Goal: Transaction & Acquisition: Book appointment/travel/reservation

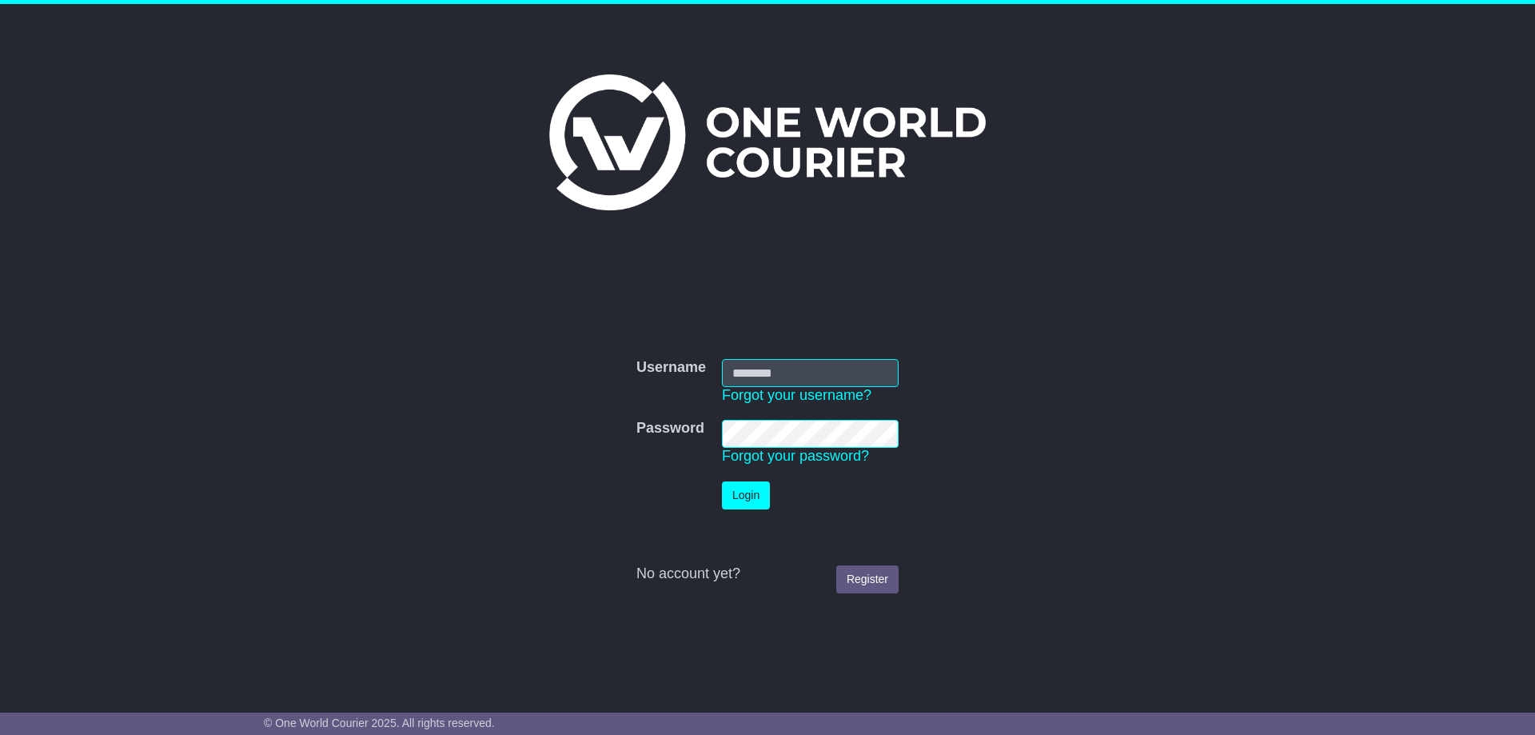
type input "**********"
click at [750, 496] on button "Login" at bounding box center [746, 495] width 48 height 28
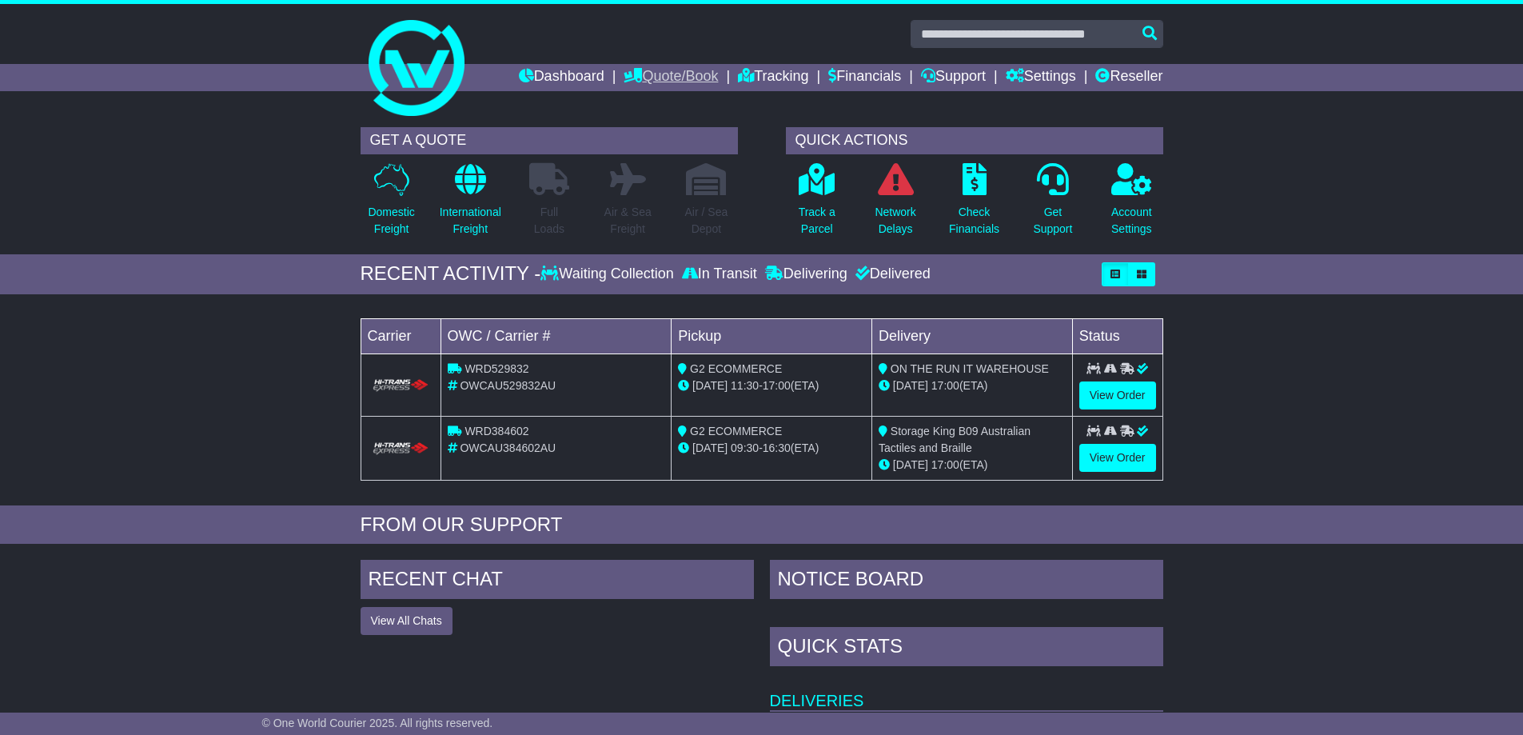
click at [659, 71] on link "Quote/Book" at bounding box center [670, 77] width 94 height 27
click at [643, 102] on link "Domestic" at bounding box center [687, 105] width 126 height 18
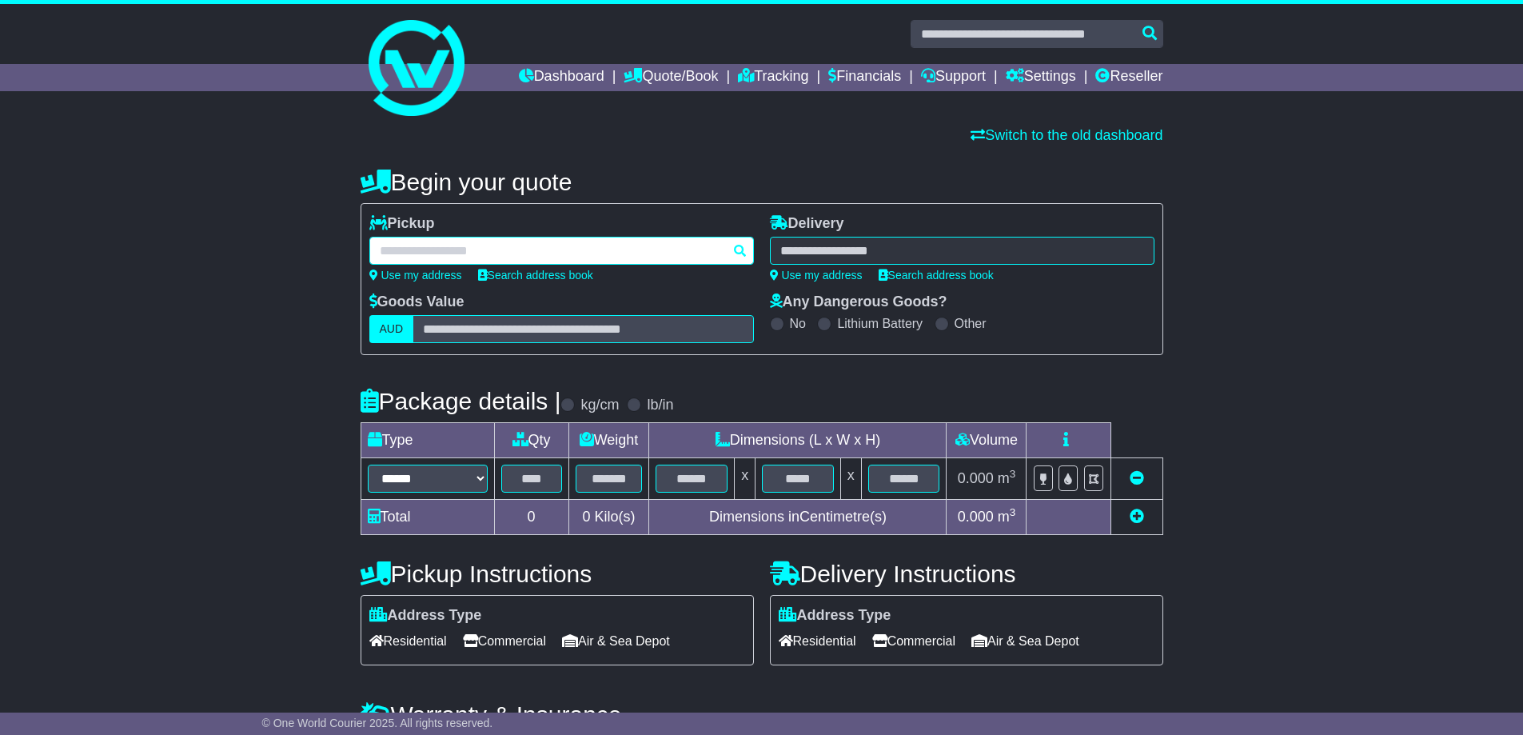
click at [424, 243] on div at bounding box center [561, 251] width 384 height 28
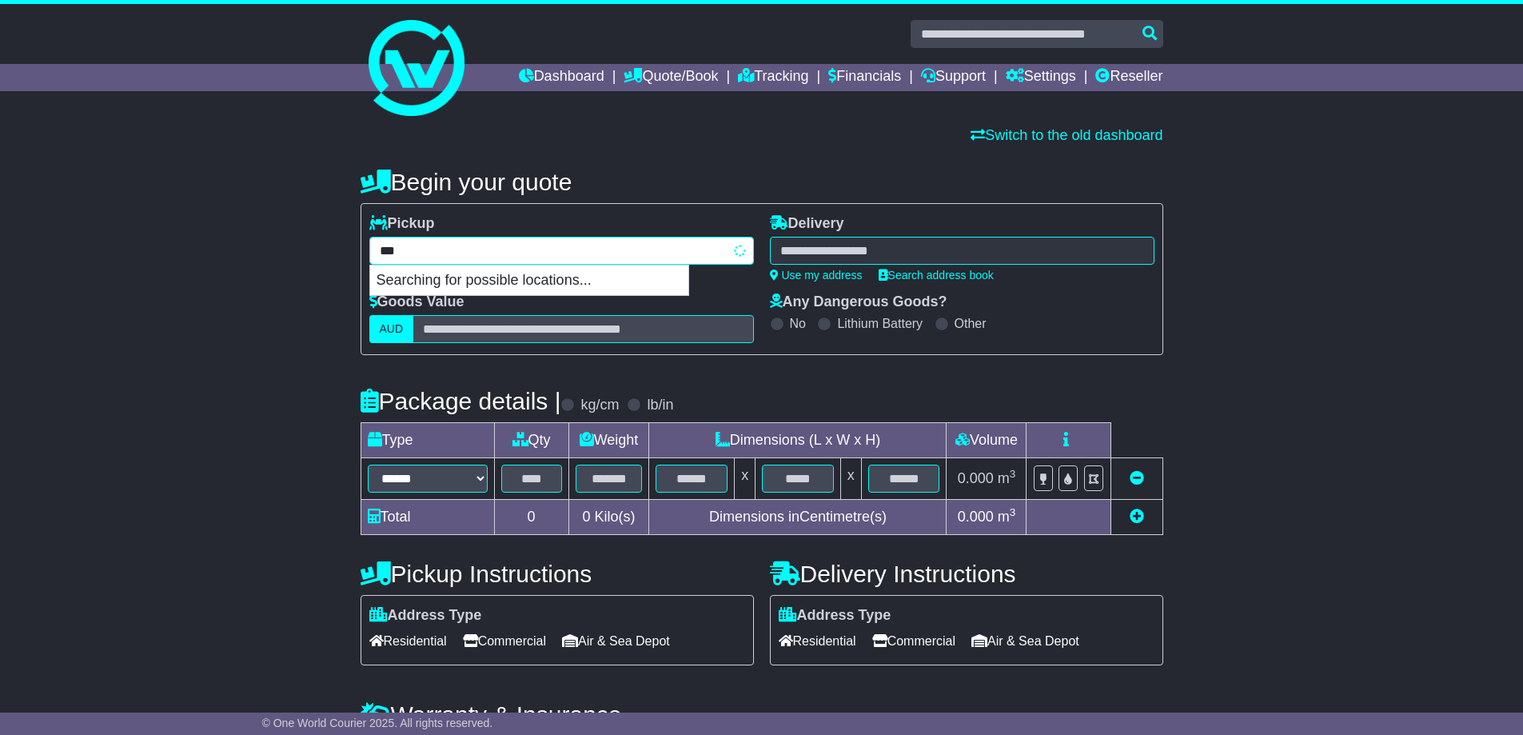
type input "****"
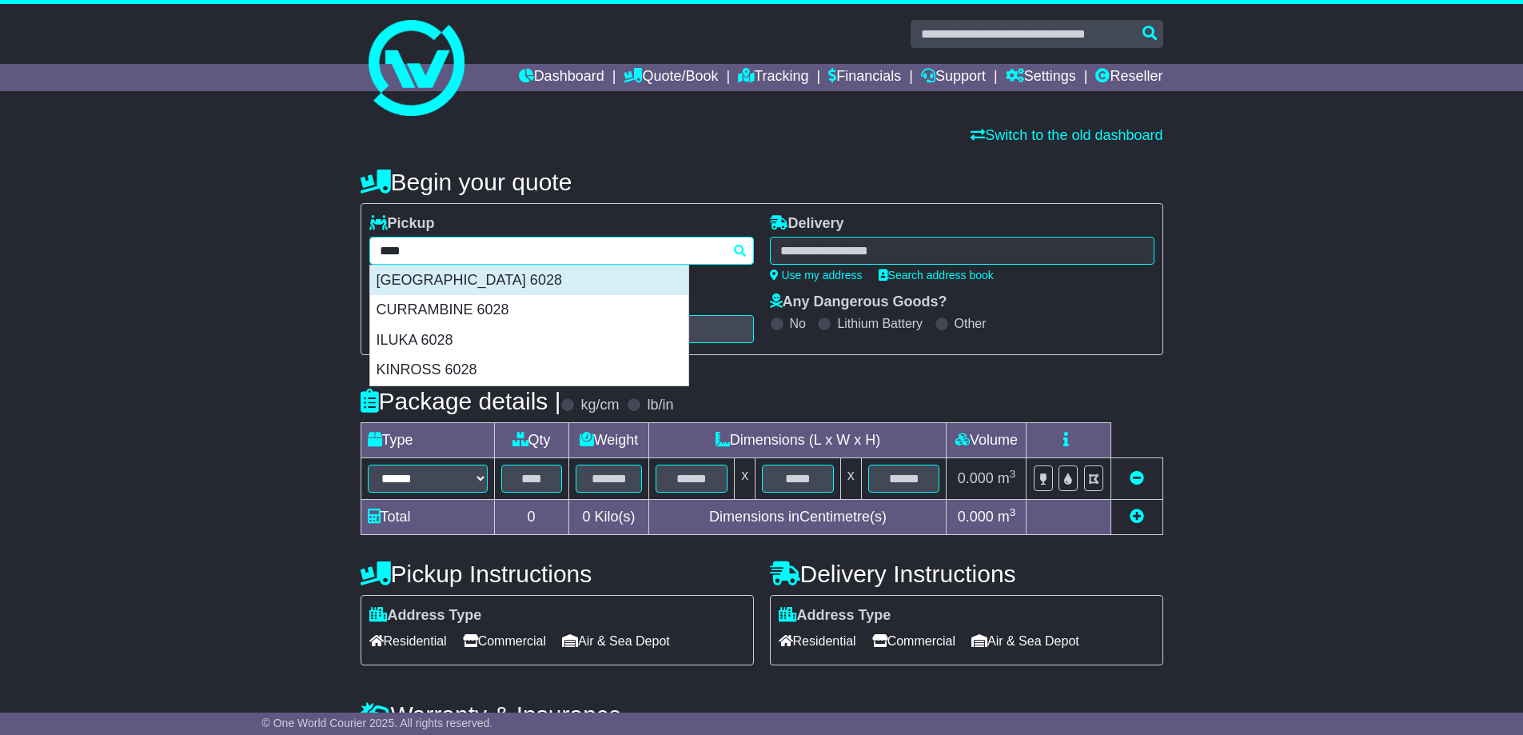
click at [480, 283] on div "BURNS BEACH 6028" at bounding box center [529, 280] width 318 height 30
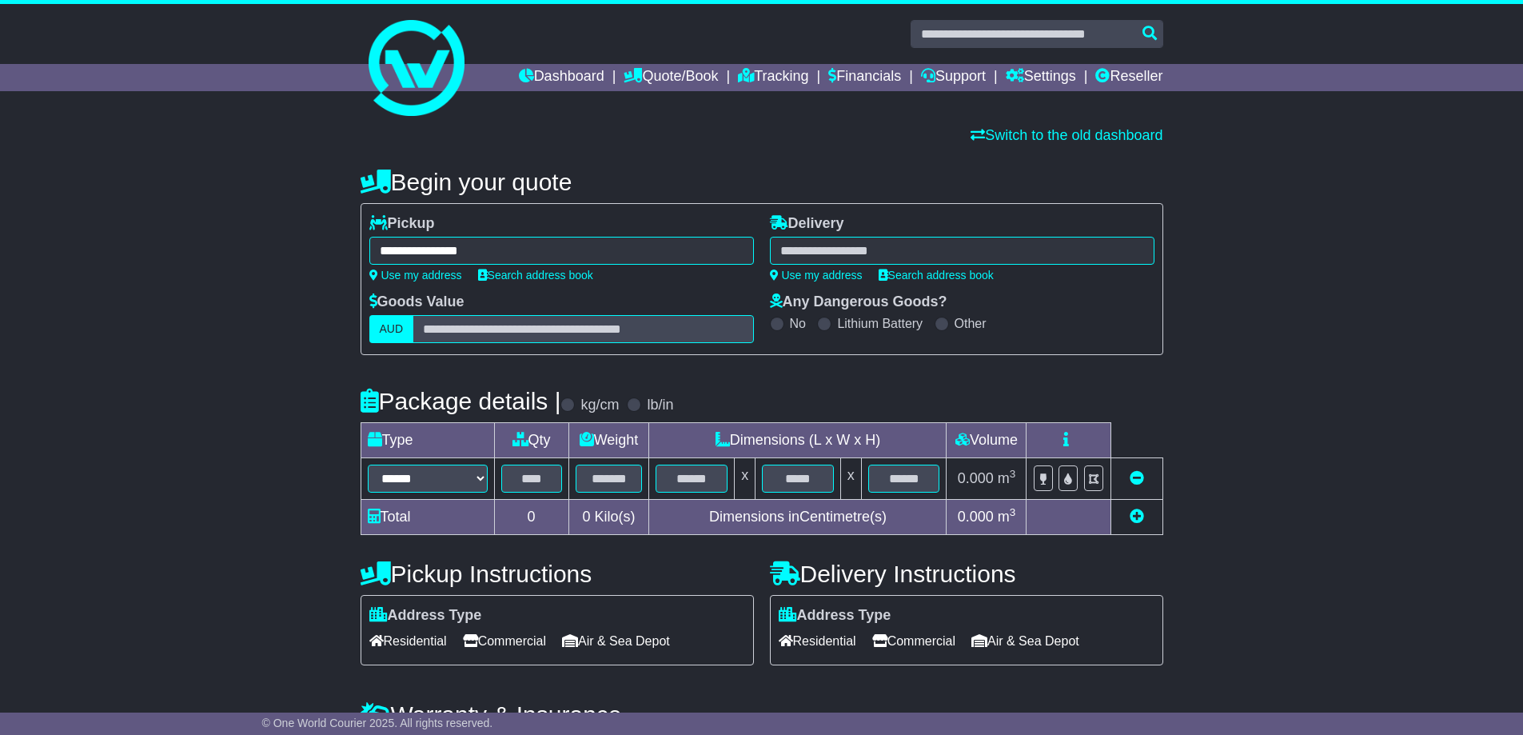
type input "**********"
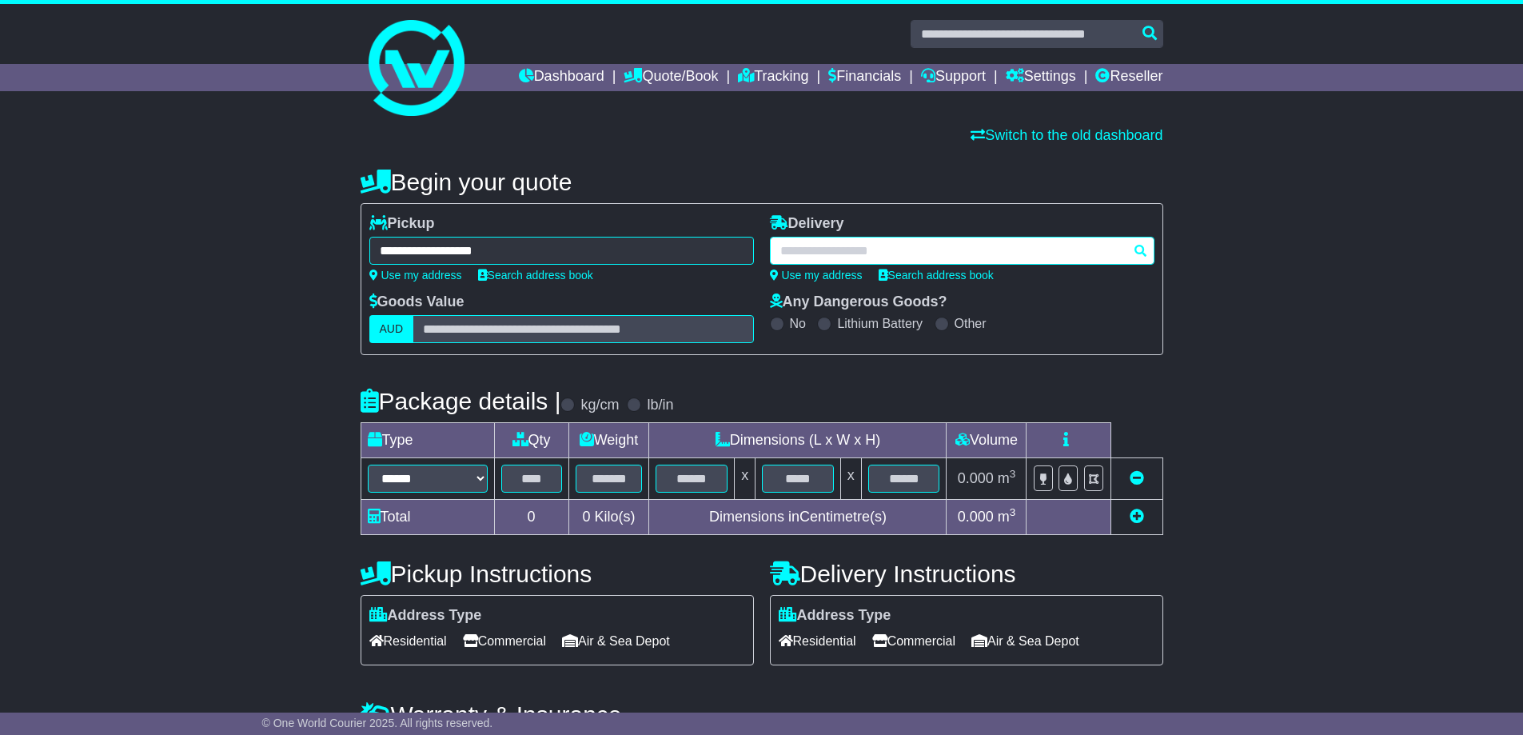
click at [828, 248] on div at bounding box center [962, 251] width 384 height 28
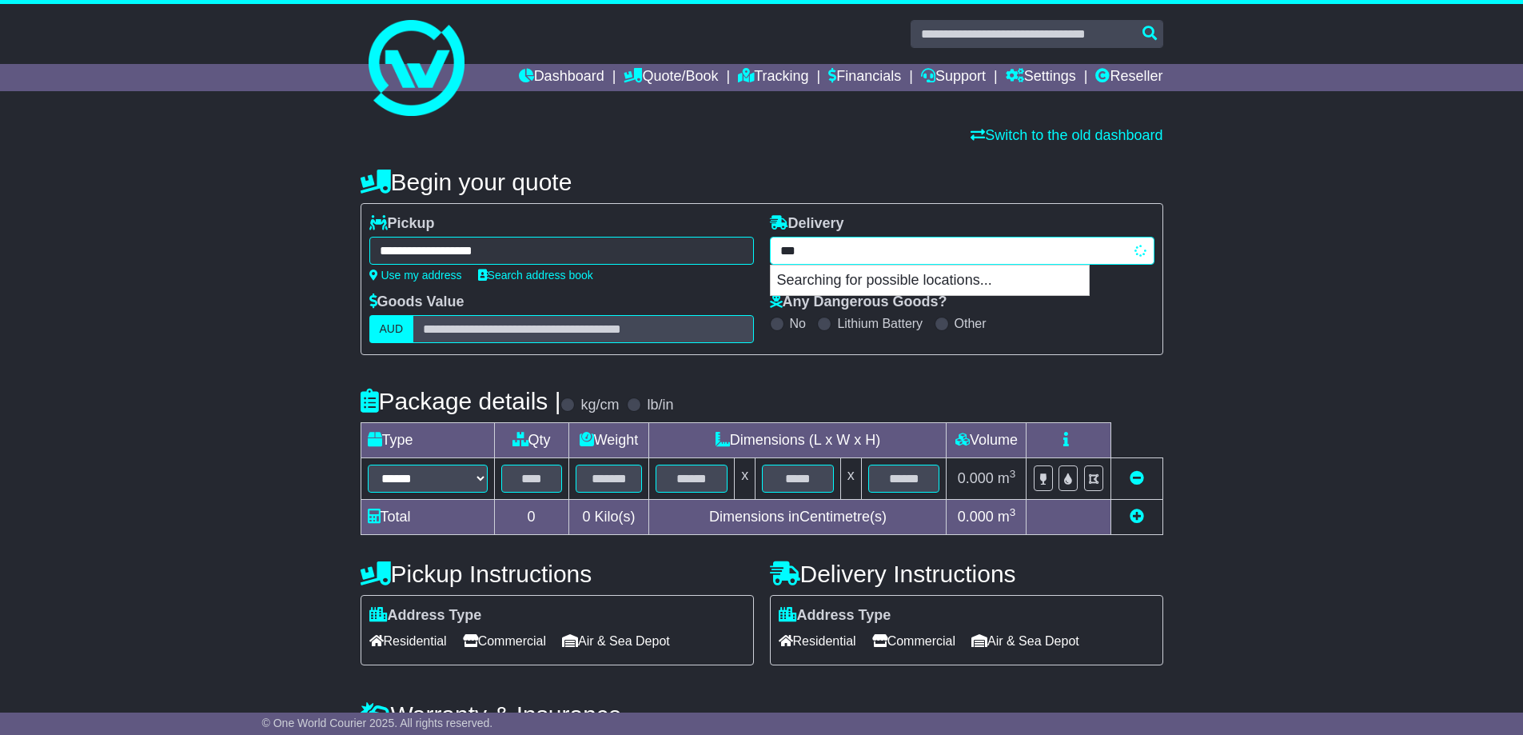
type input "****"
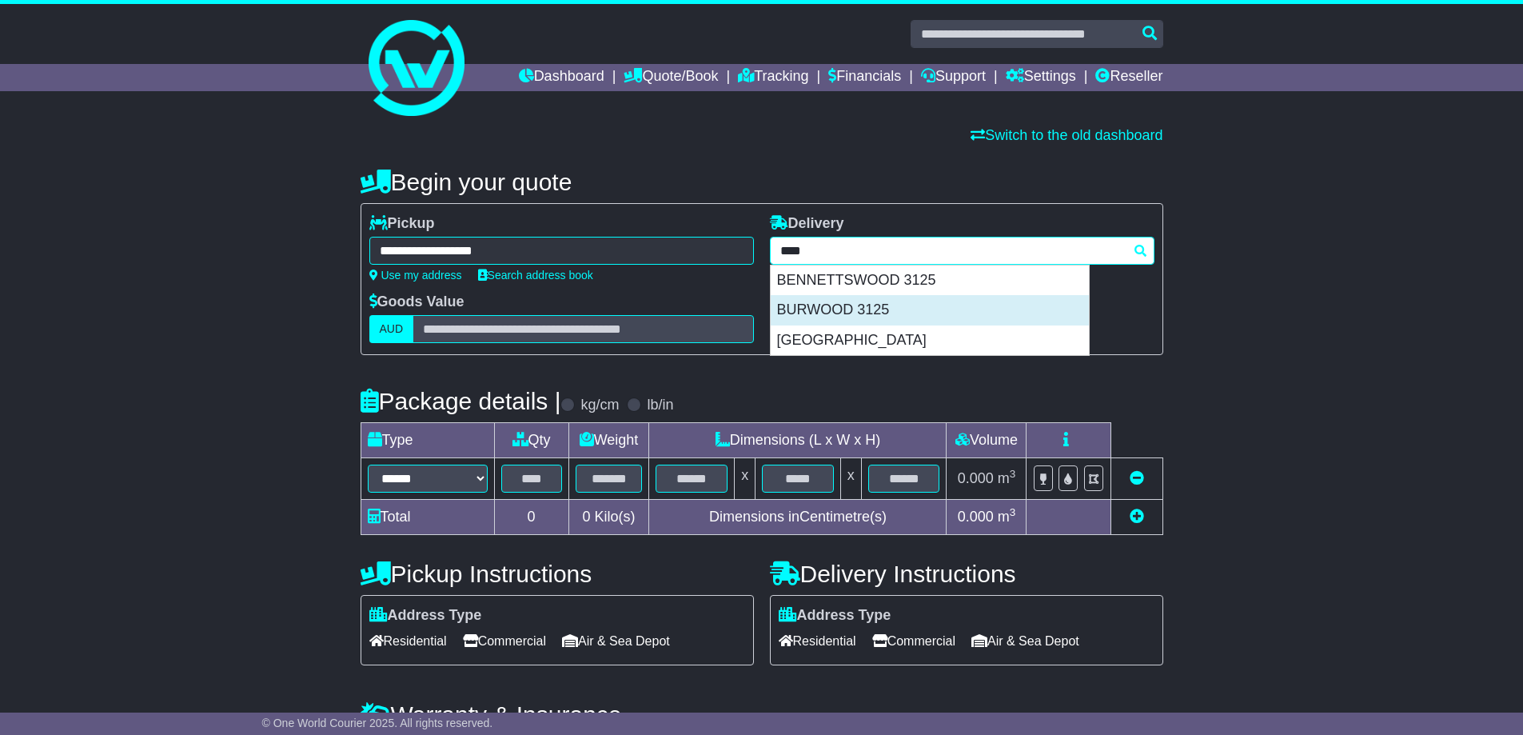
click at [826, 299] on div "BURWOOD 3125" at bounding box center [930, 310] width 318 height 30
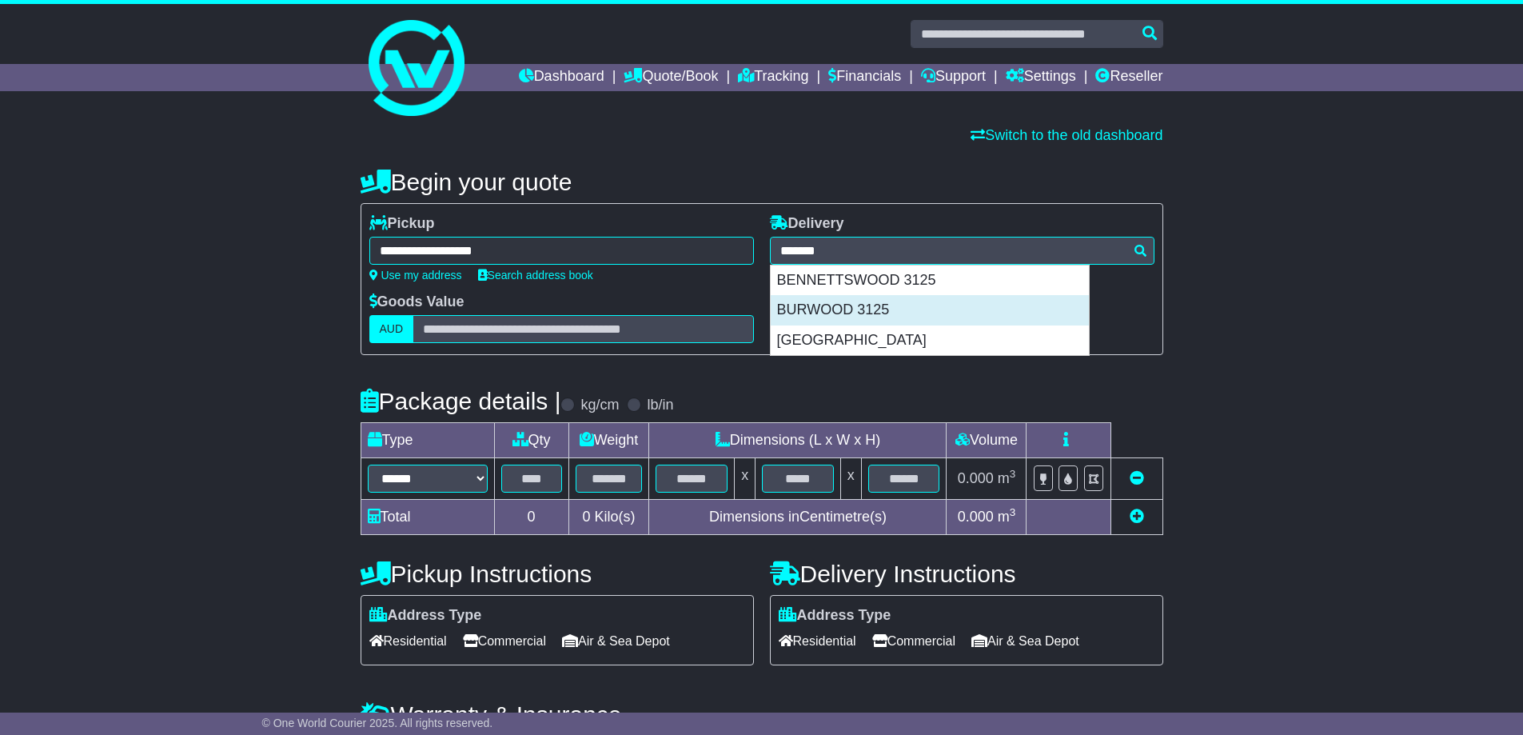
type input "**********"
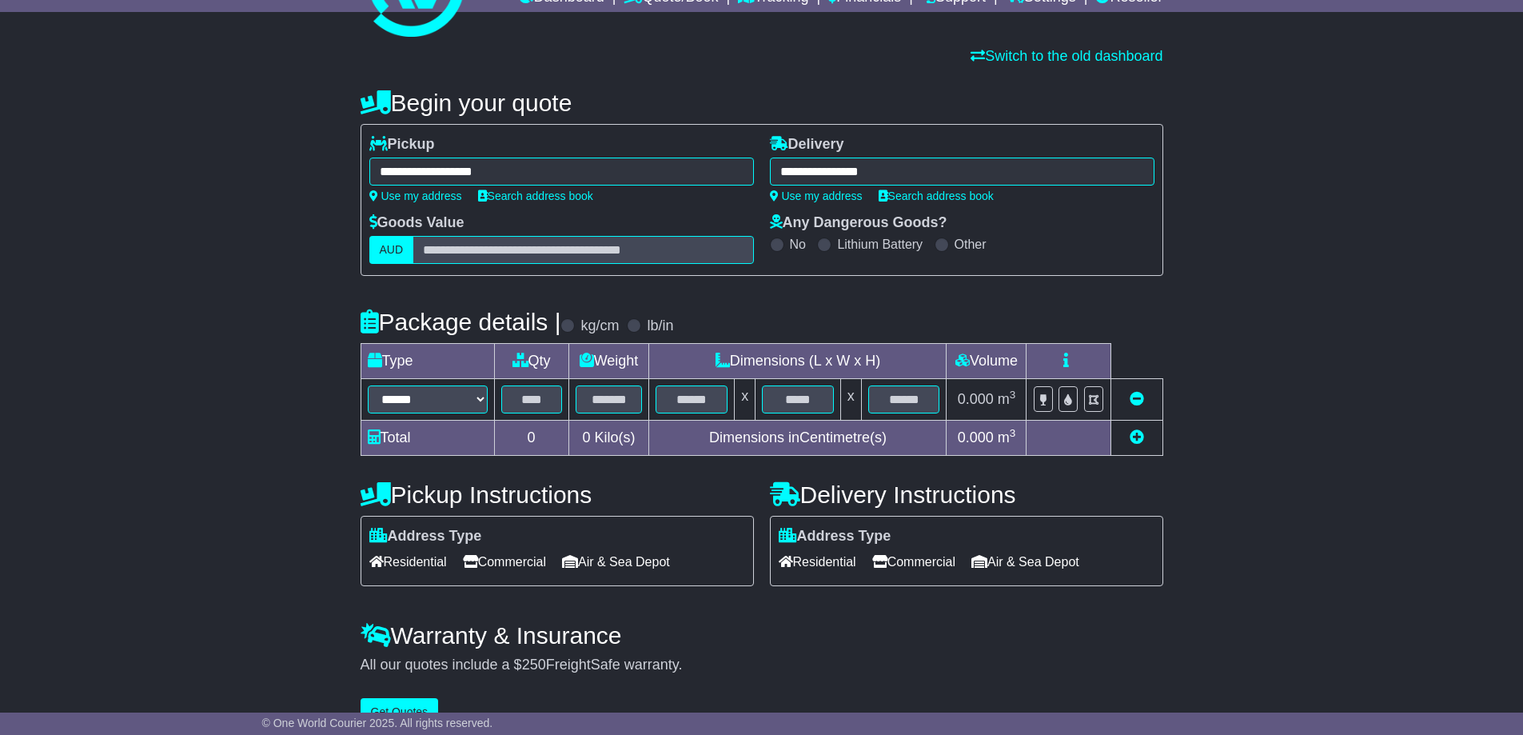
scroll to position [80, 0]
click at [406, 401] on select "****** ****** *** ******** ***** **** **** ****** *** *******" at bounding box center [428, 398] width 120 height 28
select select "*****"
click at [368, 384] on select "****** ****** *** ******** ***** **** **** ****** *** *******" at bounding box center [428, 398] width 120 height 28
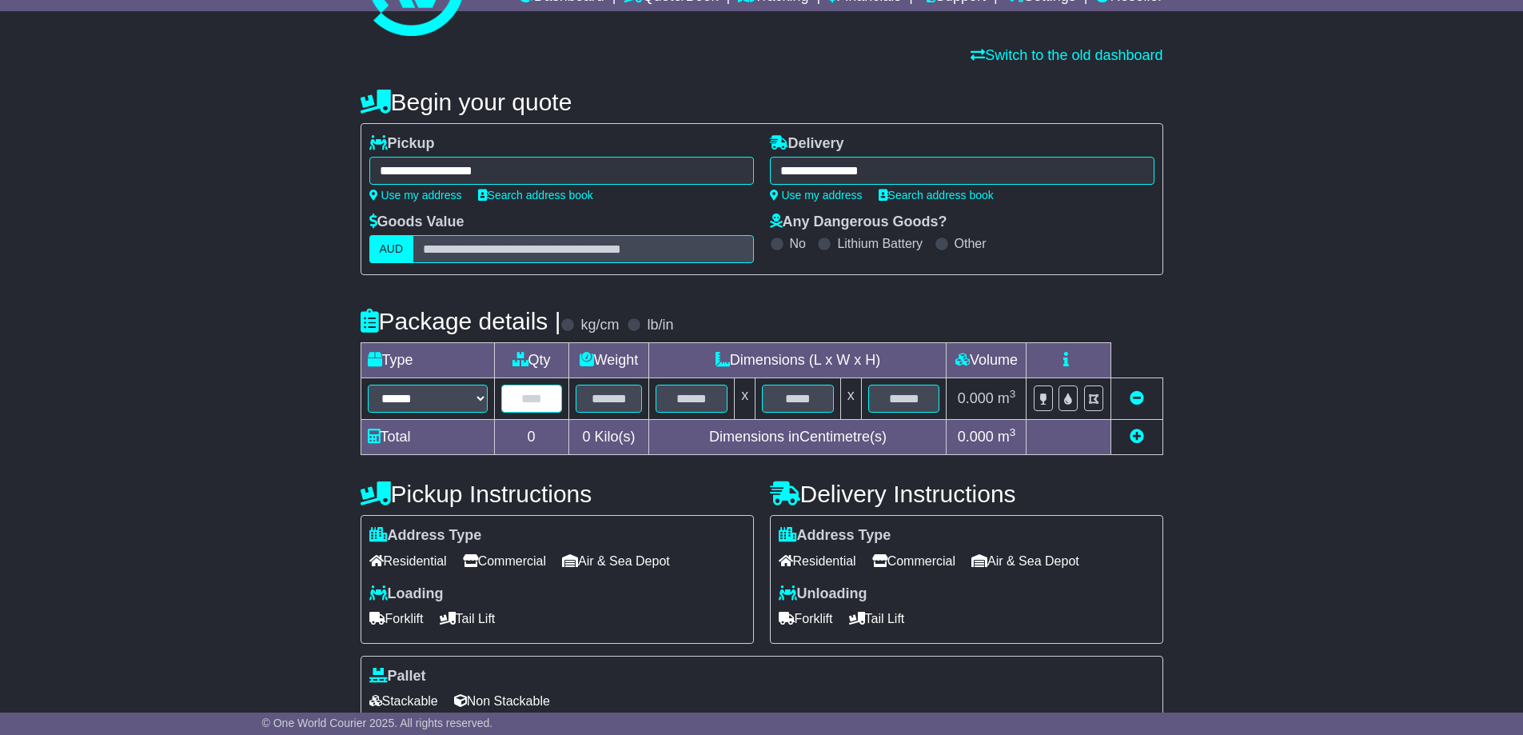
click at [532, 400] on input "text" at bounding box center [531, 398] width 61 height 28
drag, startPoint x: 538, startPoint y: 396, endPoint x: 492, endPoint y: 408, distance: 47.3
click at [492, 408] on tr "****** ****** *** ******** ***** **** **** ****** *** ******* * x x 0.000 m 3 f…" at bounding box center [761, 399] width 802 height 42
type input "*"
type input "***"
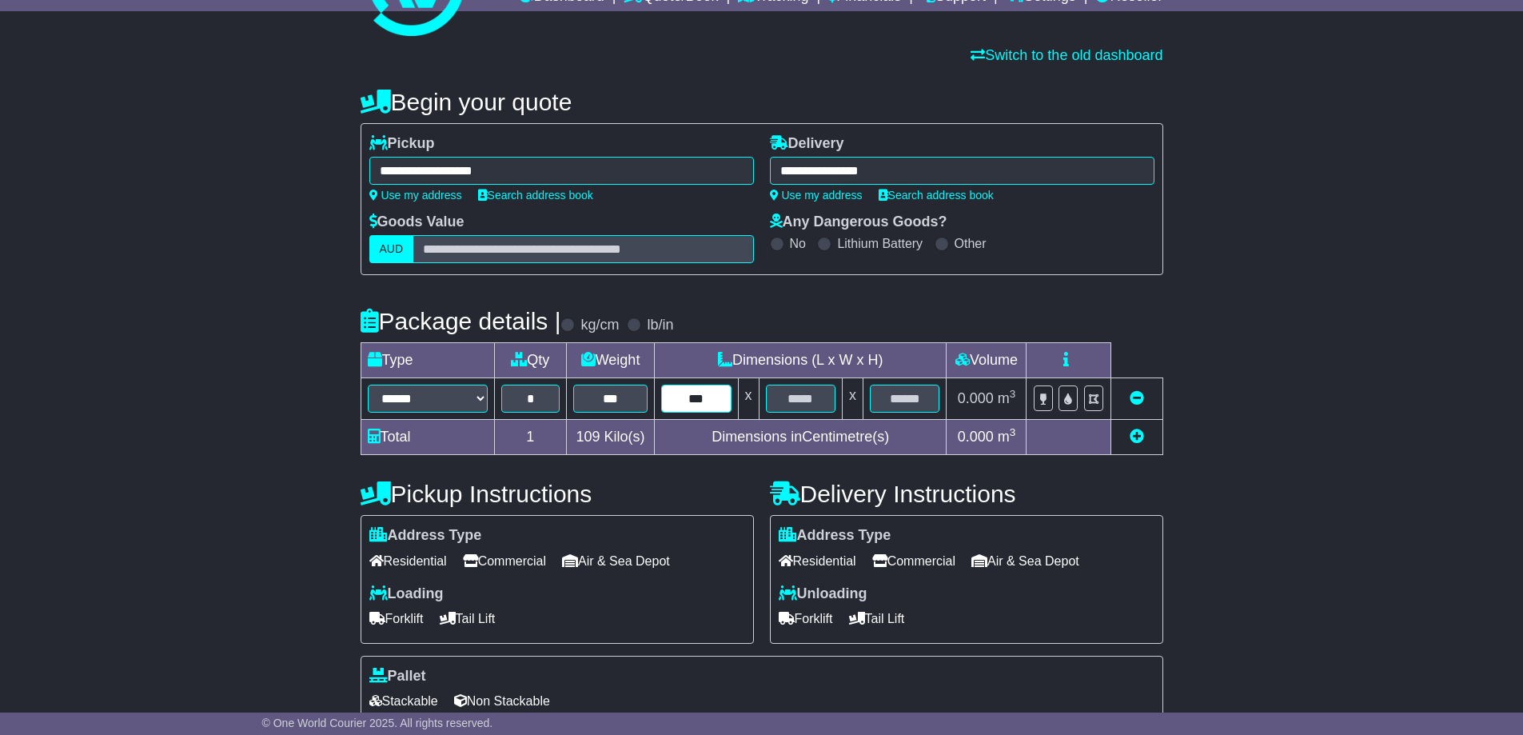
type input "***"
drag, startPoint x: 633, startPoint y: 402, endPoint x: 468, endPoint y: 399, distance: 165.5
click at [468, 399] on tr "****** ****** *** ******** ***** **** **** ****** *** ******* * *** *** x *** x…" at bounding box center [761, 399] width 802 height 42
type input "***"
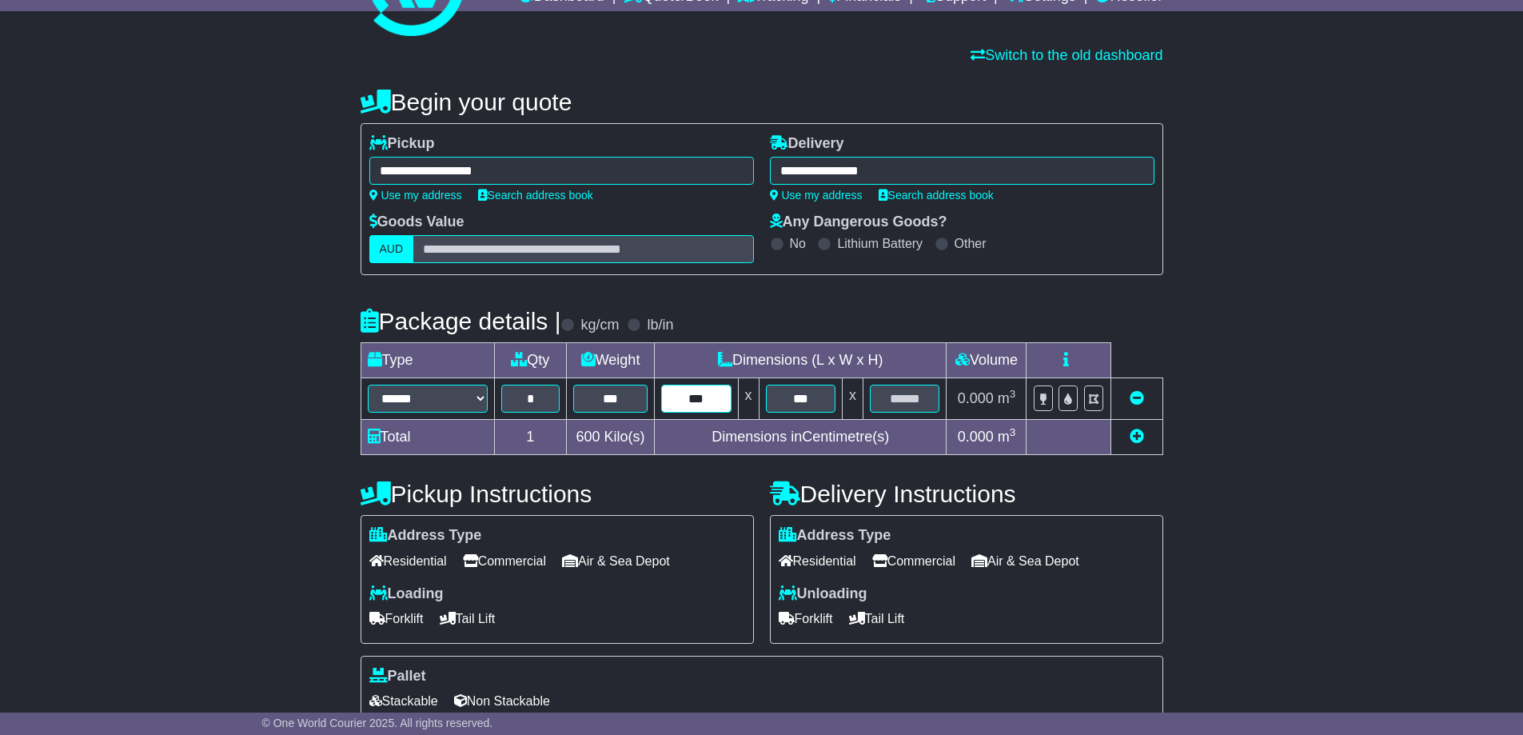
type input "***"
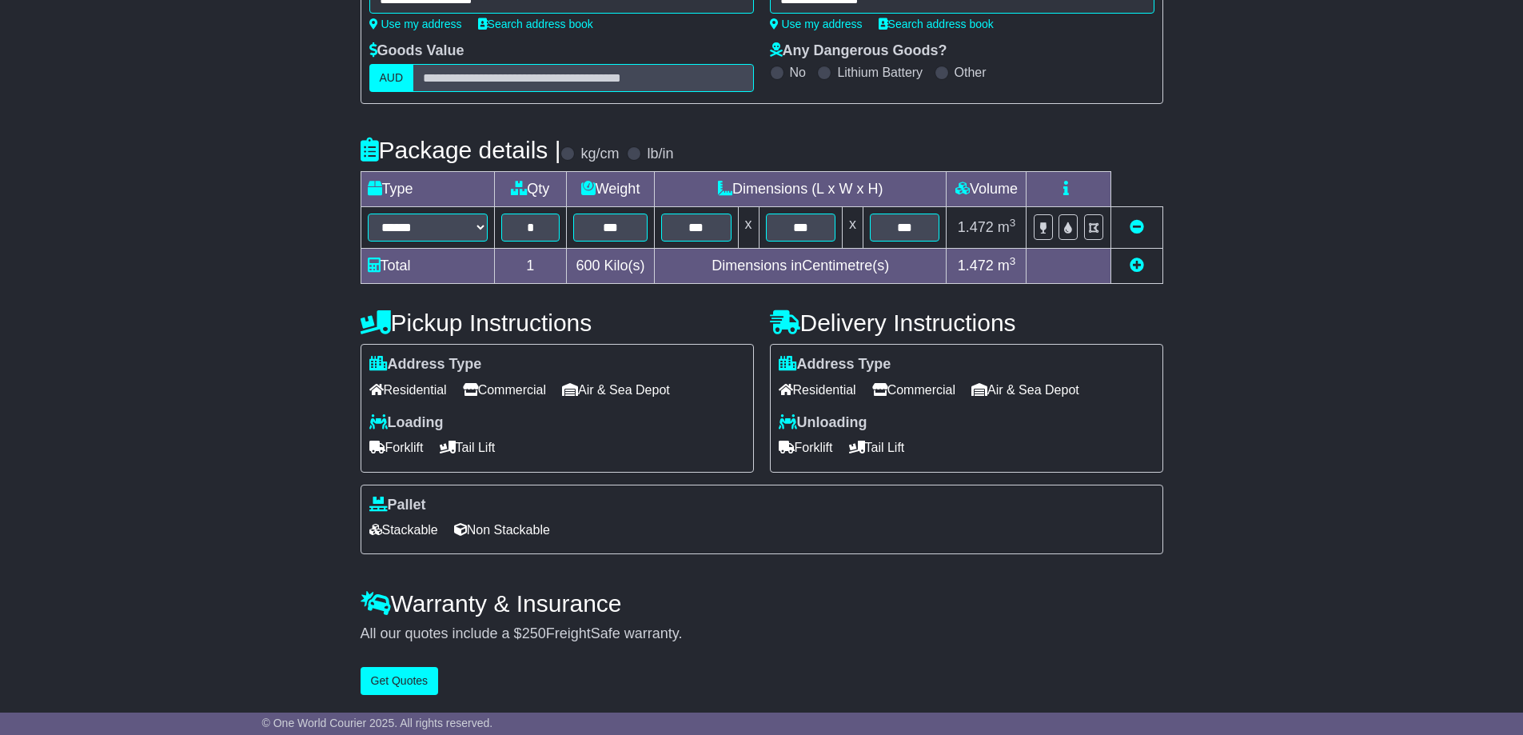
click at [1137, 261] on icon at bounding box center [1136, 264] width 14 height 14
select select "*****"
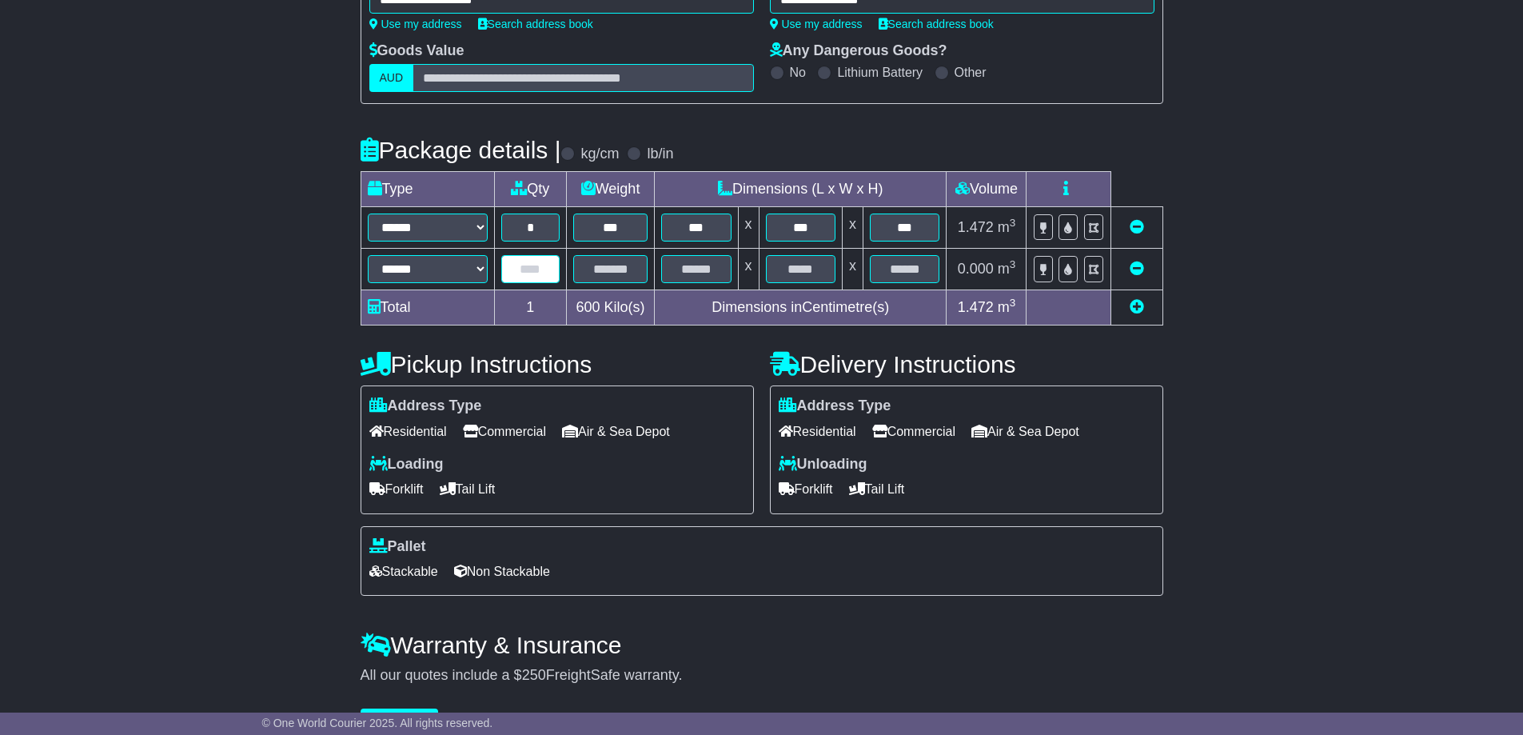
click at [525, 272] on input "text" at bounding box center [530, 269] width 59 height 28
type input "*"
type input "***"
type input "**"
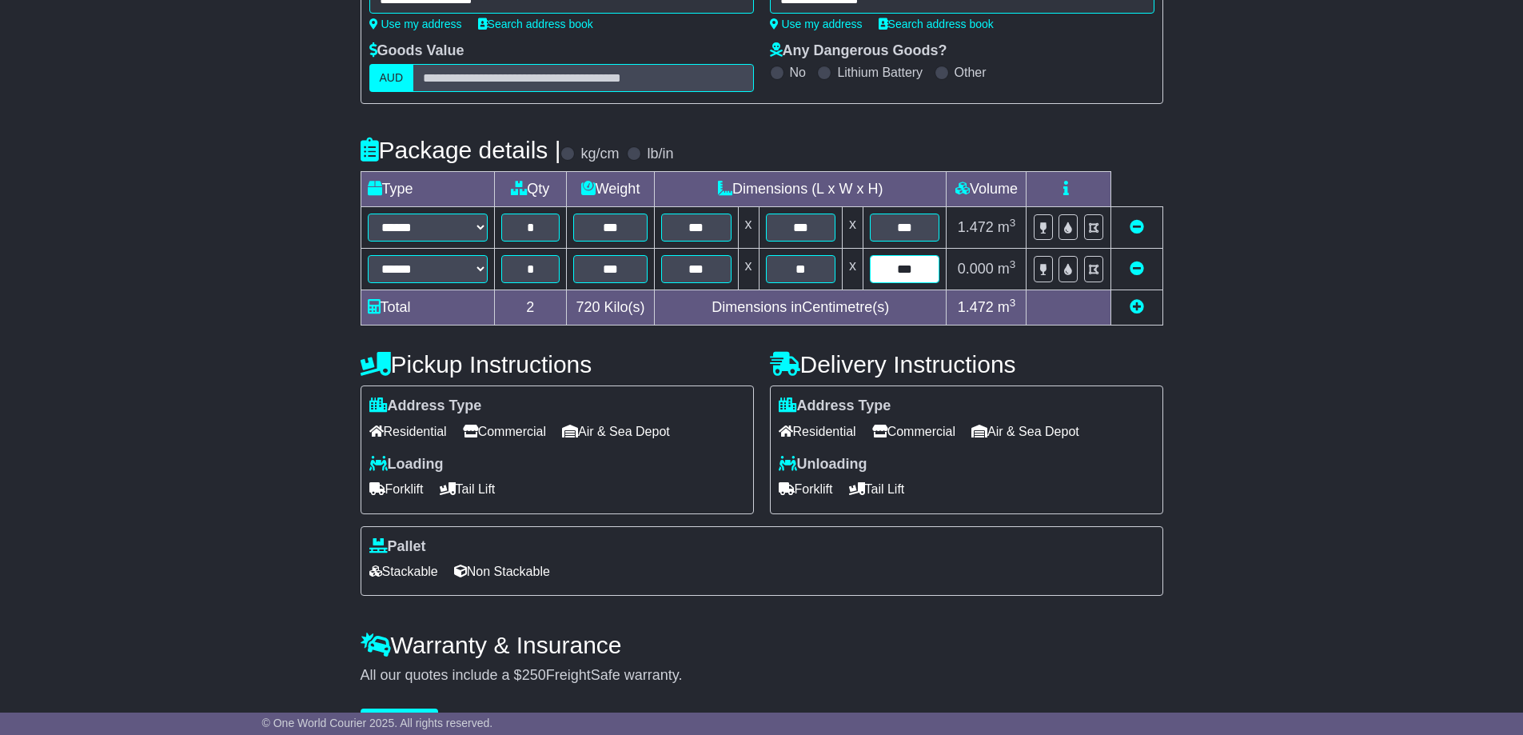
type input "***"
click at [1141, 306] on icon at bounding box center [1136, 306] width 14 height 14
select select "*****"
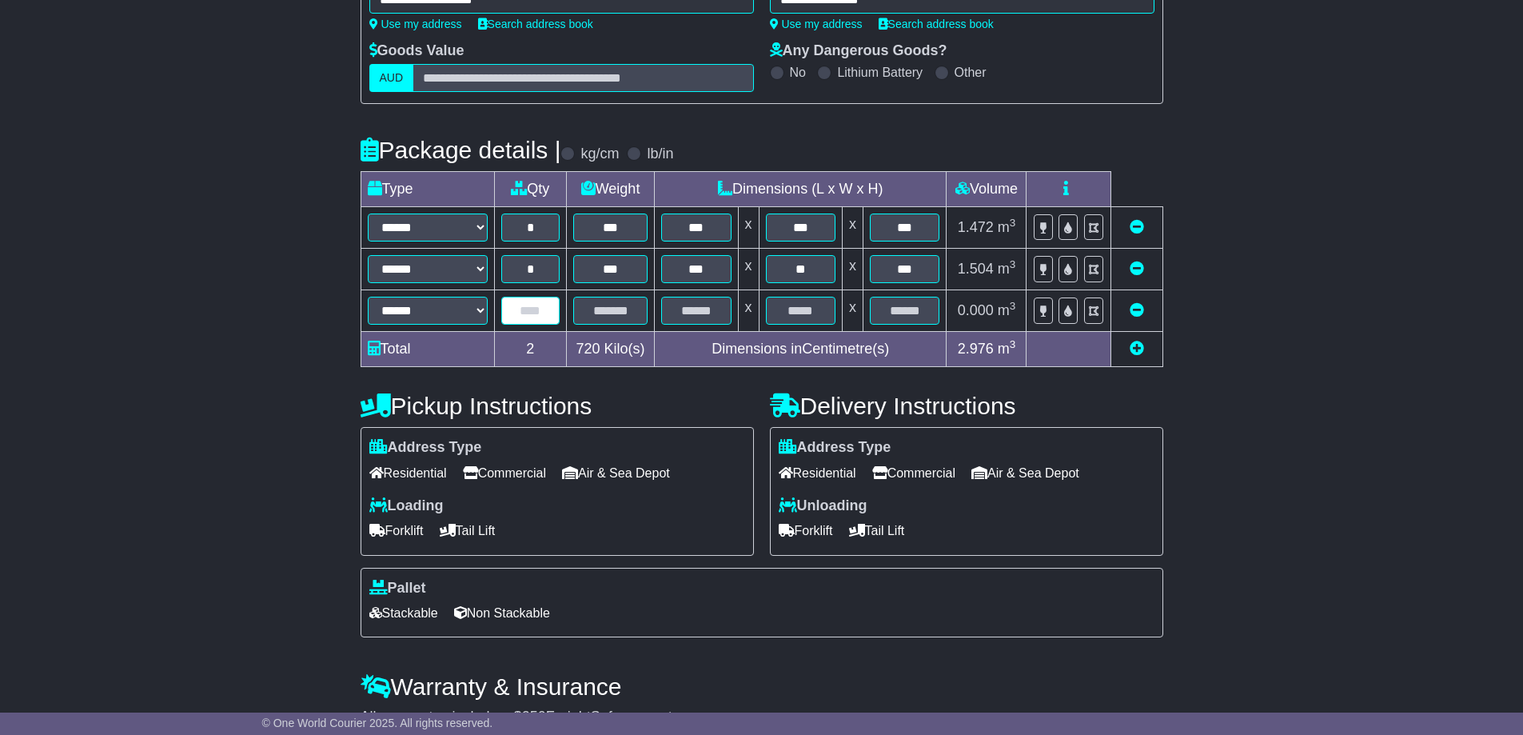
click at [529, 315] on input "text" at bounding box center [530, 311] width 59 height 28
type input "*"
type input "***"
type input "**"
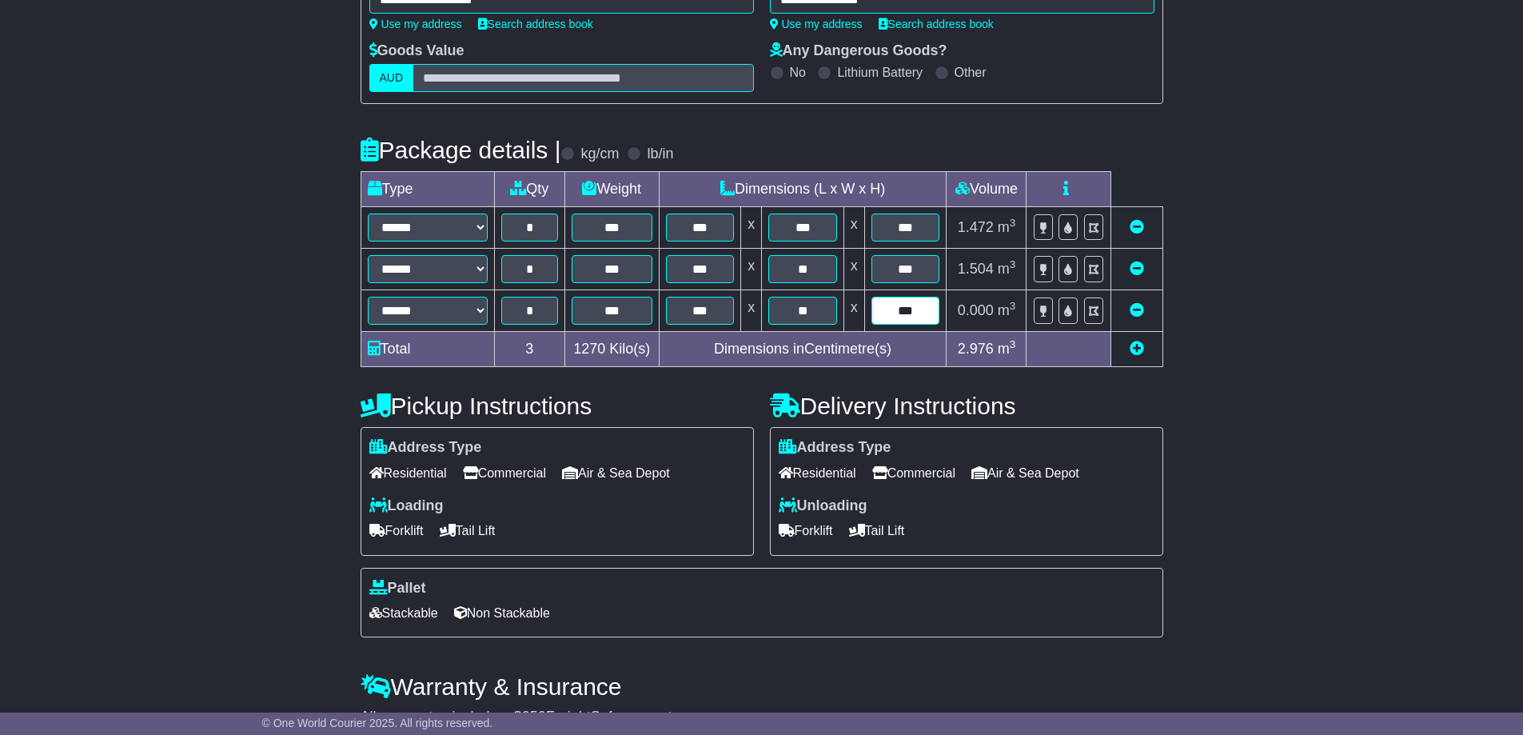
type input "***"
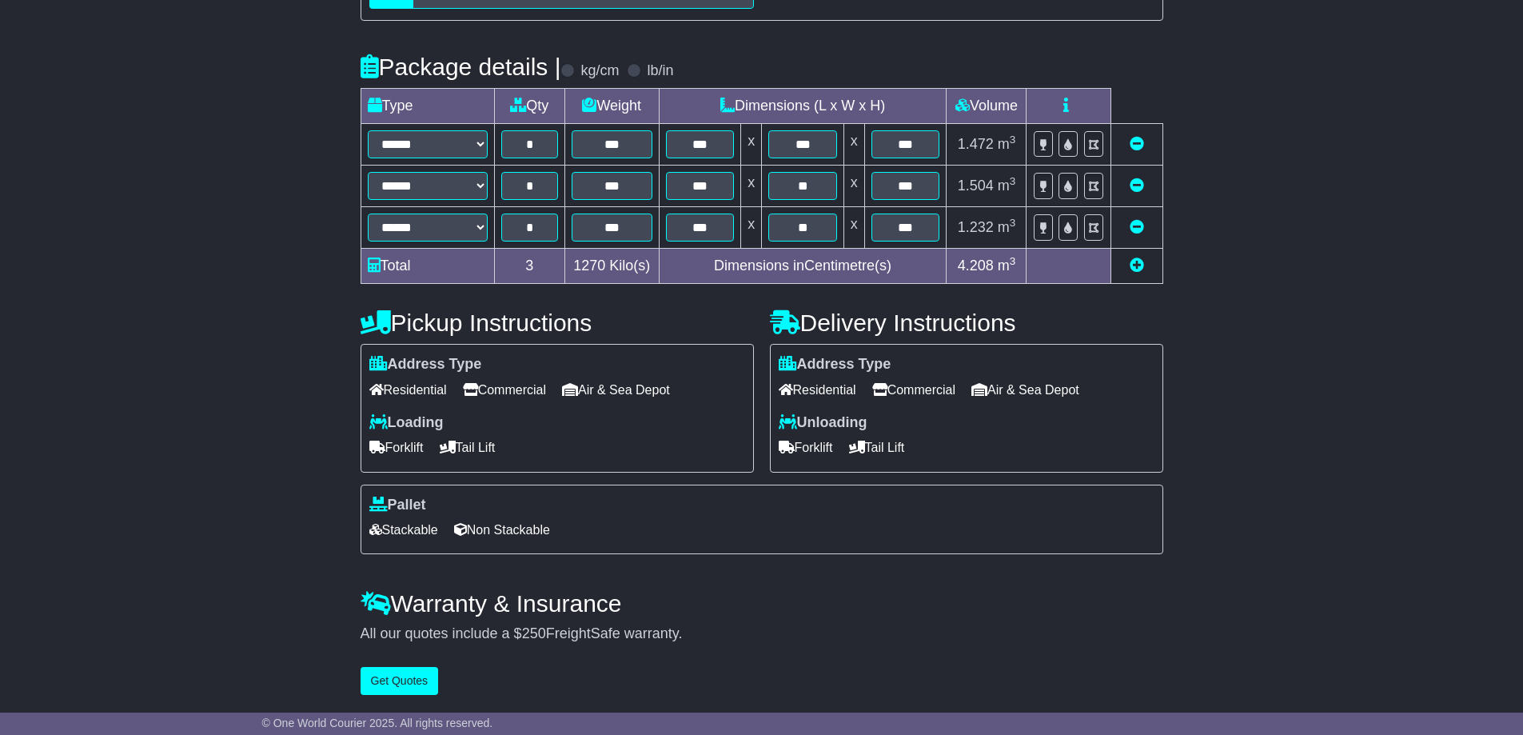
click at [410, 388] on span "Residential" at bounding box center [408, 389] width 78 height 25
click at [465, 448] on span "Tail Lift" at bounding box center [468, 447] width 56 height 25
click at [511, 524] on span "Non Stackable" at bounding box center [502, 529] width 96 height 25
click at [914, 388] on span "Commercial" at bounding box center [913, 389] width 83 height 25
click at [820, 451] on span "Forklift" at bounding box center [806, 447] width 54 height 25
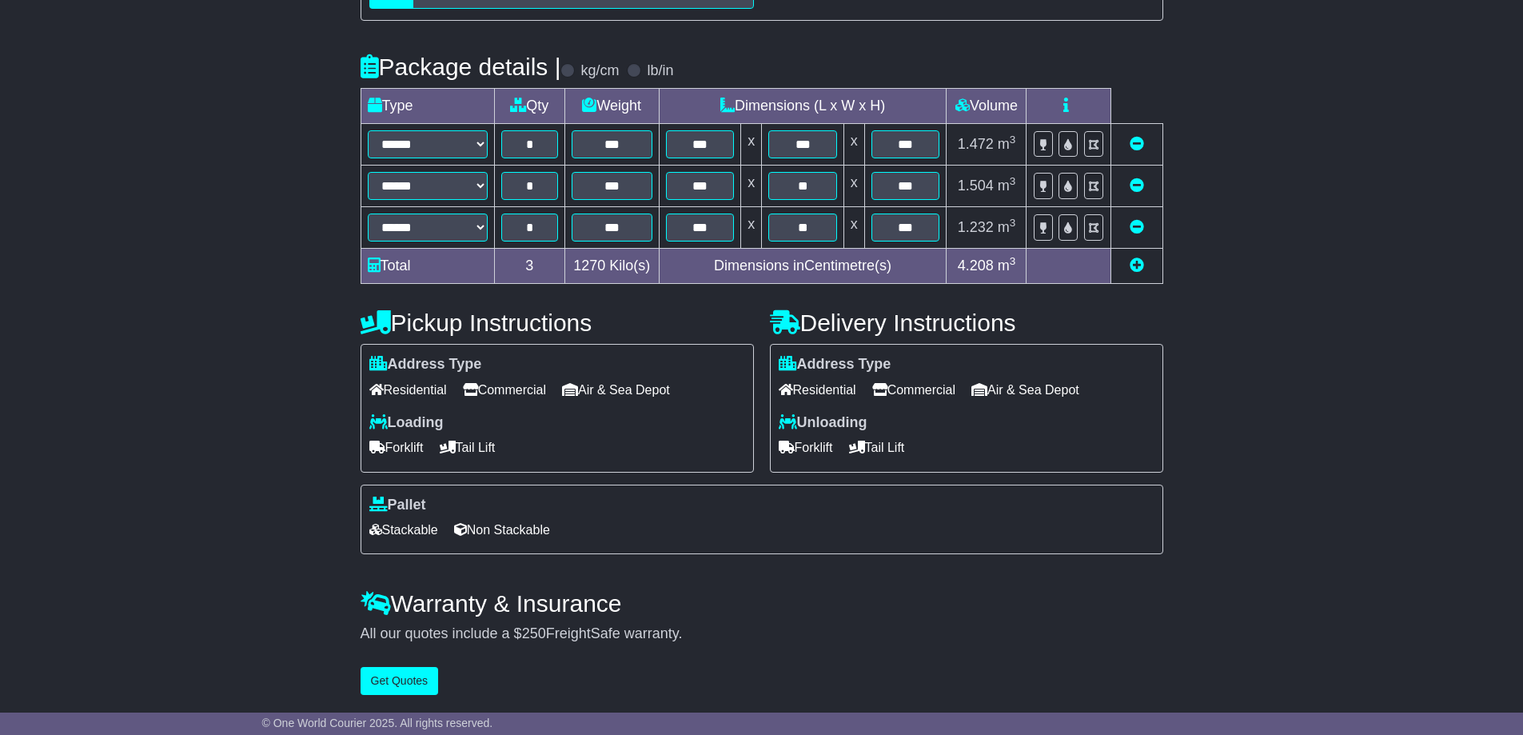
scroll to position [339, 0]
click at [905, 437] on span "Tail Lift" at bounding box center [877, 447] width 56 height 25
click at [389, 679] on button "Get Quotes" at bounding box center [399, 681] width 78 height 28
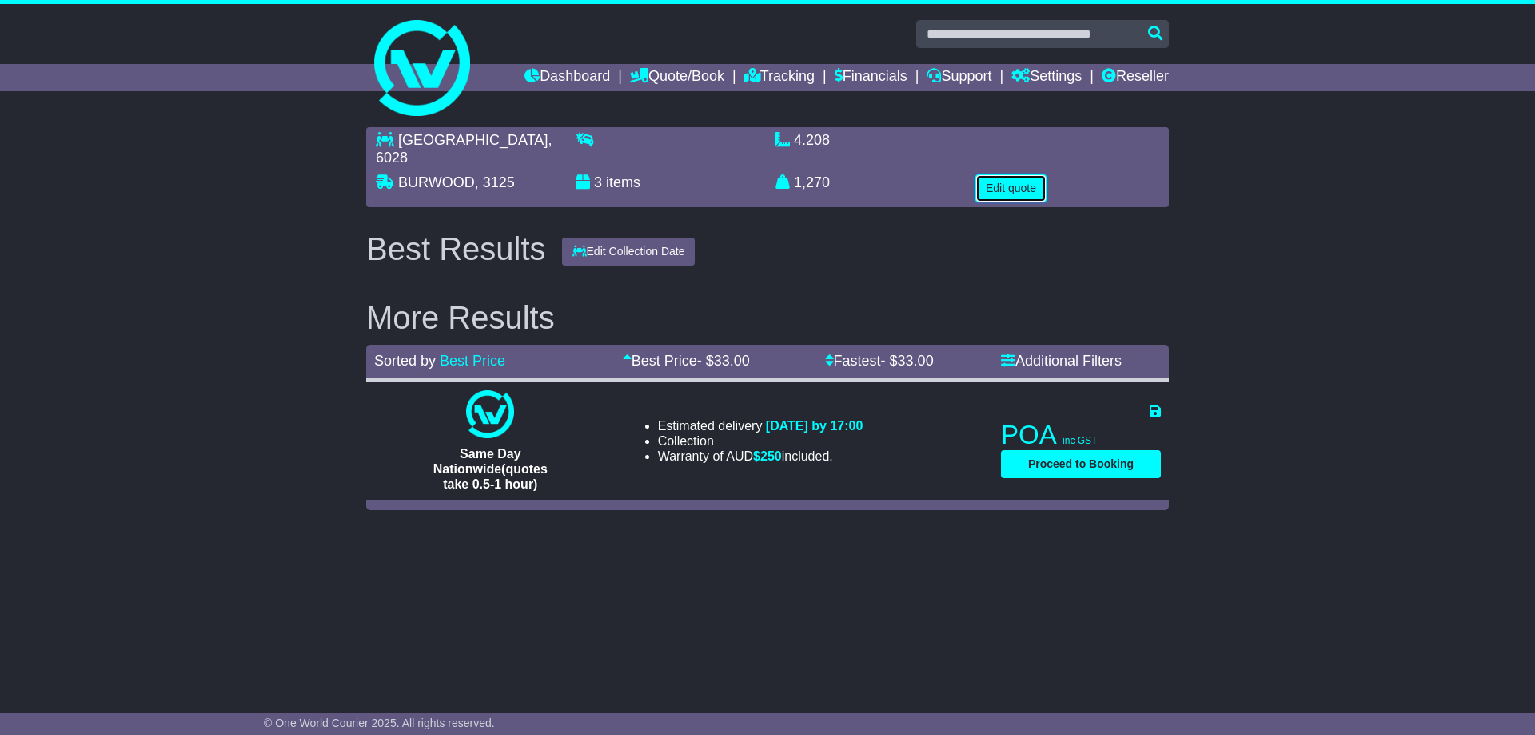
click at [1014, 174] on button "Edit quote" at bounding box center [1010, 188] width 71 height 28
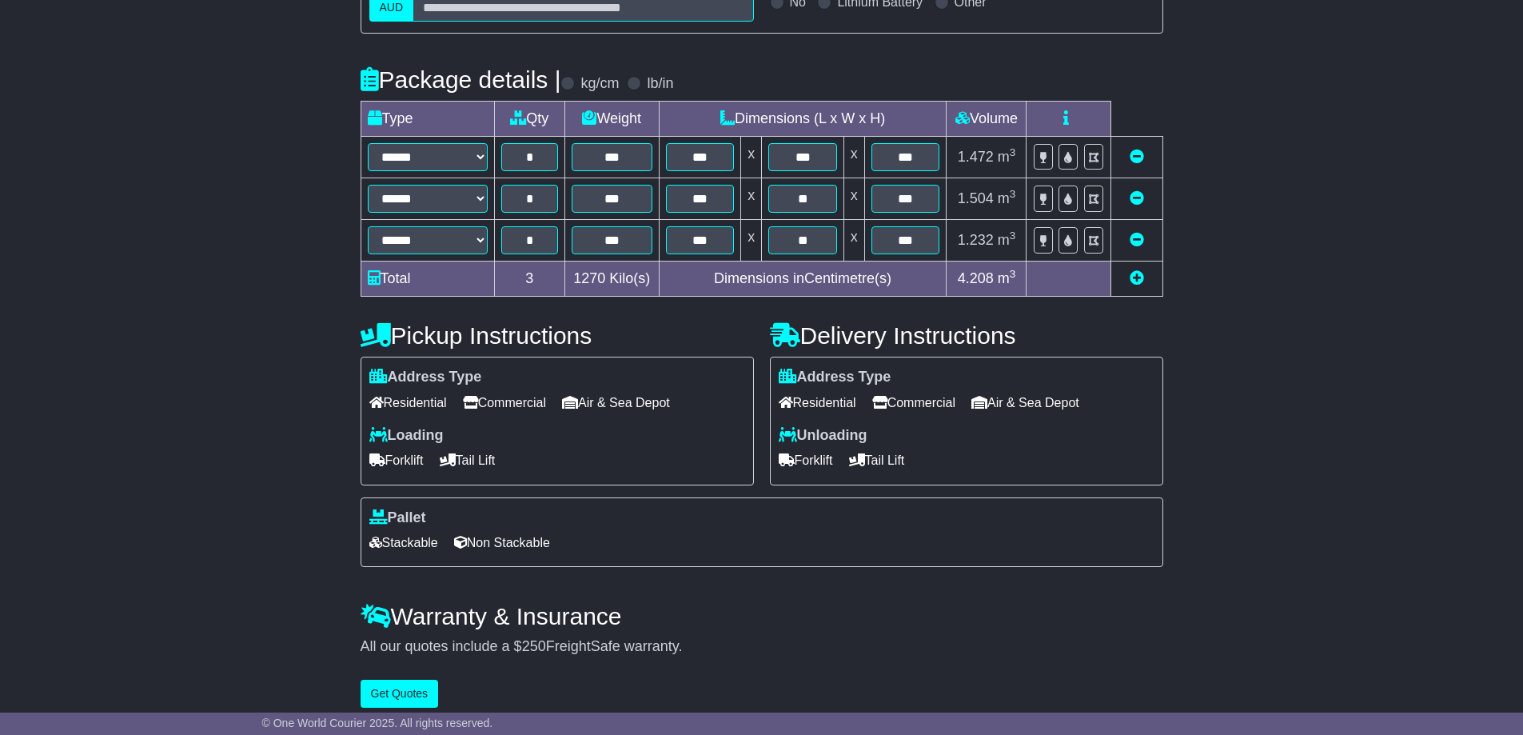
scroll to position [339, 0]
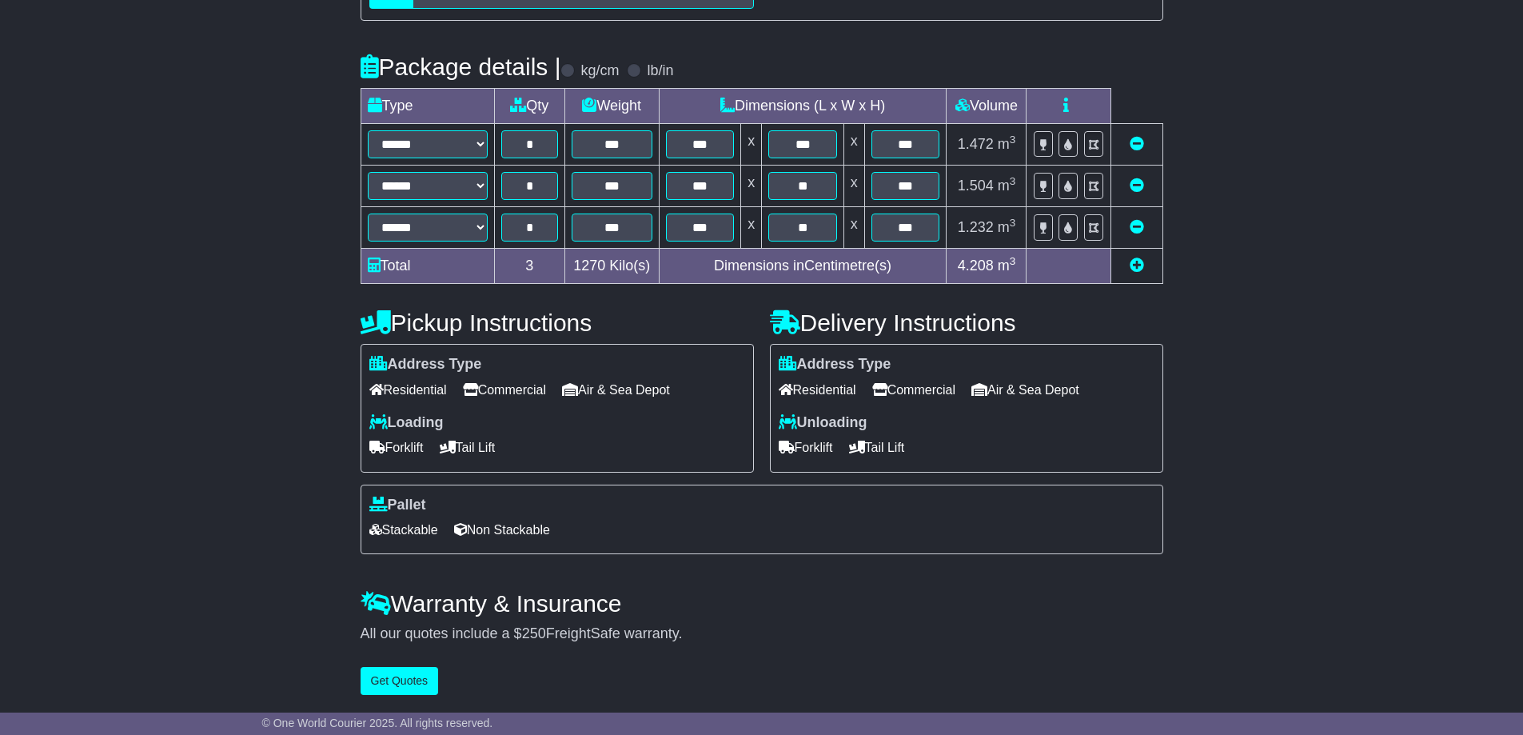
click at [820, 442] on span "Forklift" at bounding box center [806, 447] width 54 height 25
click at [400, 687] on button "Get Quotes" at bounding box center [399, 681] width 78 height 28
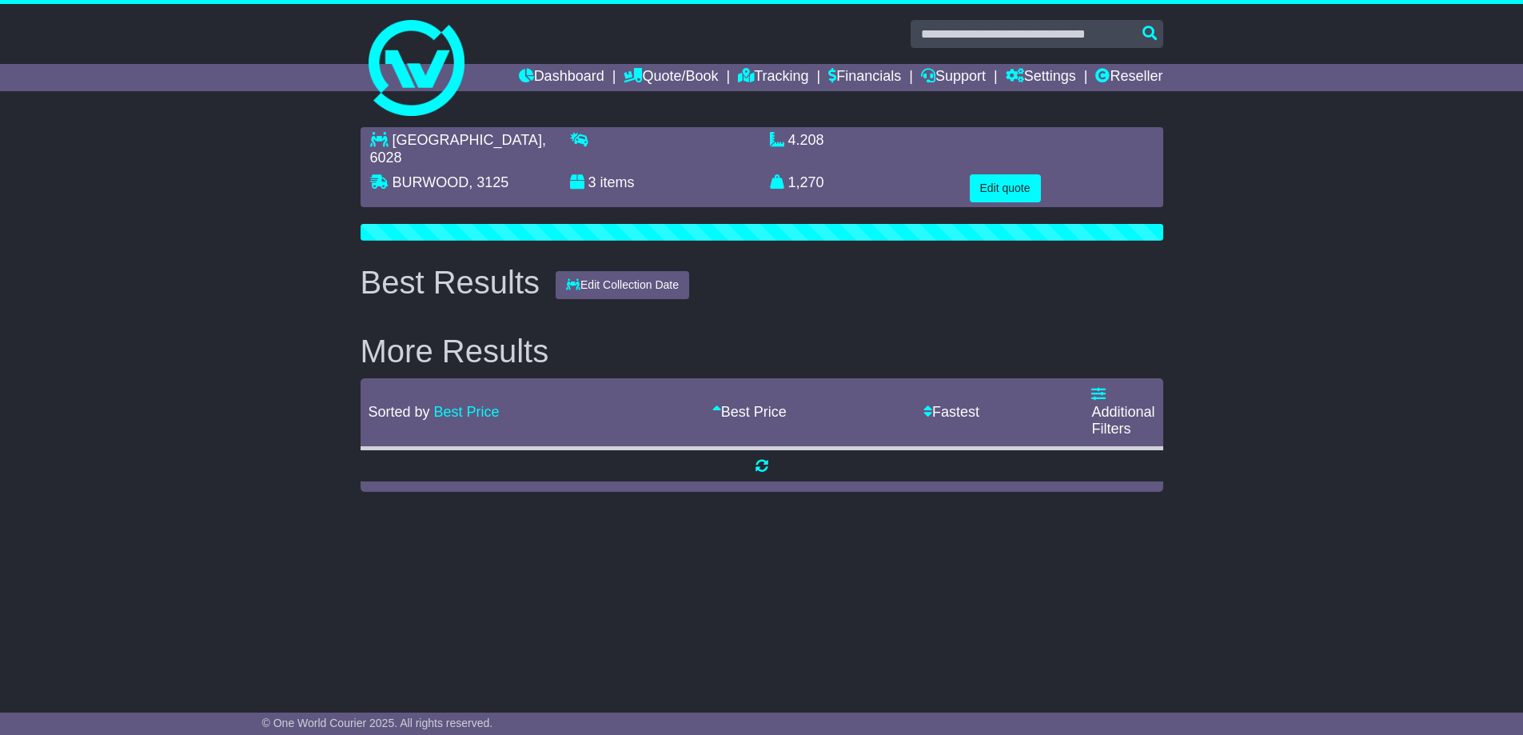
scroll to position [0, 0]
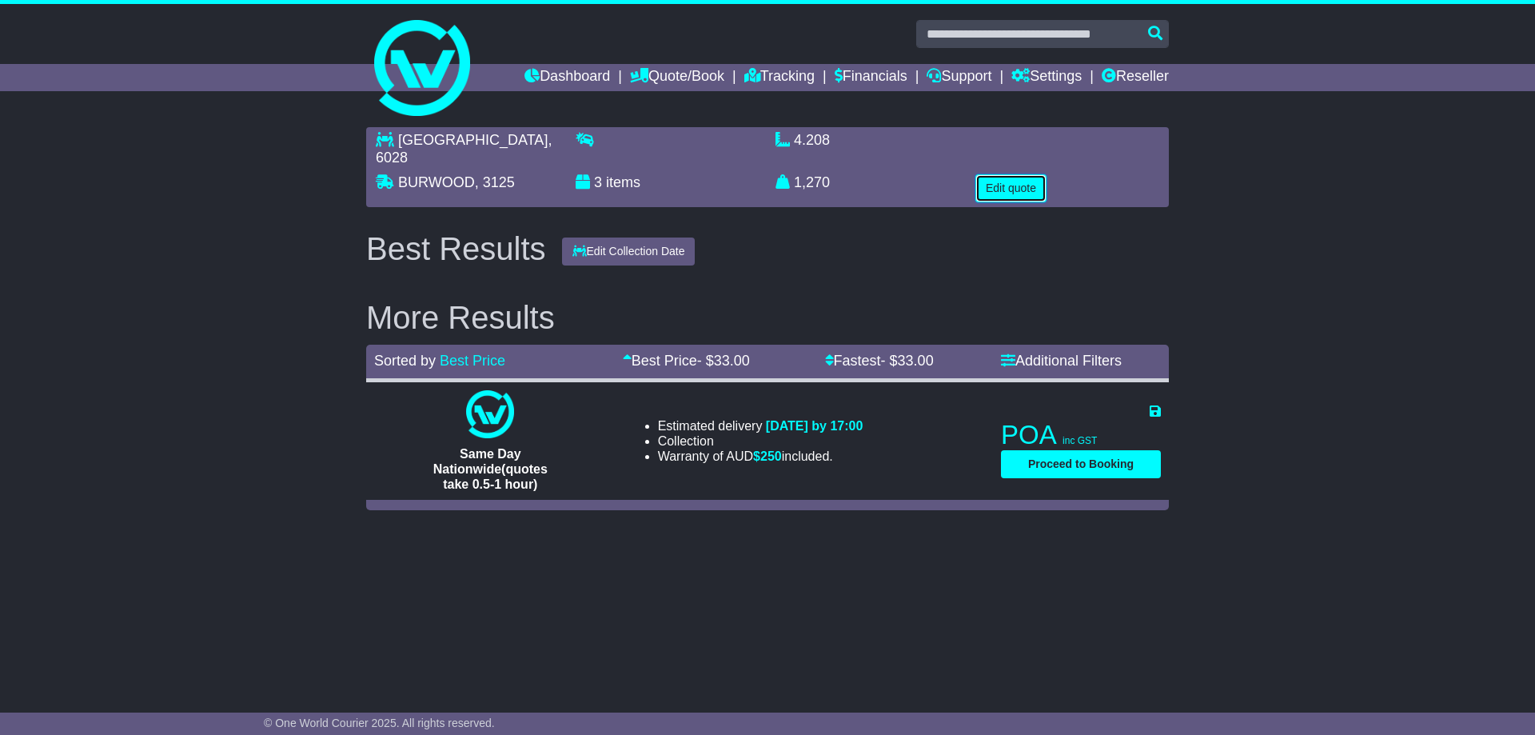
click at [1030, 174] on button "Edit quote" at bounding box center [1010, 188] width 71 height 28
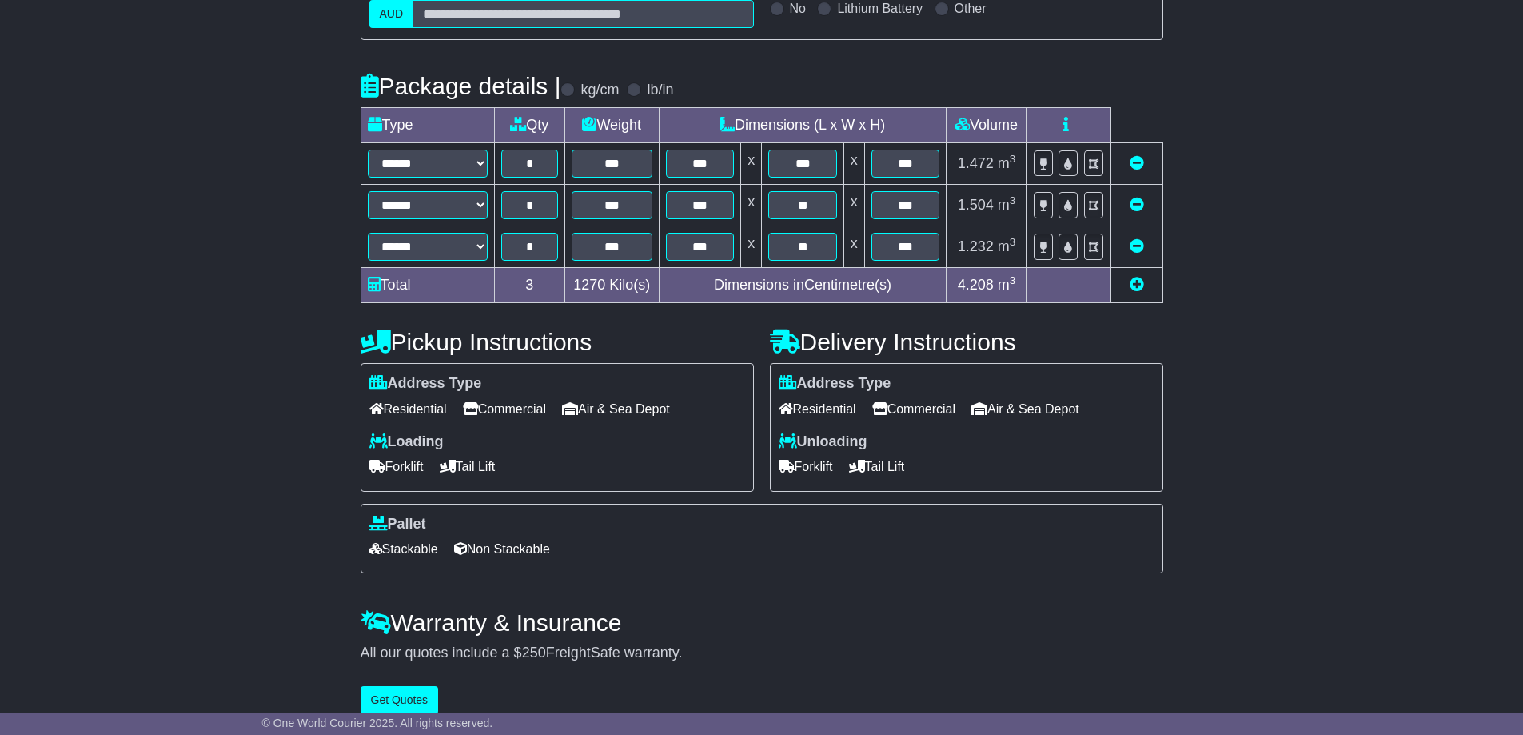
scroll to position [320, 0]
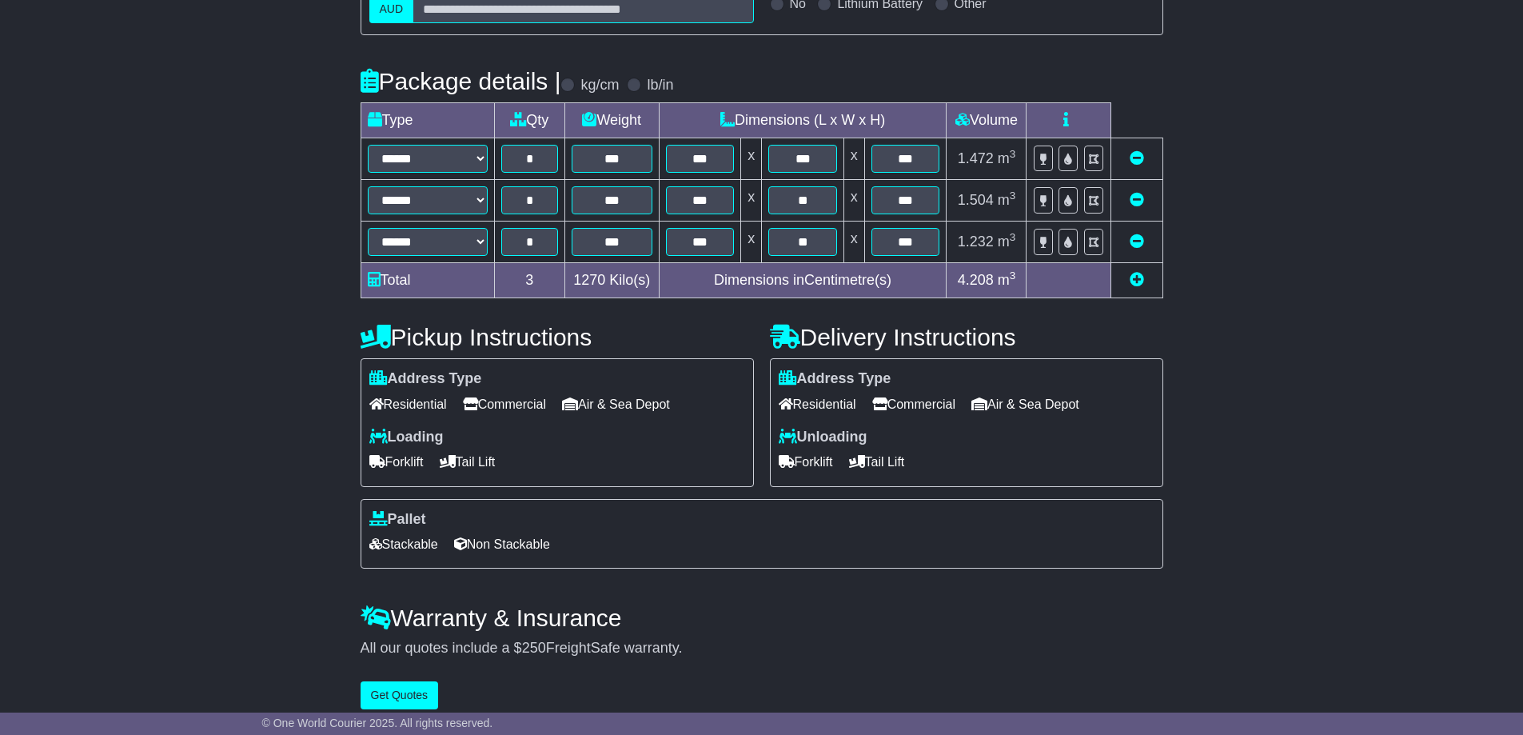
click at [544, 407] on span "Commercial" at bounding box center [504, 404] width 83 height 25
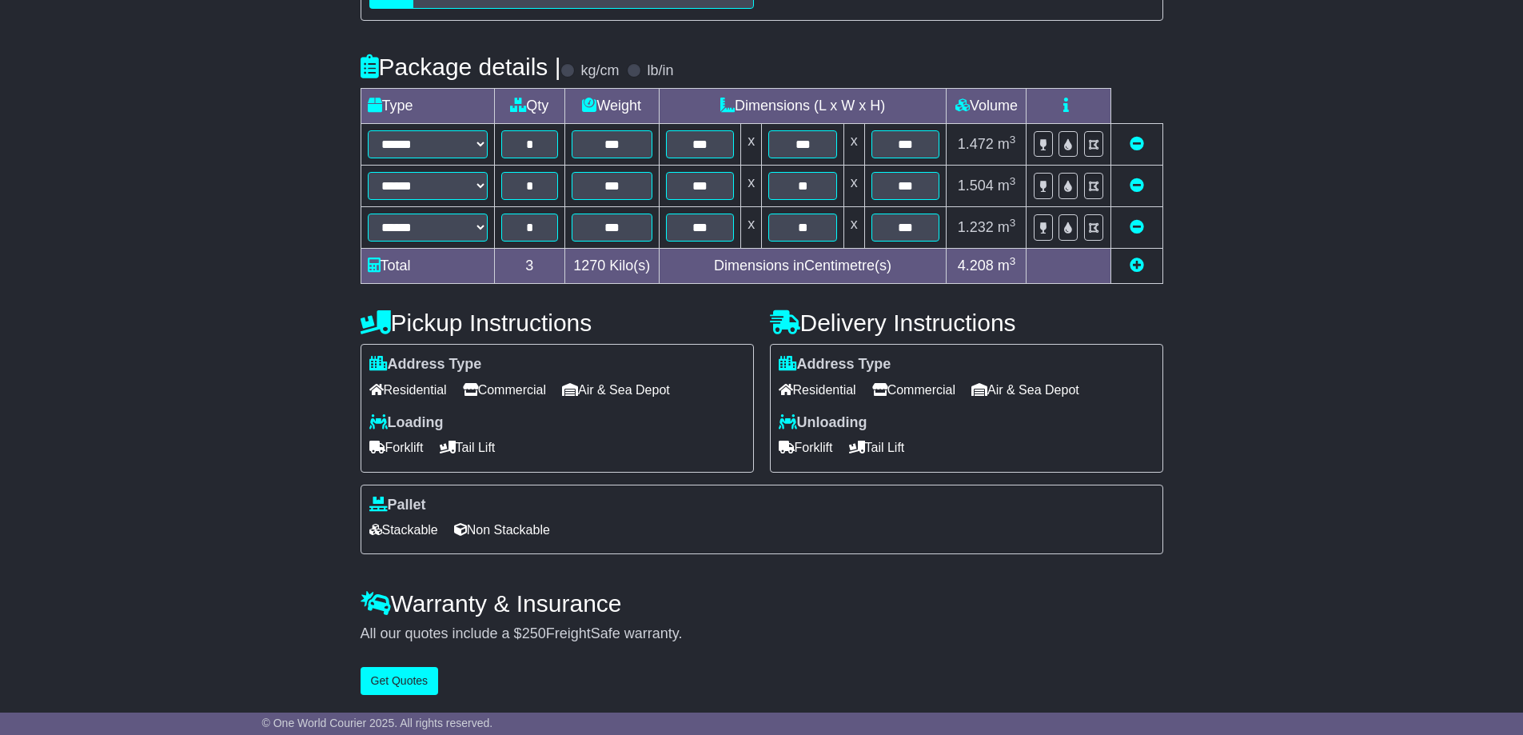
scroll to position [339, 0]
click at [400, 686] on button "Get Quotes" at bounding box center [399, 681] width 78 height 28
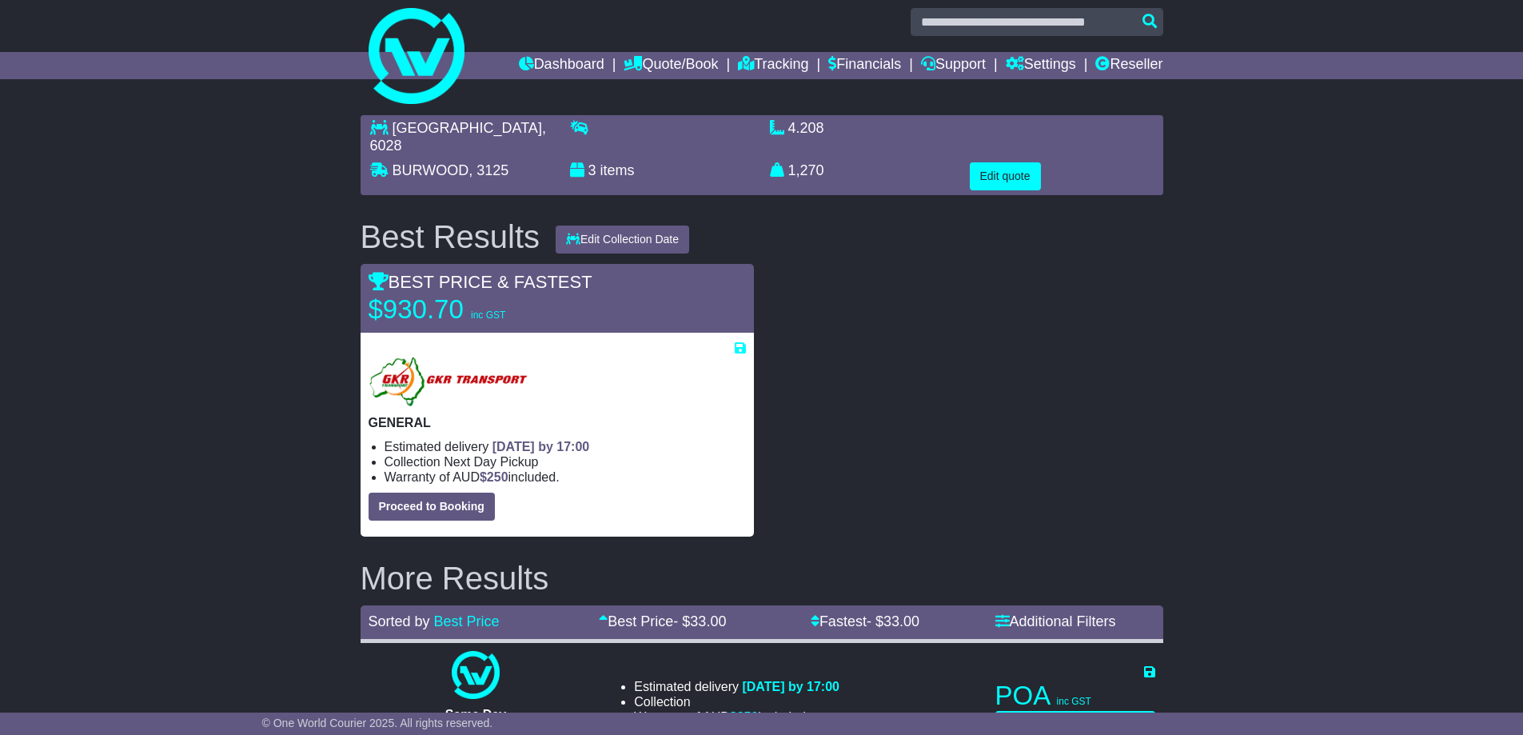
scroll to position [0, 0]
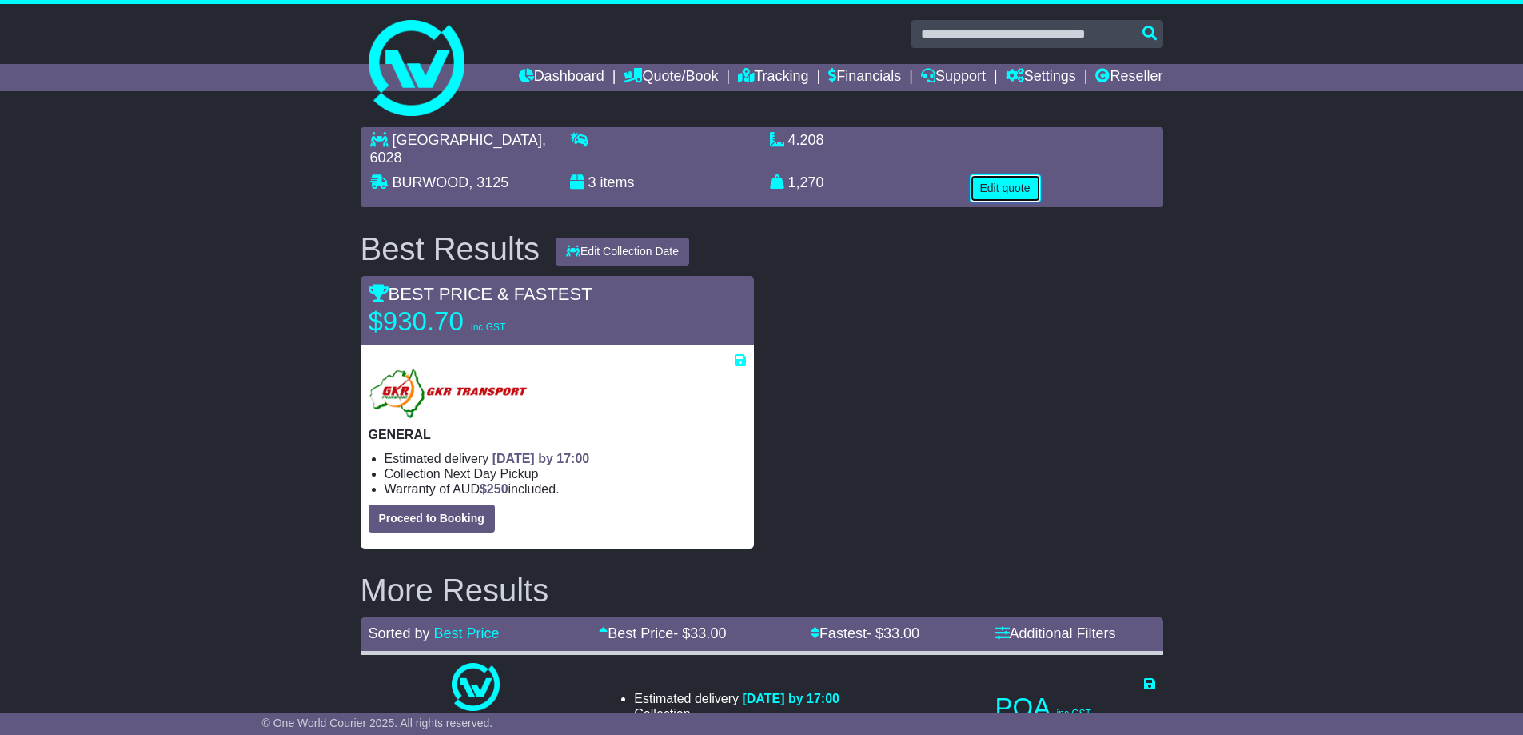
click at [1010, 178] on button "Edit quote" at bounding box center [1005, 188] width 71 height 28
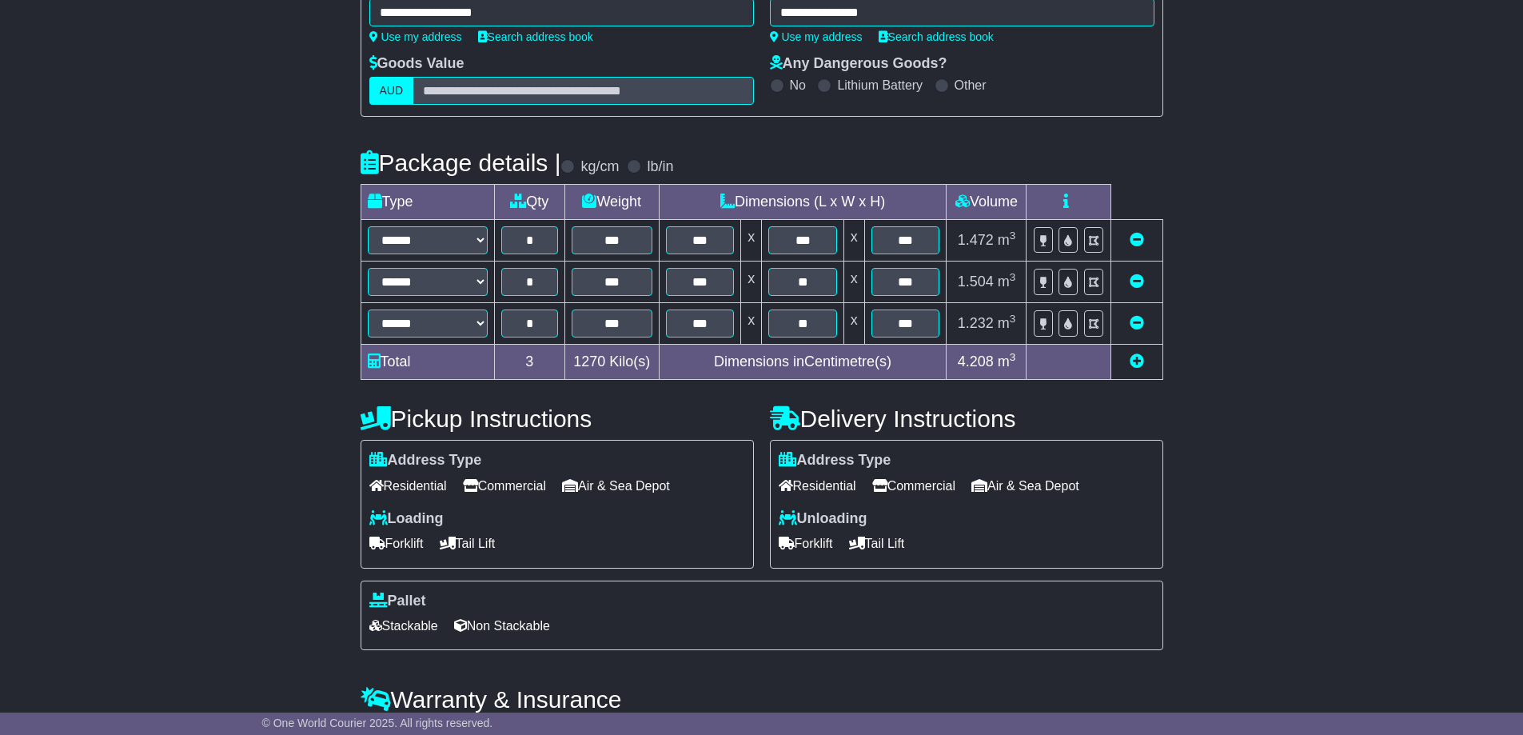
scroll to position [240, 0]
click at [428, 480] on span "Residential" at bounding box center [408, 484] width 78 height 25
click at [410, 540] on span "Forklift" at bounding box center [396, 541] width 54 height 25
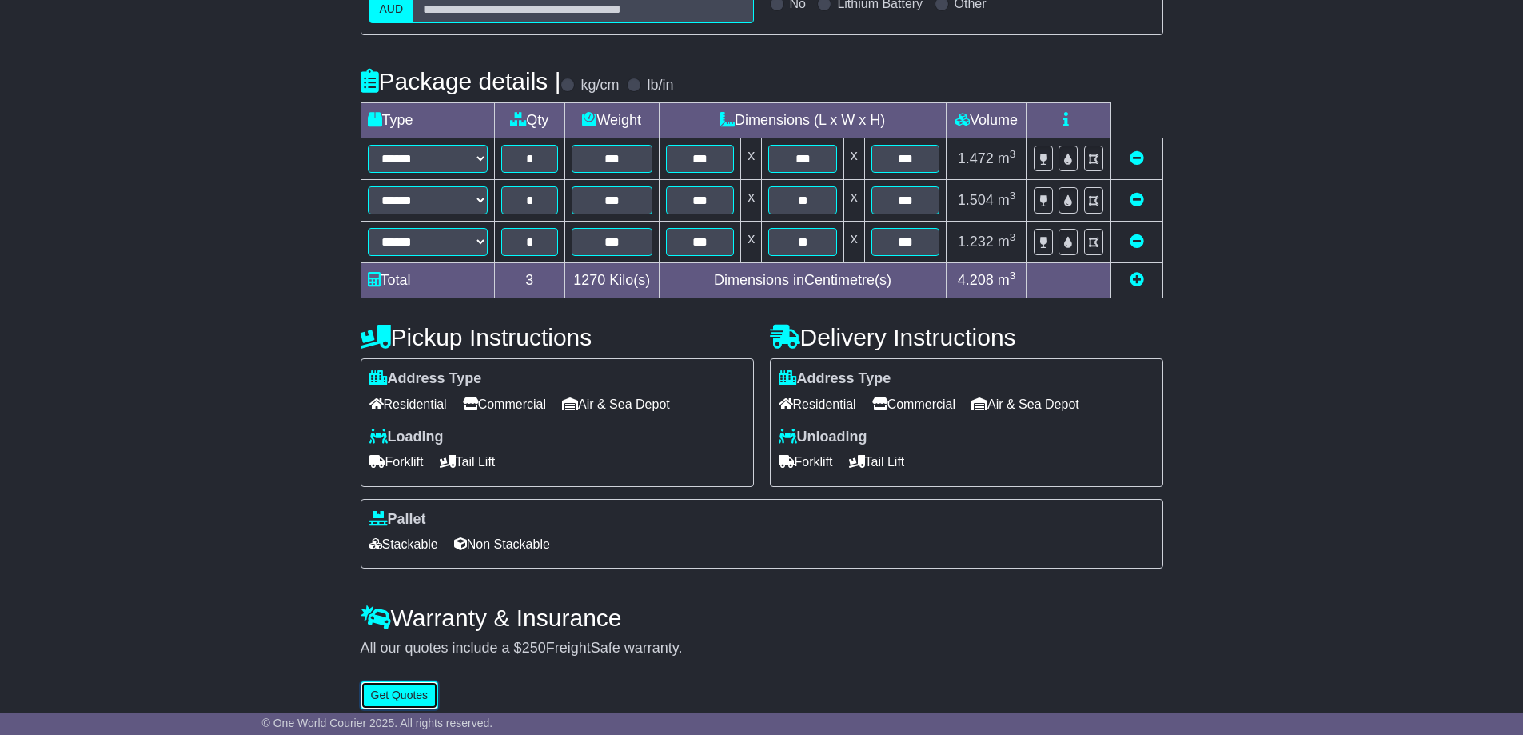
click at [407, 698] on button "Get Quotes" at bounding box center [399, 695] width 78 height 28
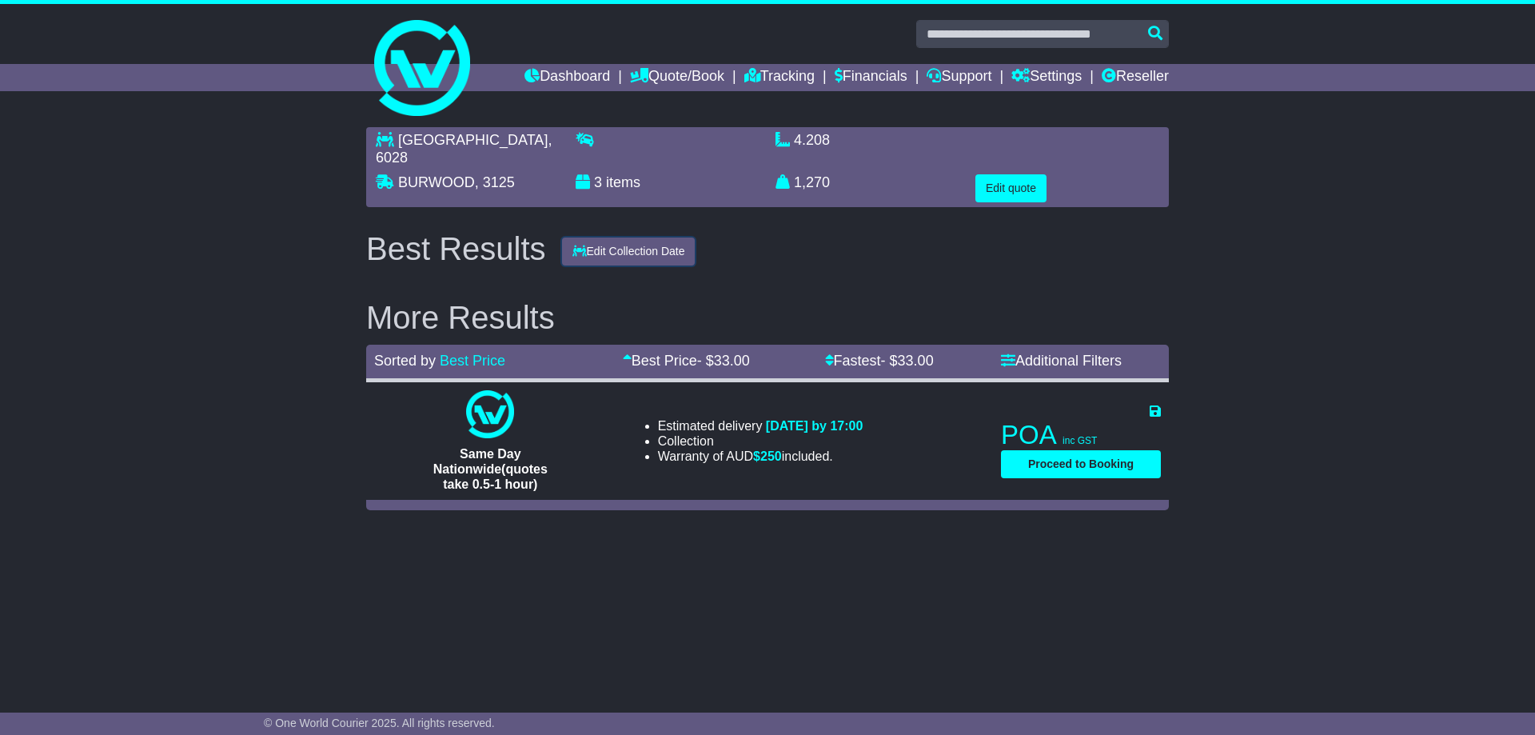
click at [655, 237] on button "Edit Collection Date" at bounding box center [628, 251] width 133 height 28
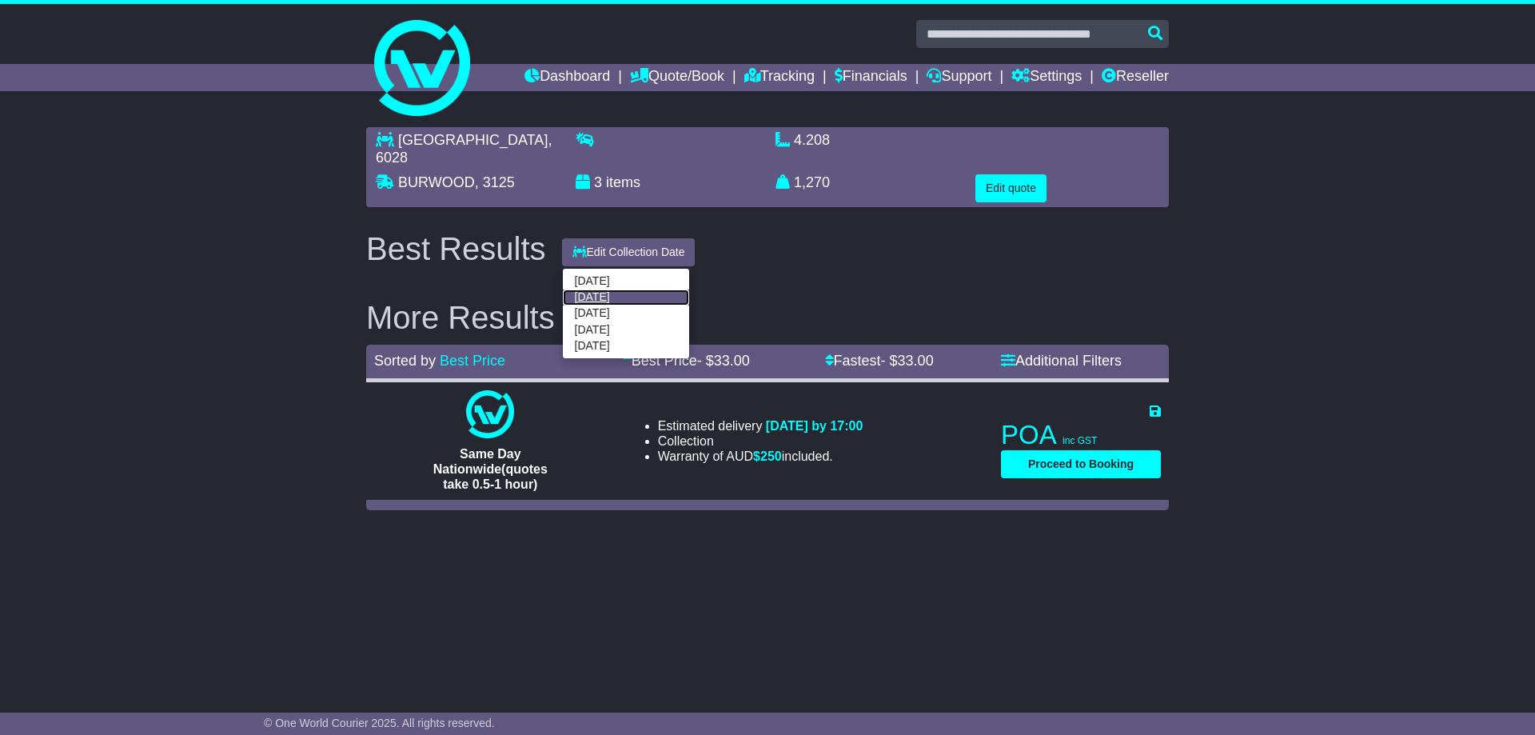
click at [615, 289] on link "28 Aug 2025" at bounding box center [626, 297] width 126 height 16
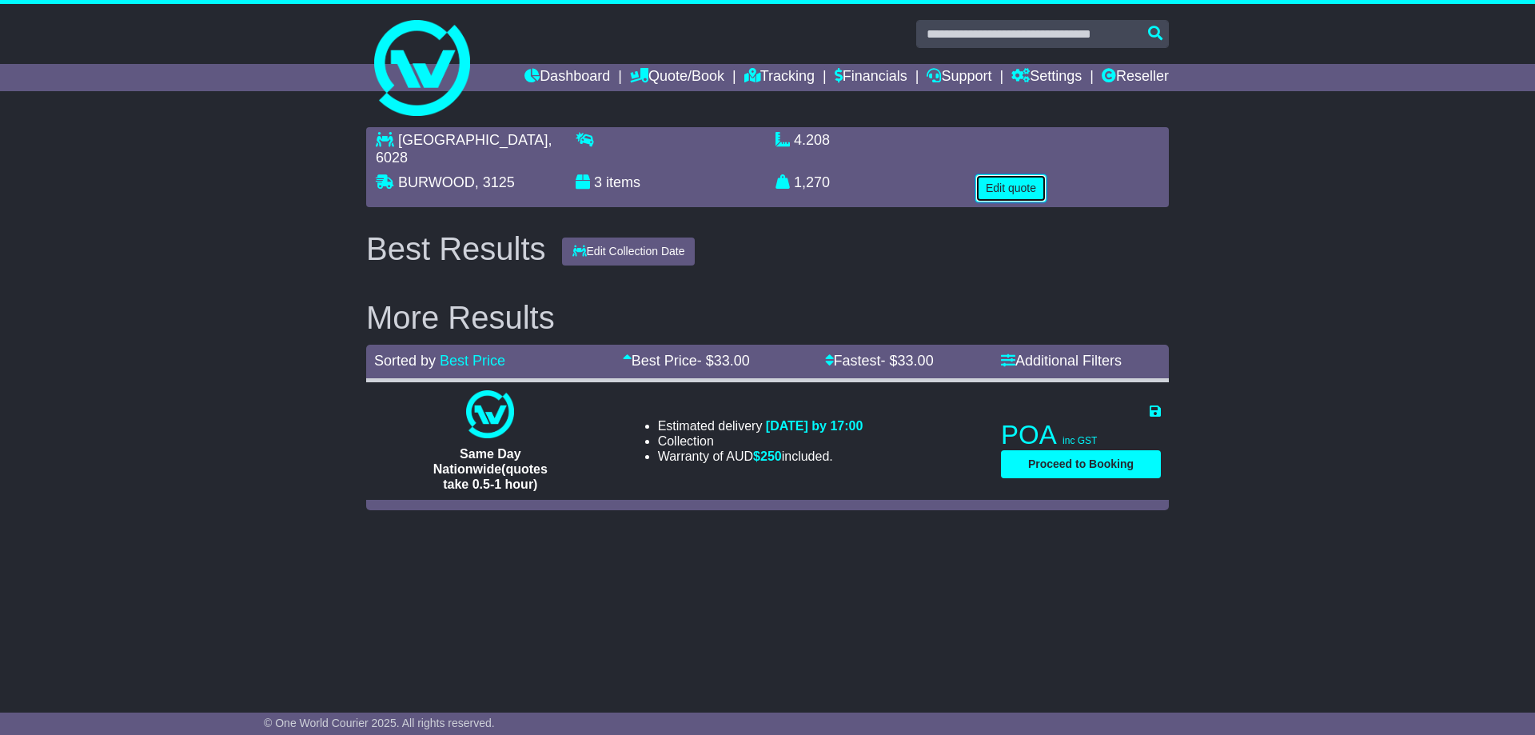
click at [1021, 174] on button "Edit quote" at bounding box center [1010, 188] width 71 height 28
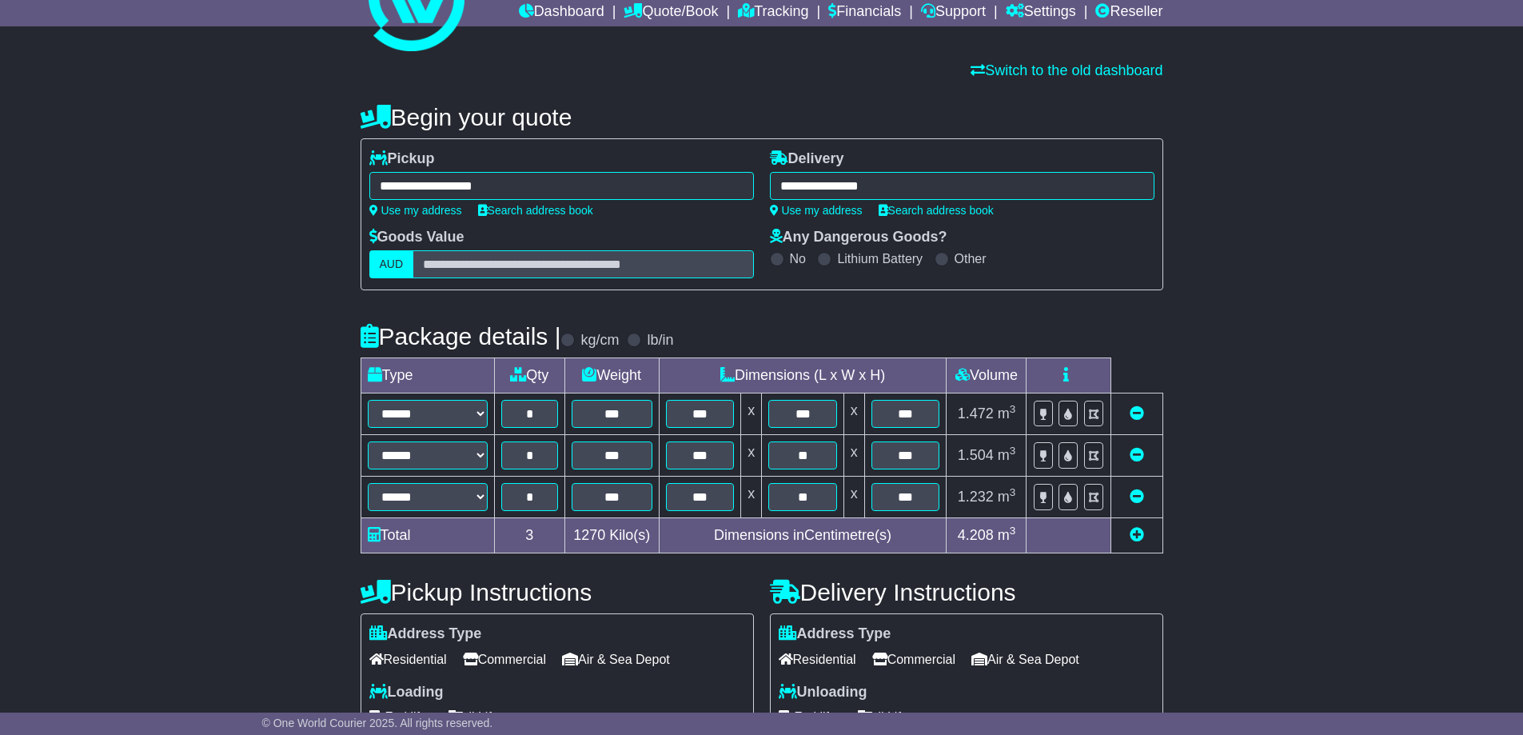
scroll to position [240, 0]
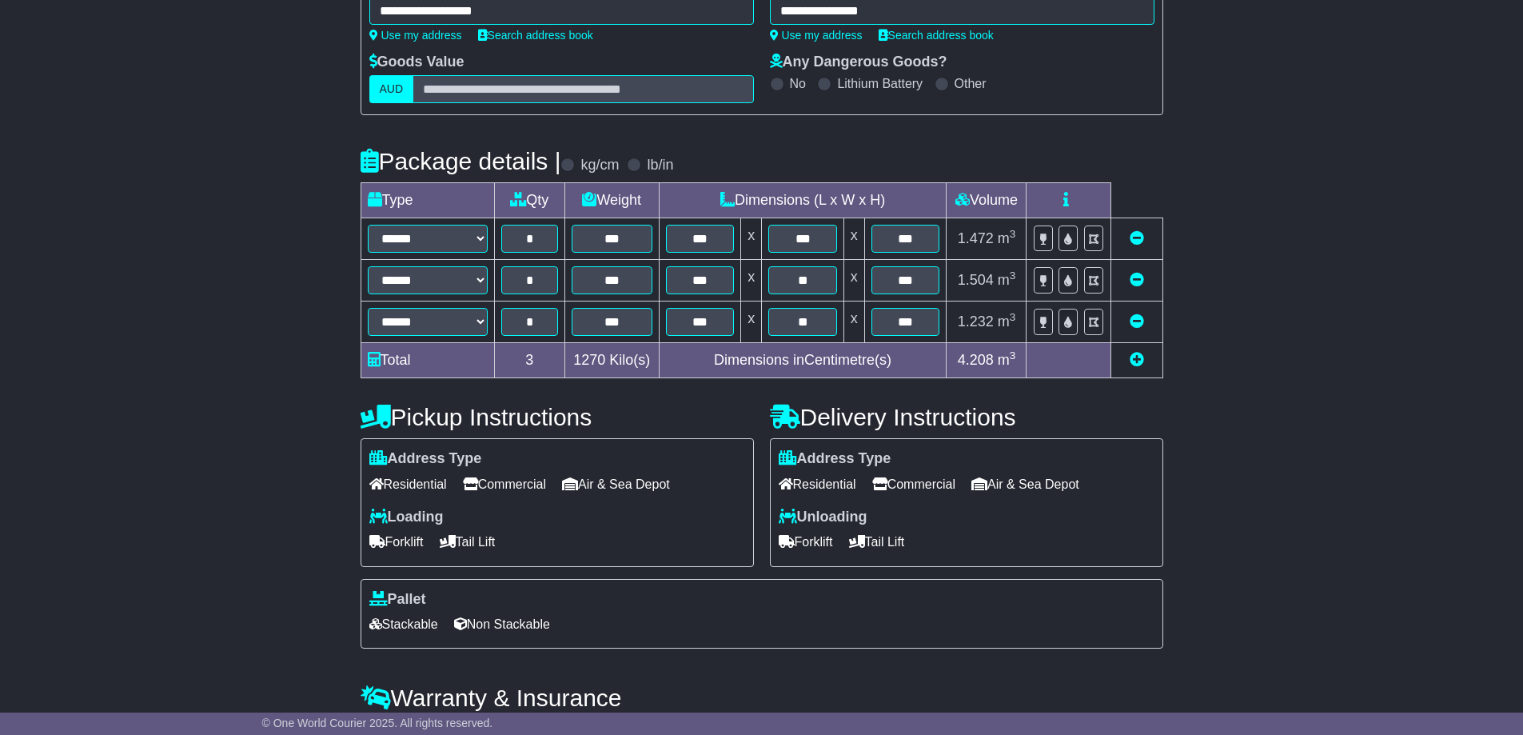
click at [519, 486] on span "Commercial" at bounding box center [504, 484] width 83 height 25
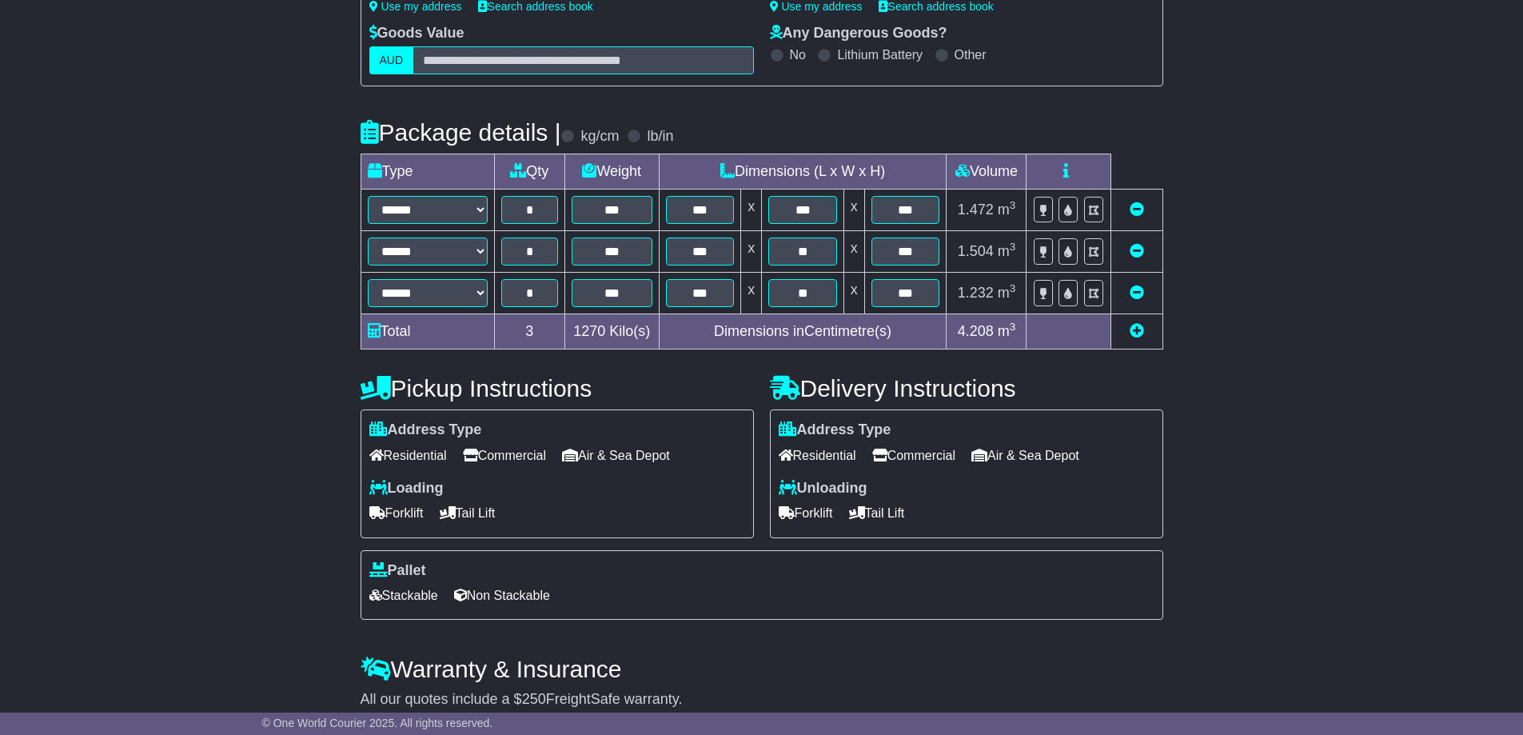
scroll to position [320, 0]
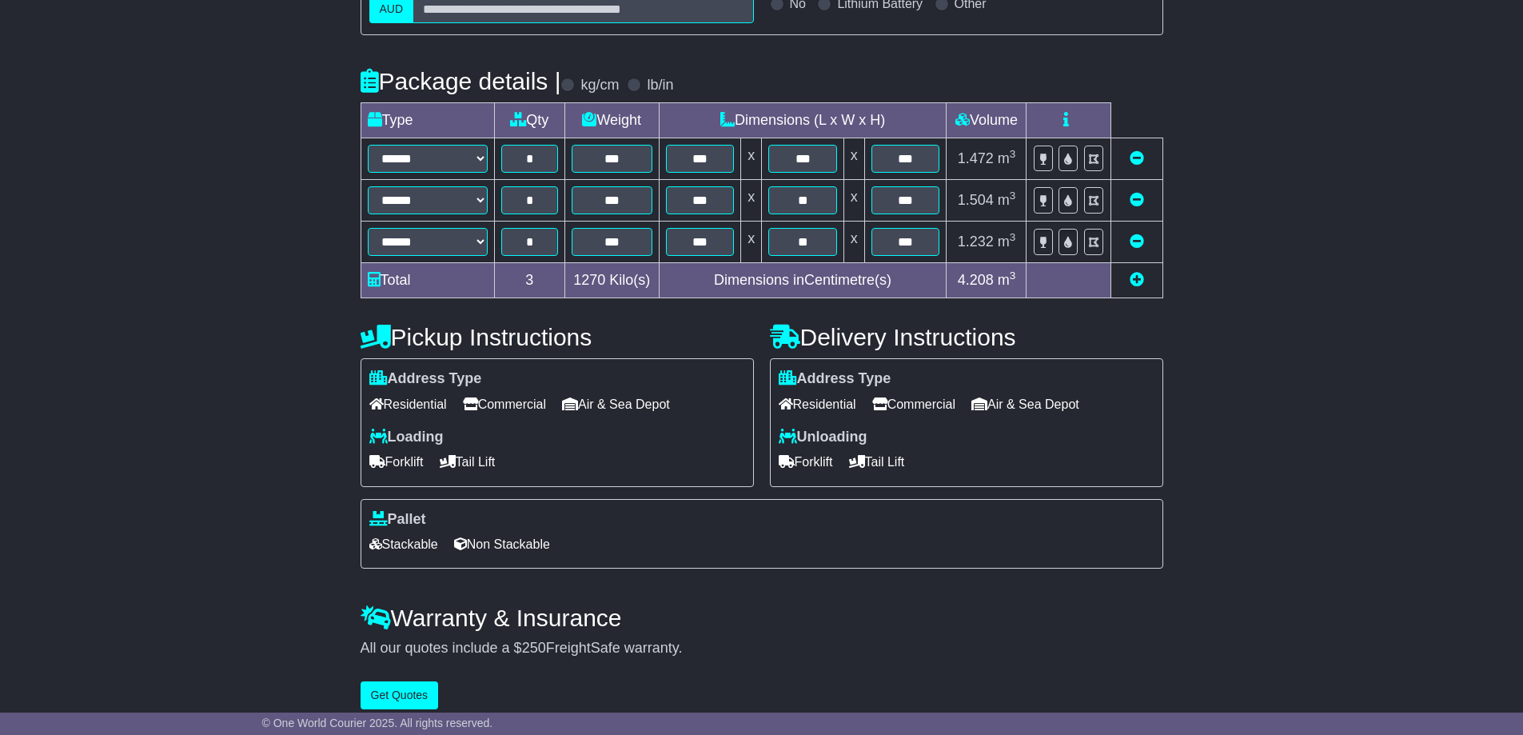
click at [411, 548] on span "Stackable" at bounding box center [403, 544] width 69 height 25
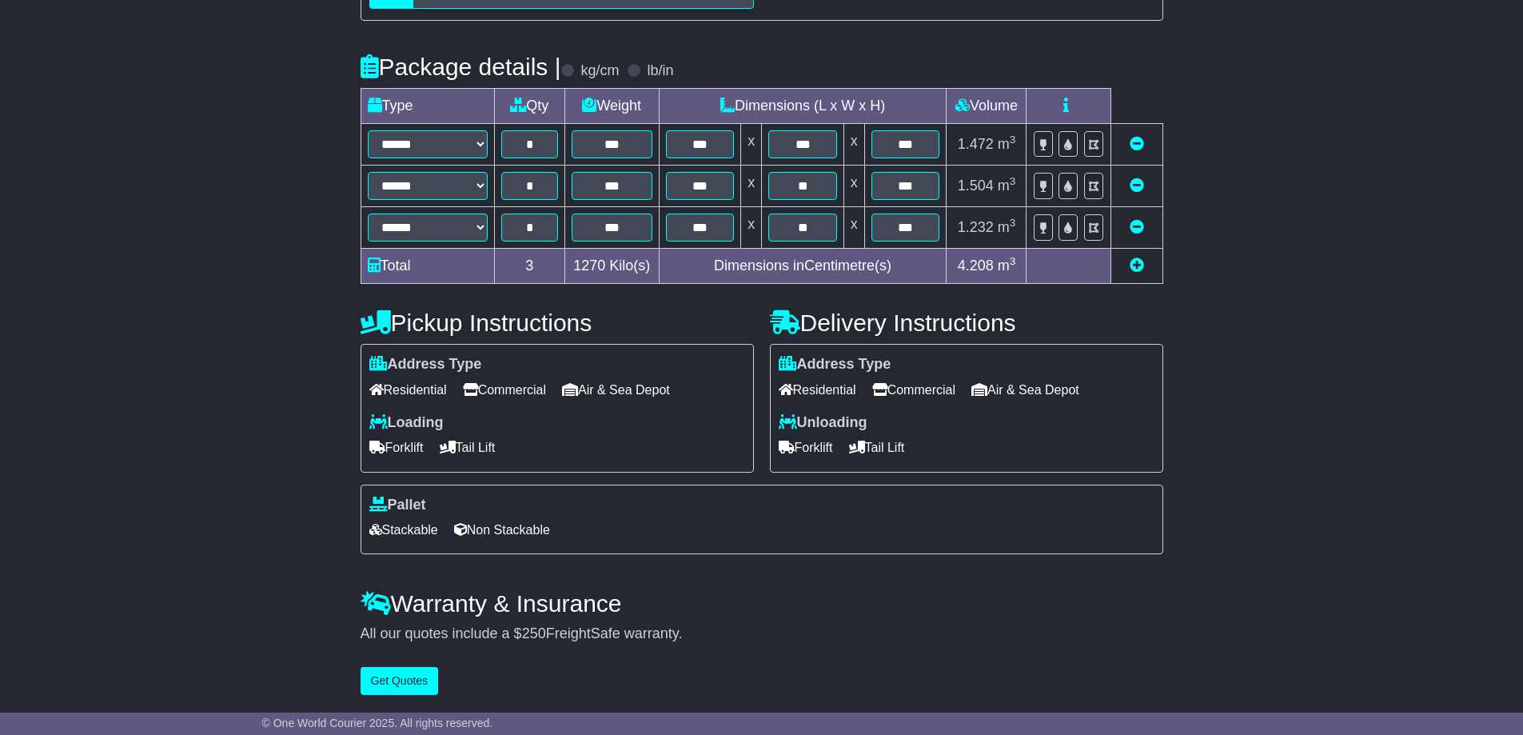
scroll to position [339, 0]
click at [393, 679] on button "Get Quotes" at bounding box center [399, 681] width 78 height 28
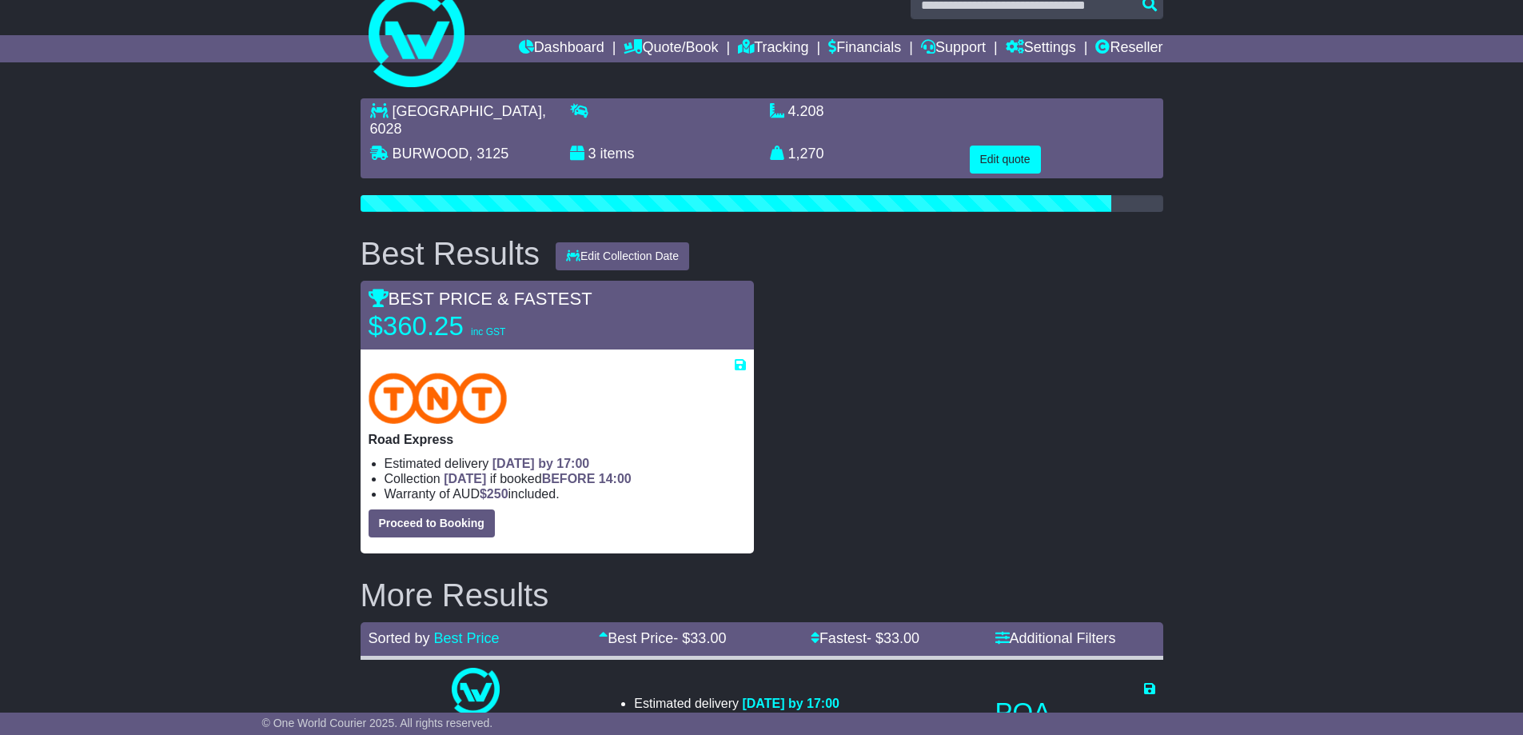
scroll to position [0, 0]
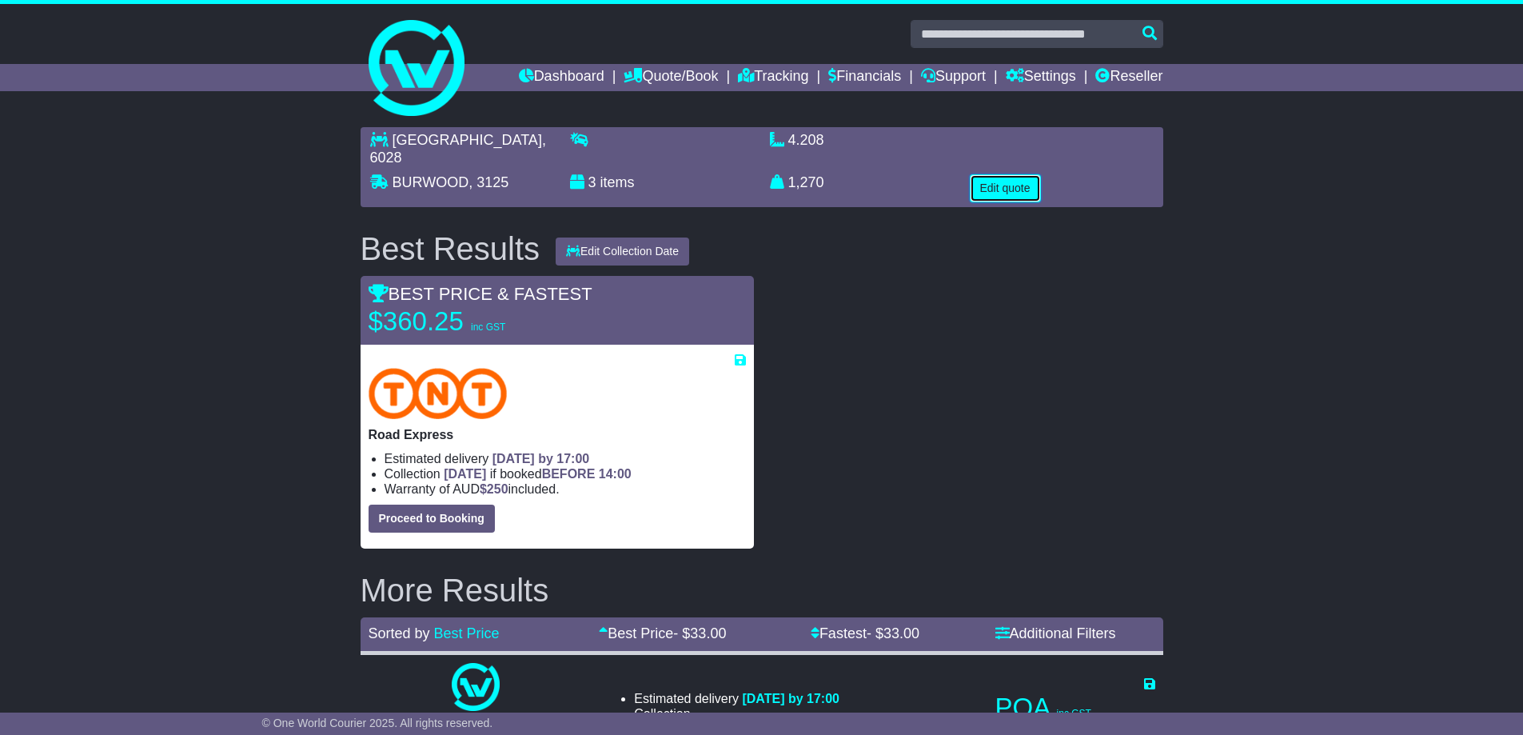
click at [1019, 178] on button "Edit quote" at bounding box center [1005, 188] width 71 height 28
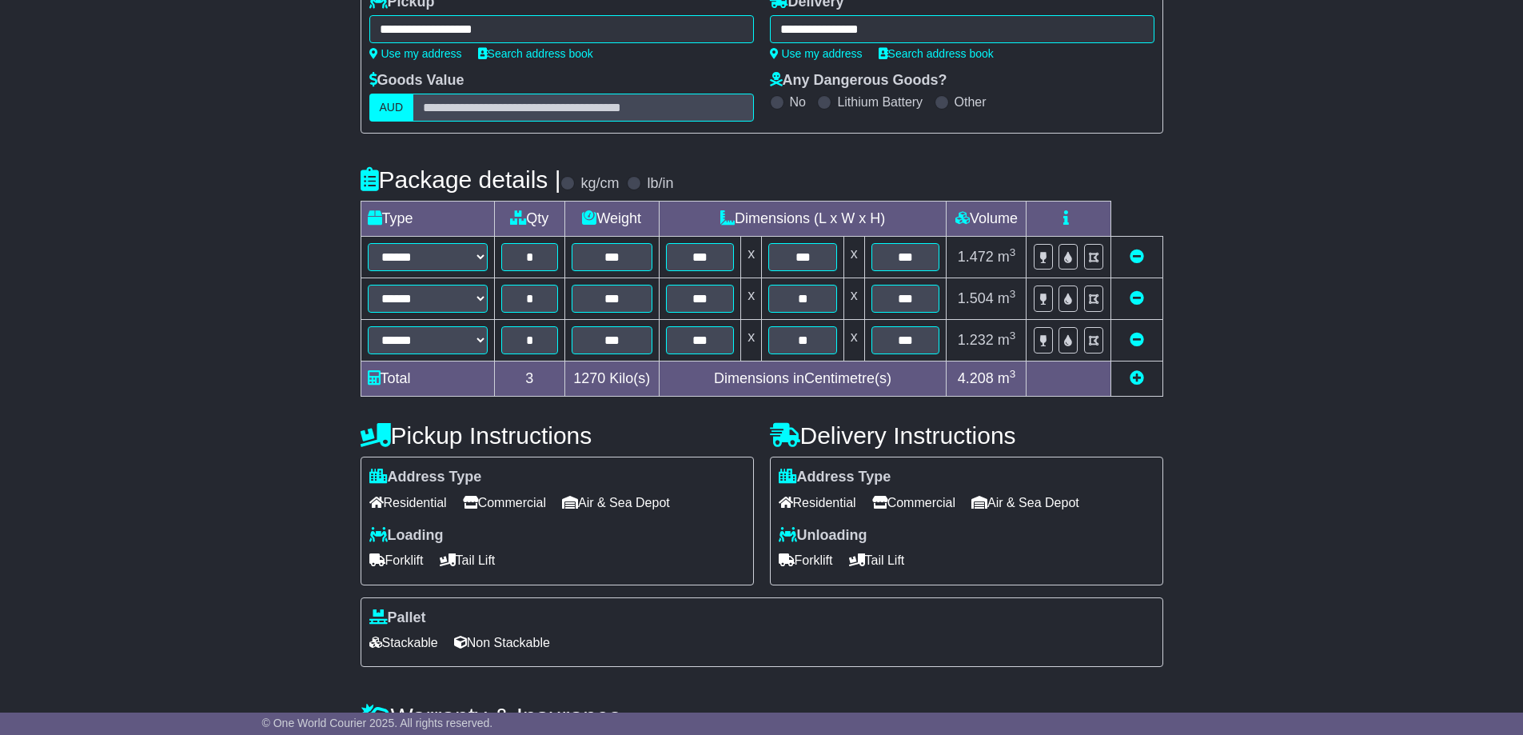
scroll to position [240, 0]
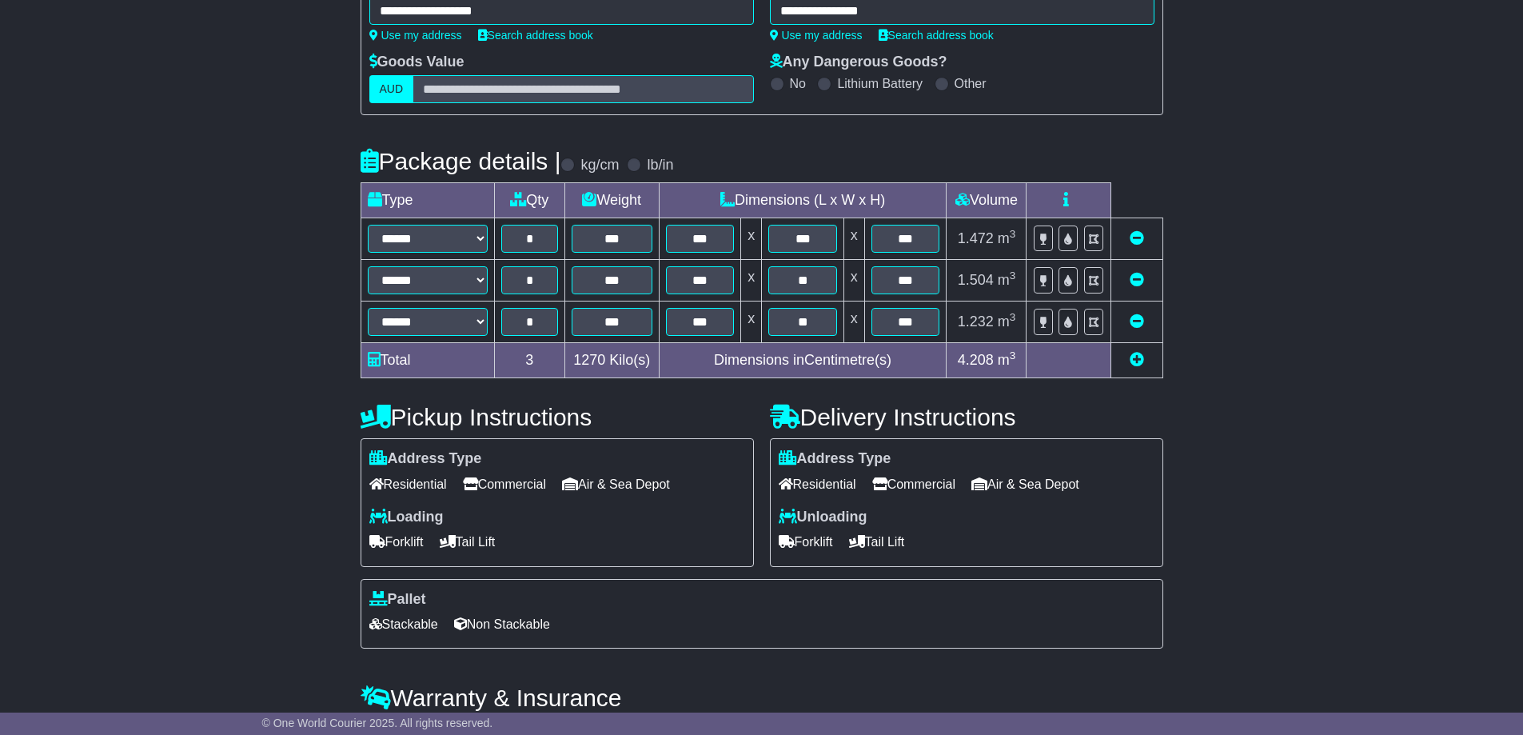
click at [496, 546] on span "Tail Lift" at bounding box center [468, 541] width 56 height 25
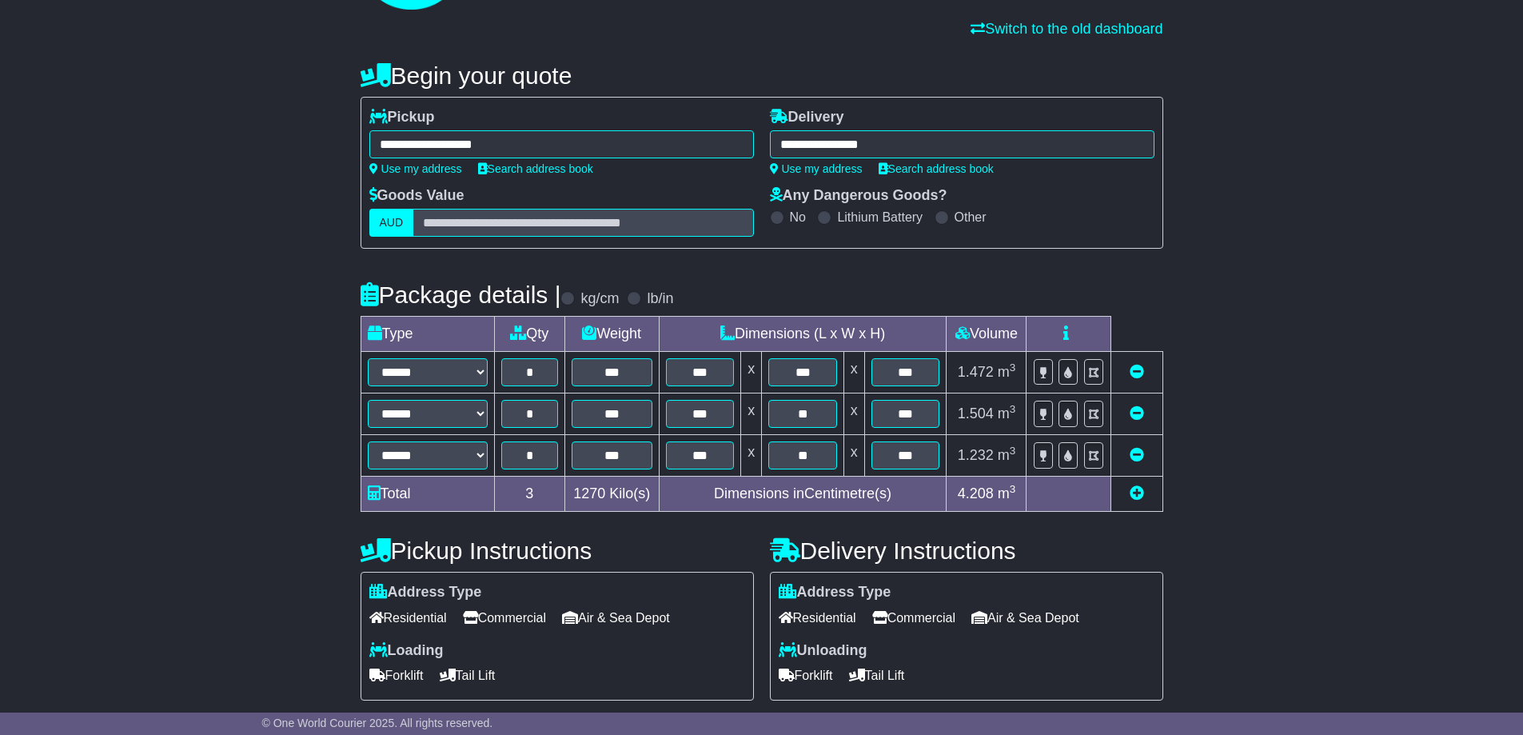
scroll to position [99, 0]
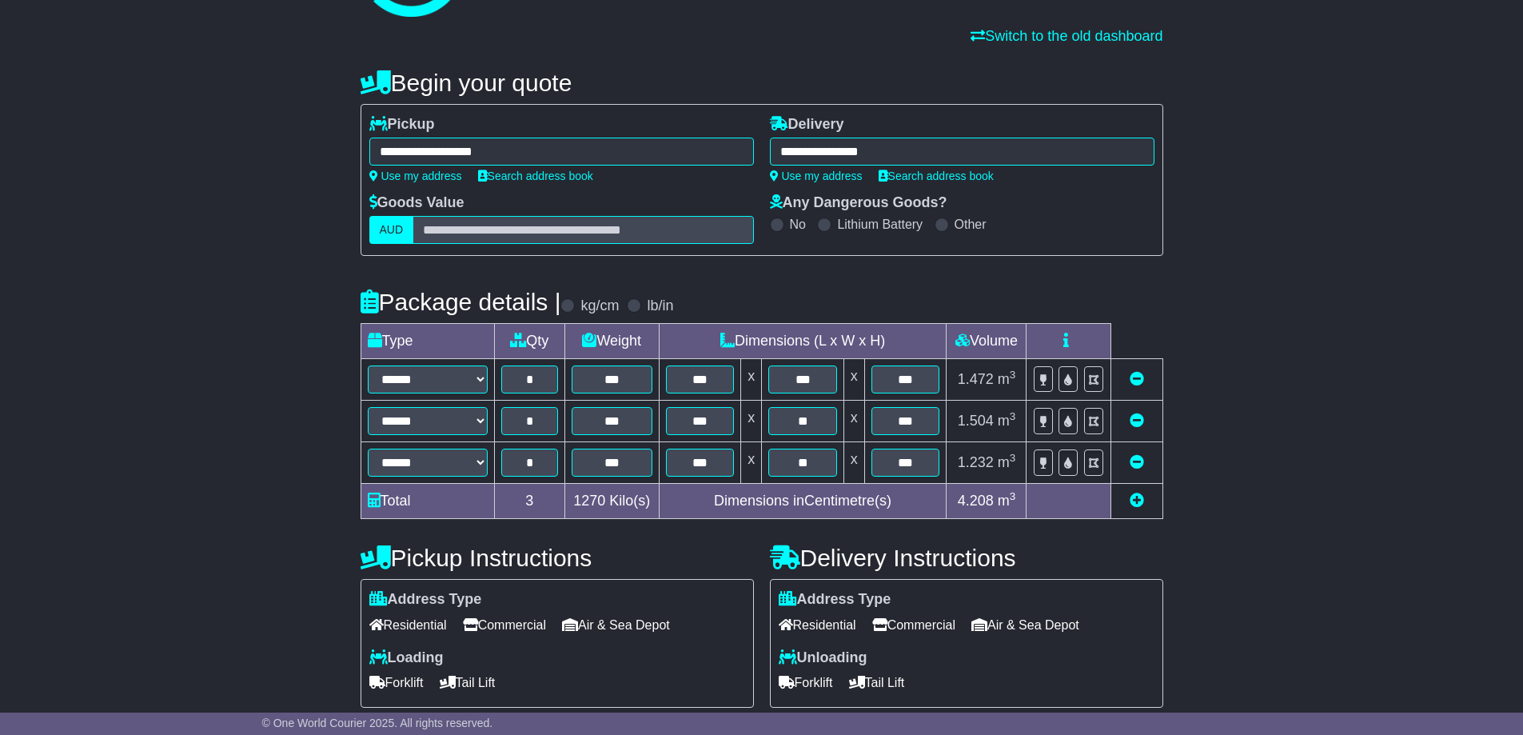
click at [400, 687] on span "Forklift" at bounding box center [396, 682] width 54 height 25
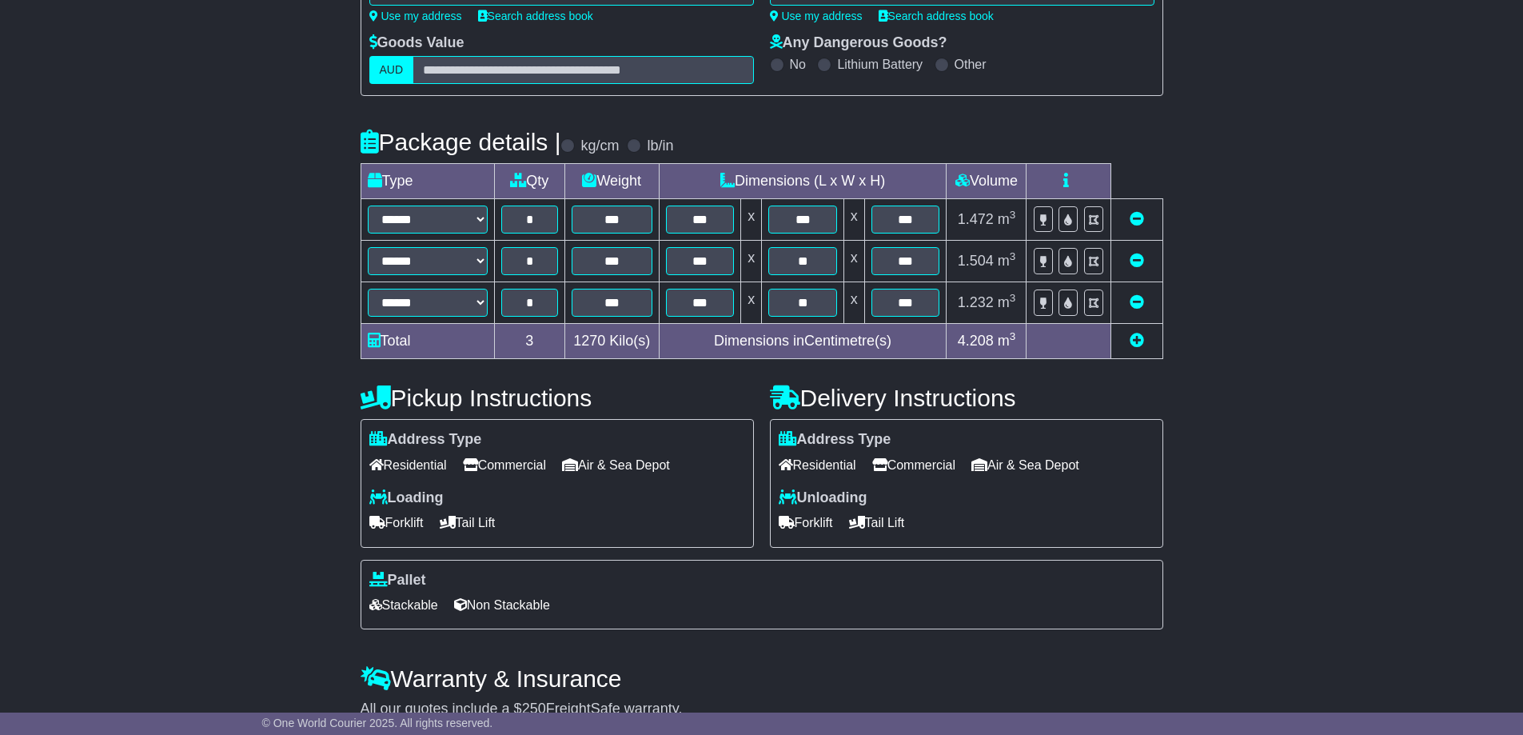
scroll to position [339, 0]
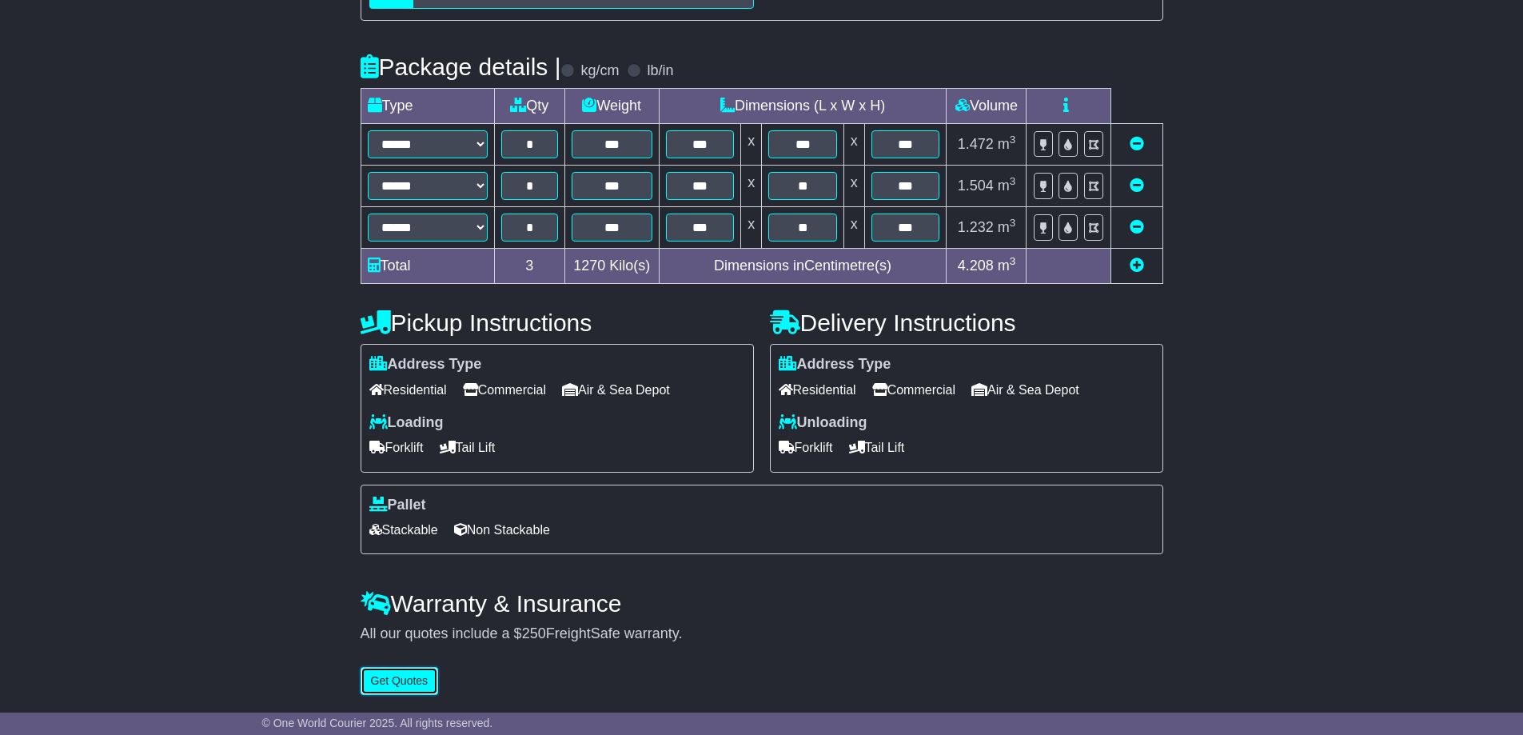
click at [407, 684] on button "Get Quotes" at bounding box center [399, 681] width 78 height 28
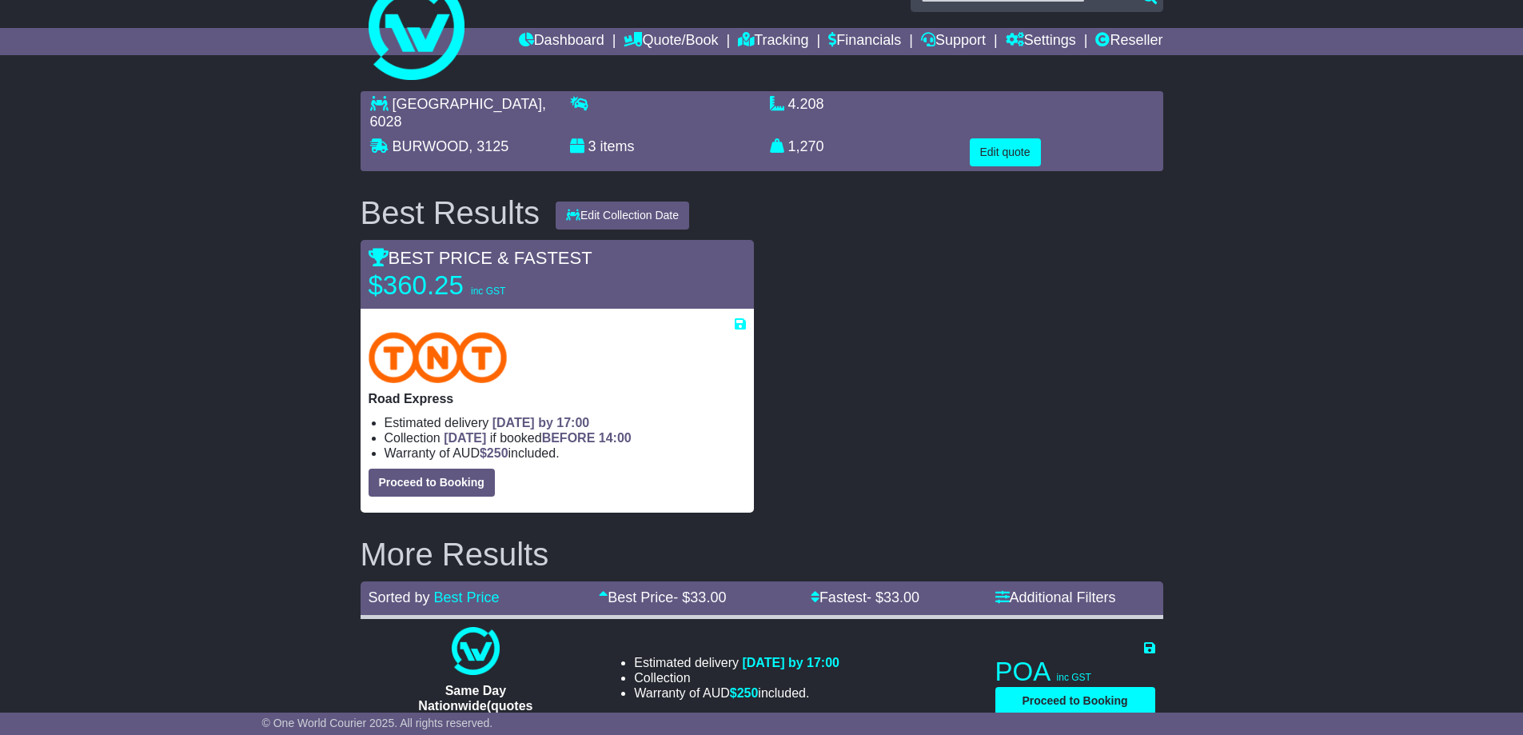
scroll to position [0, 0]
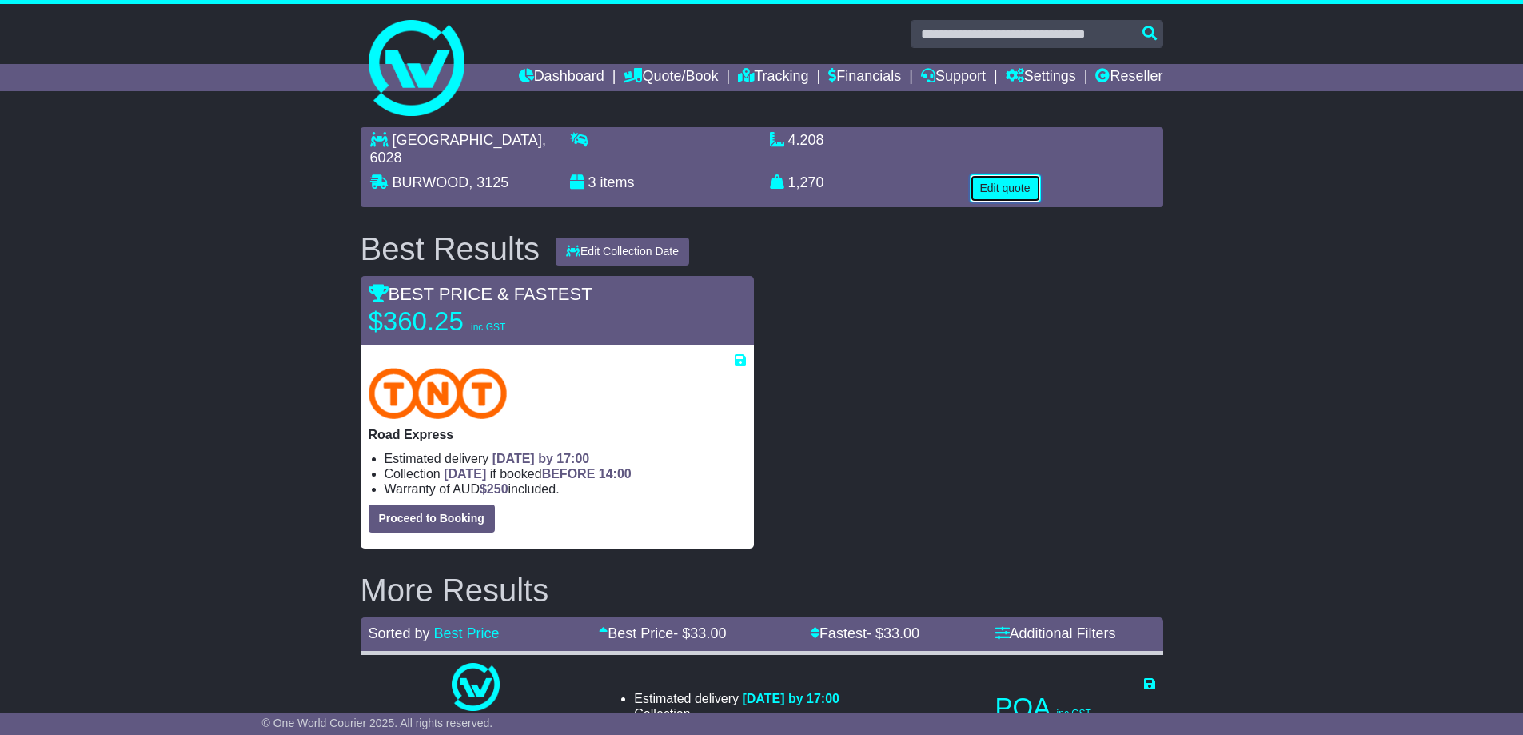
click at [1016, 174] on button "Edit quote" at bounding box center [1005, 188] width 71 height 28
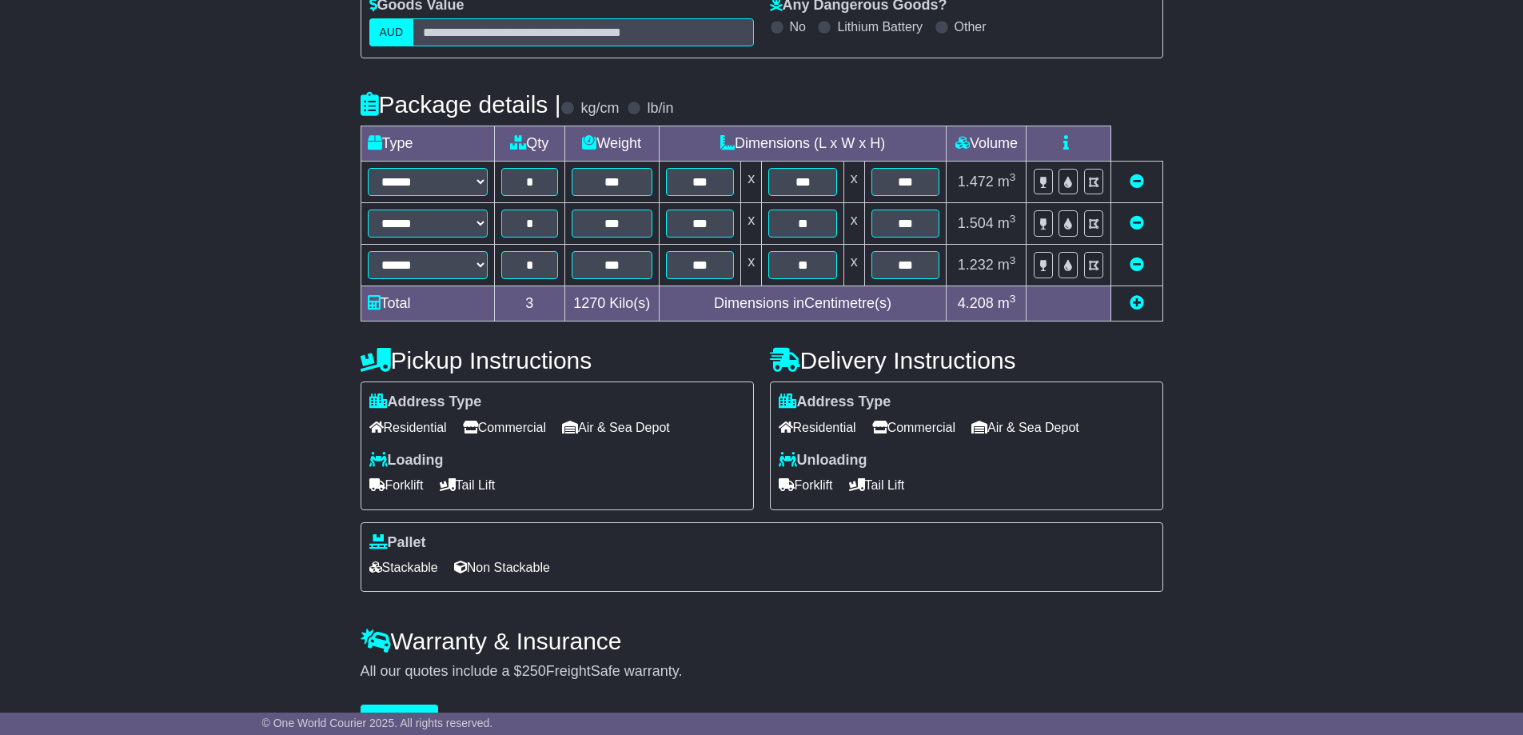
scroll to position [320, 0]
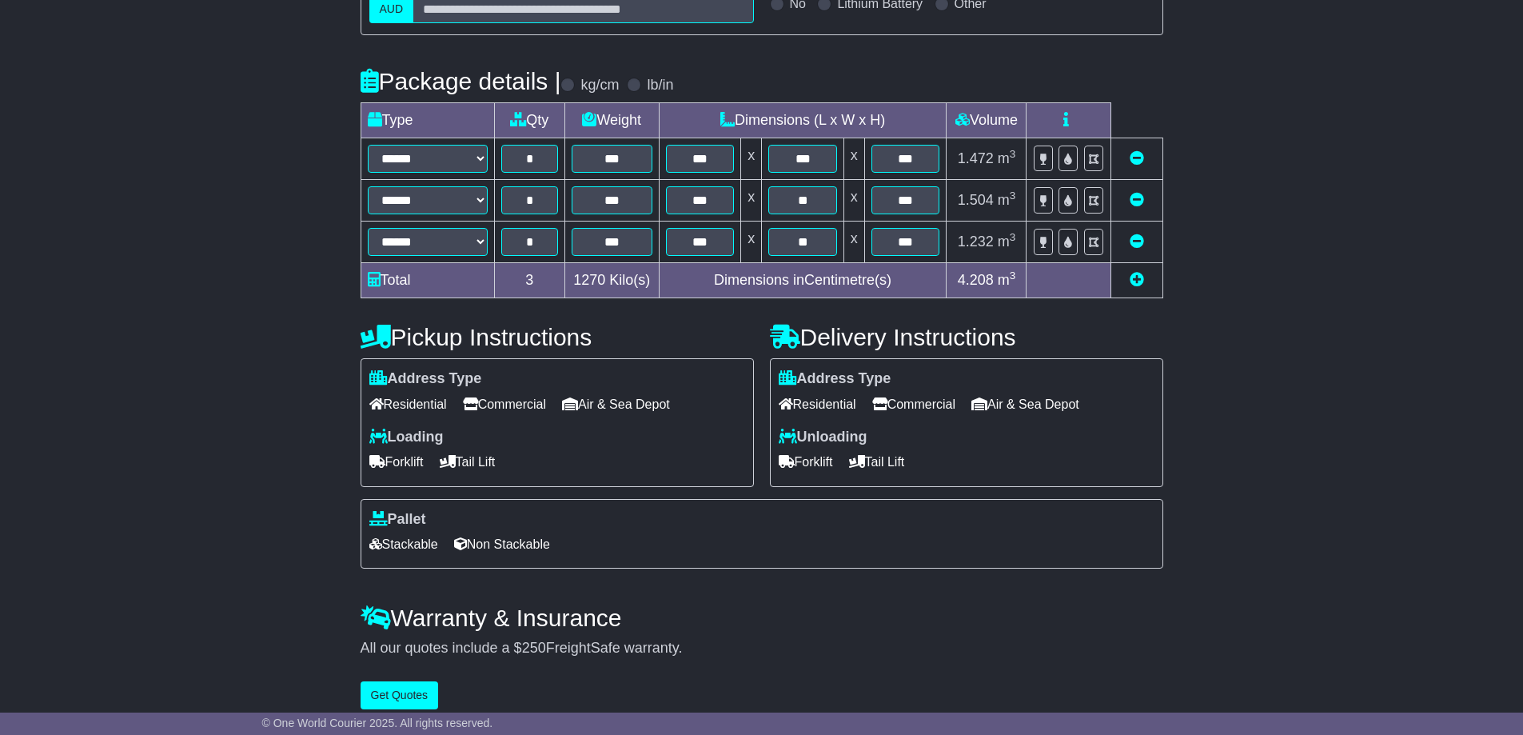
click at [494, 465] on span "Tail Lift" at bounding box center [468, 461] width 56 height 25
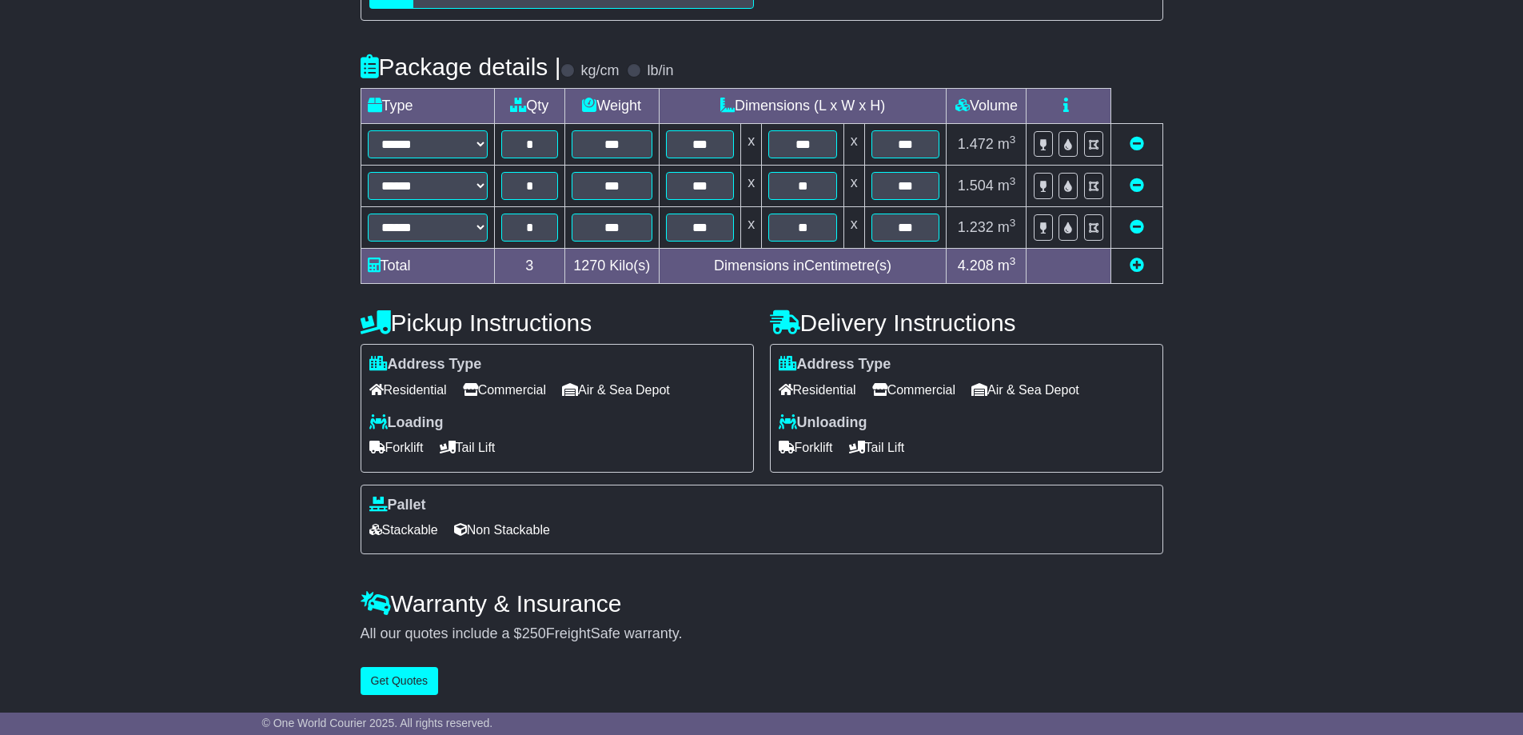
scroll to position [339, 0]
click at [400, 681] on button "Get Quotes" at bounding box center [399, 681] width 78 height 28
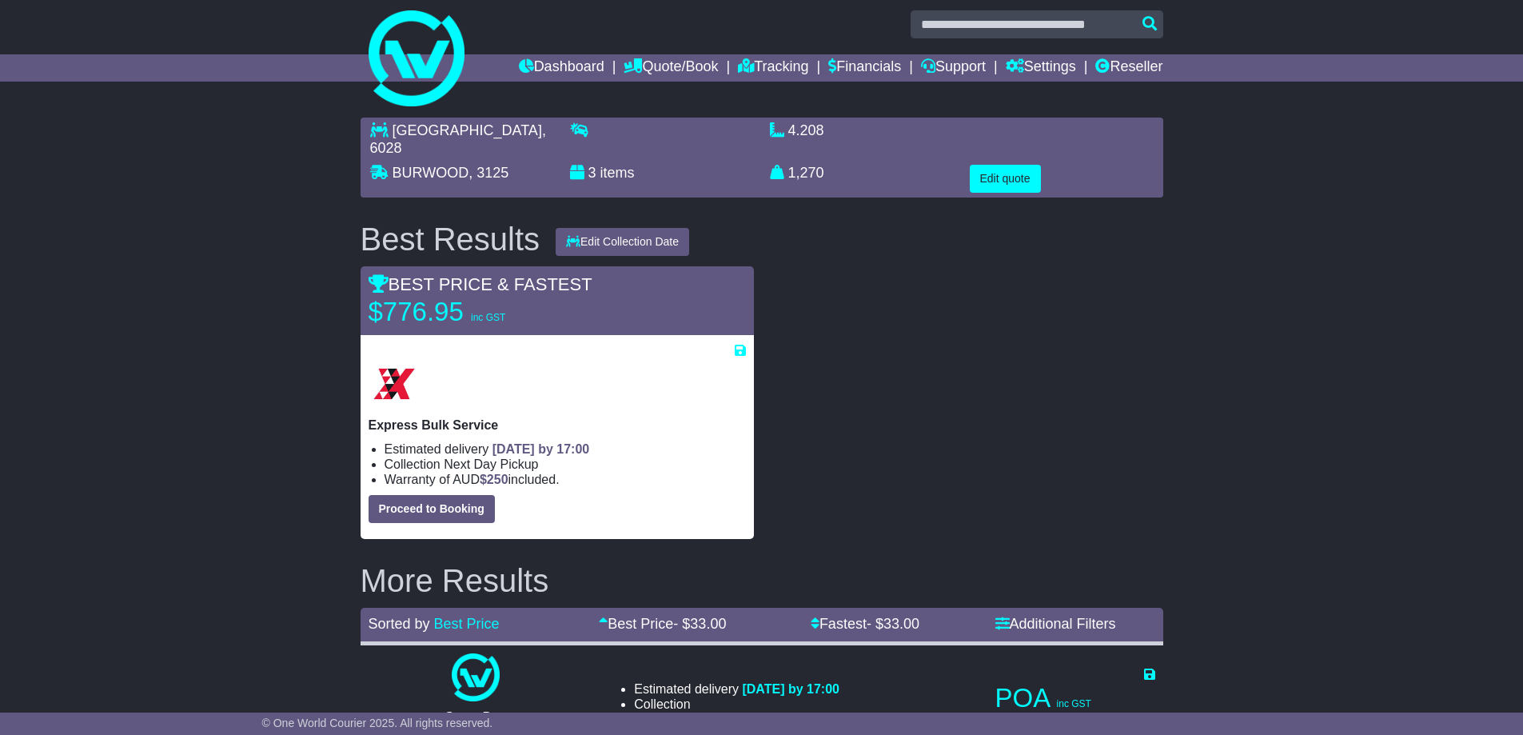
scroll to position [0, 0]
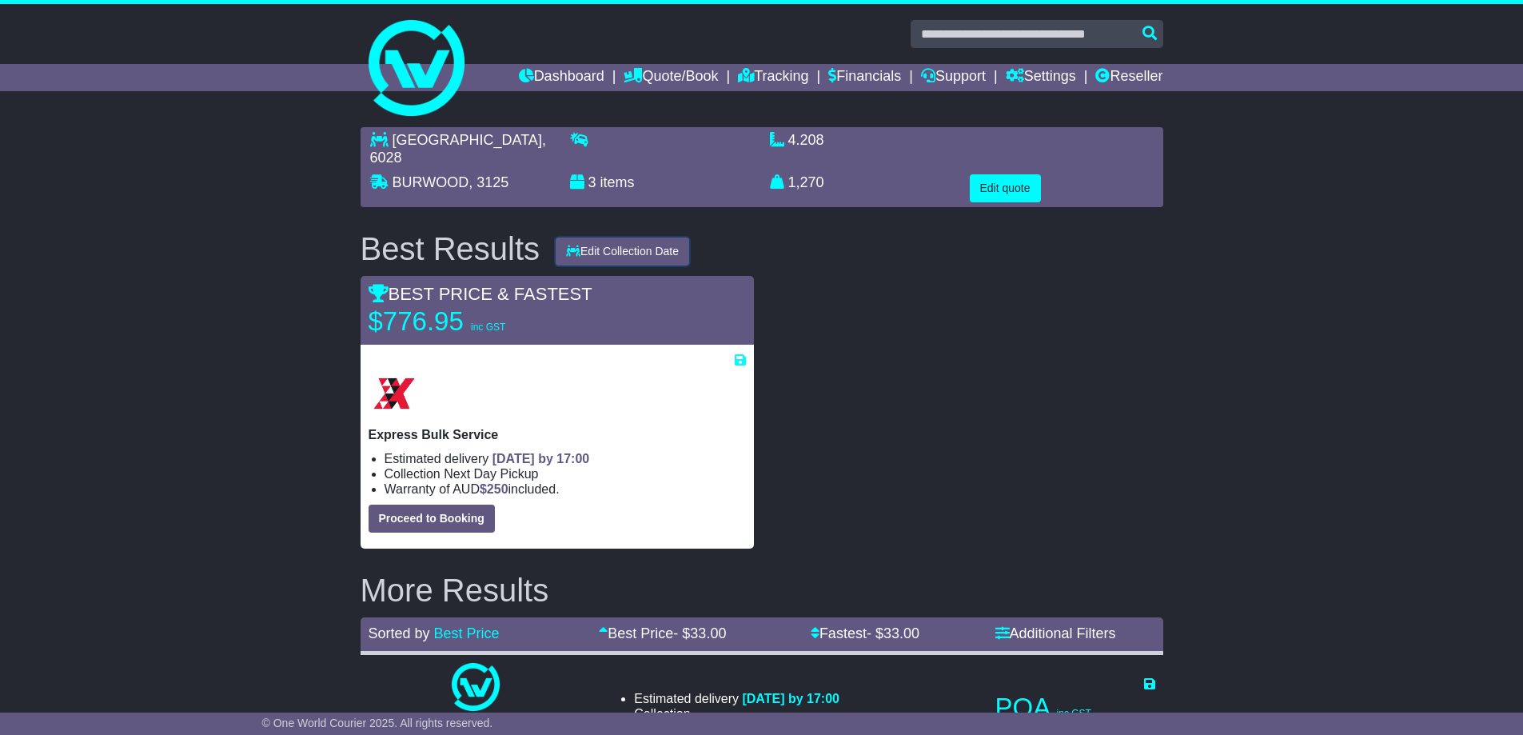
click at [675, 240] on button "Edit Collection Date" at bounding box center [622, 251] width 133 height 28
click at [619, 289] on link "28 Aug 2025" at bounding box center [619, 297] width 126 height 16
click at [641, 237] on button "Edit Collection Date" at bounding box center [622, 251] width 133 height 28
click at [595, 305] on link "29 Aug 2025" at bounding box center [619, 313] width 126 height 16
click at [1019, 174] on button "Edit quote" at bounding box center [1005, 188] width 71 height 28
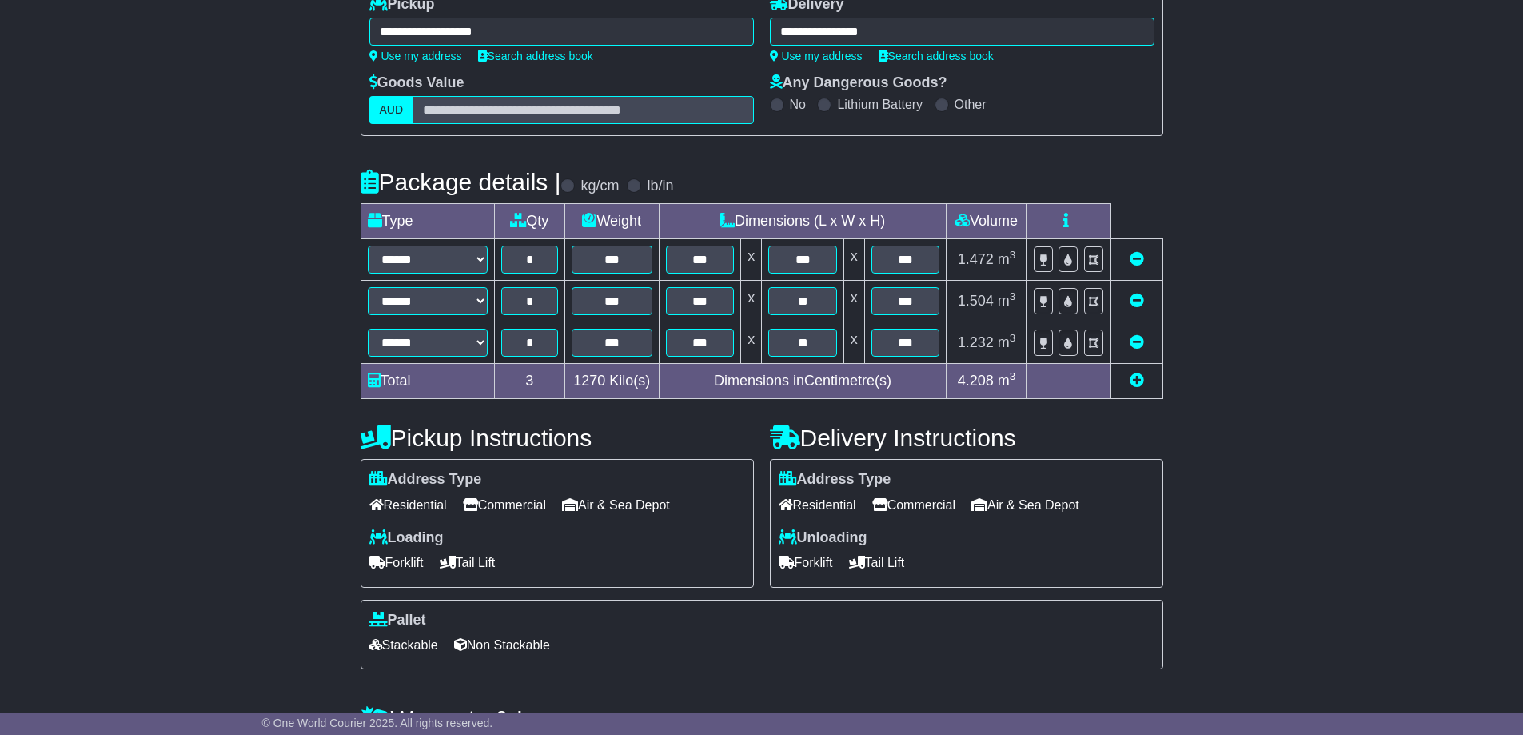
scroll to position [240, 0]
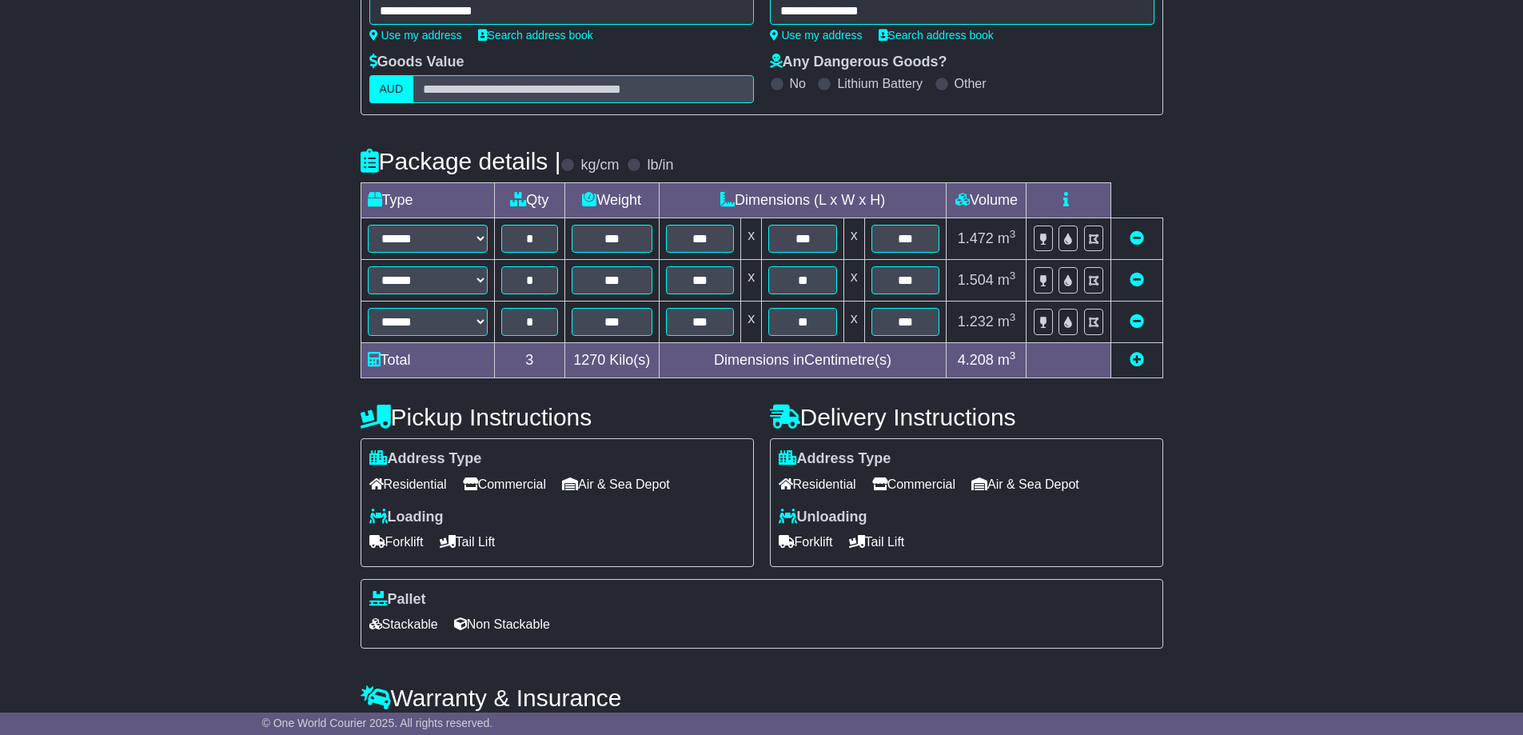
click at [412, 485] on span "Residential" at bounding box center [408, 484] width 78 height 25
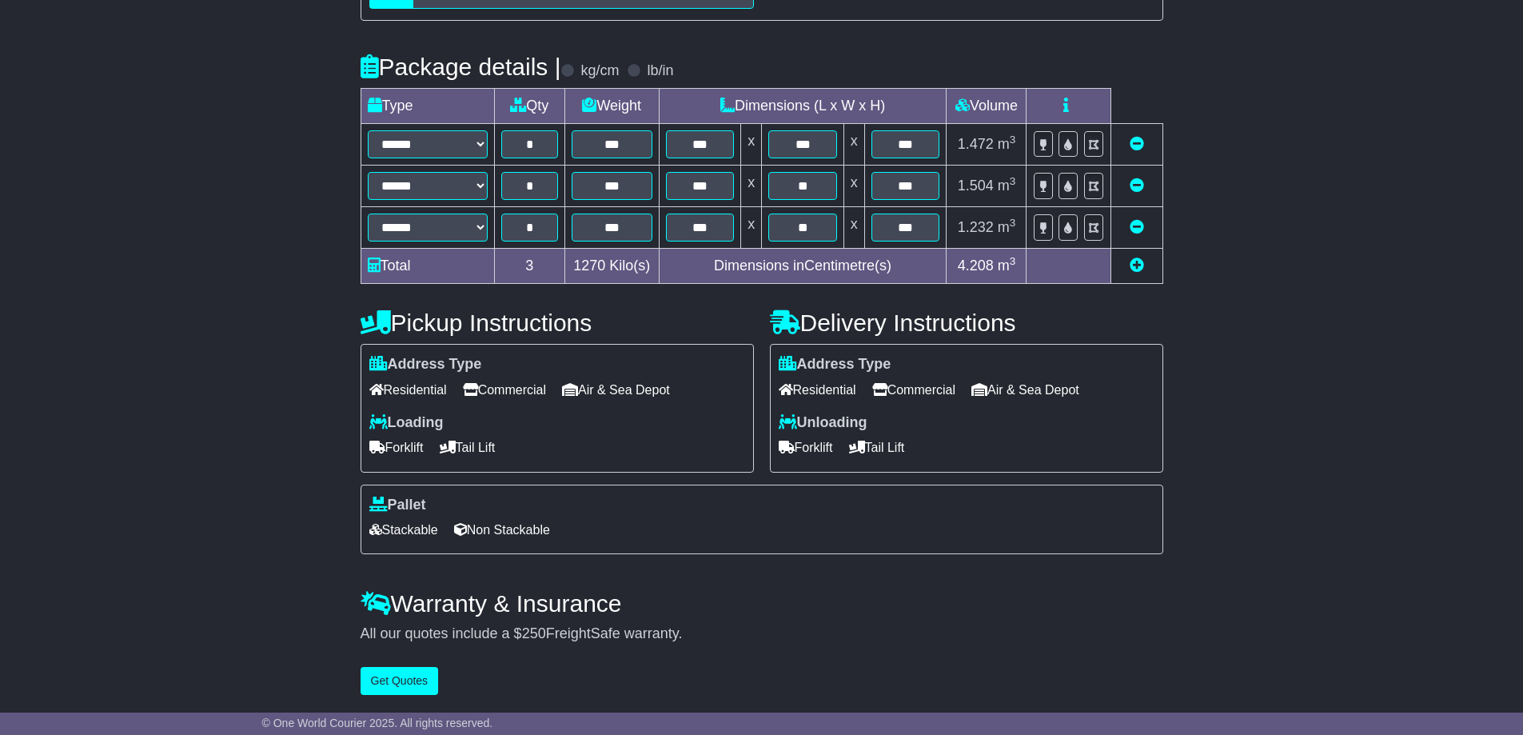
scroll to position [339, 0]
click at [403, 684] on button "Get Quotes" at bounding box center [399, 681] width 78 height 28
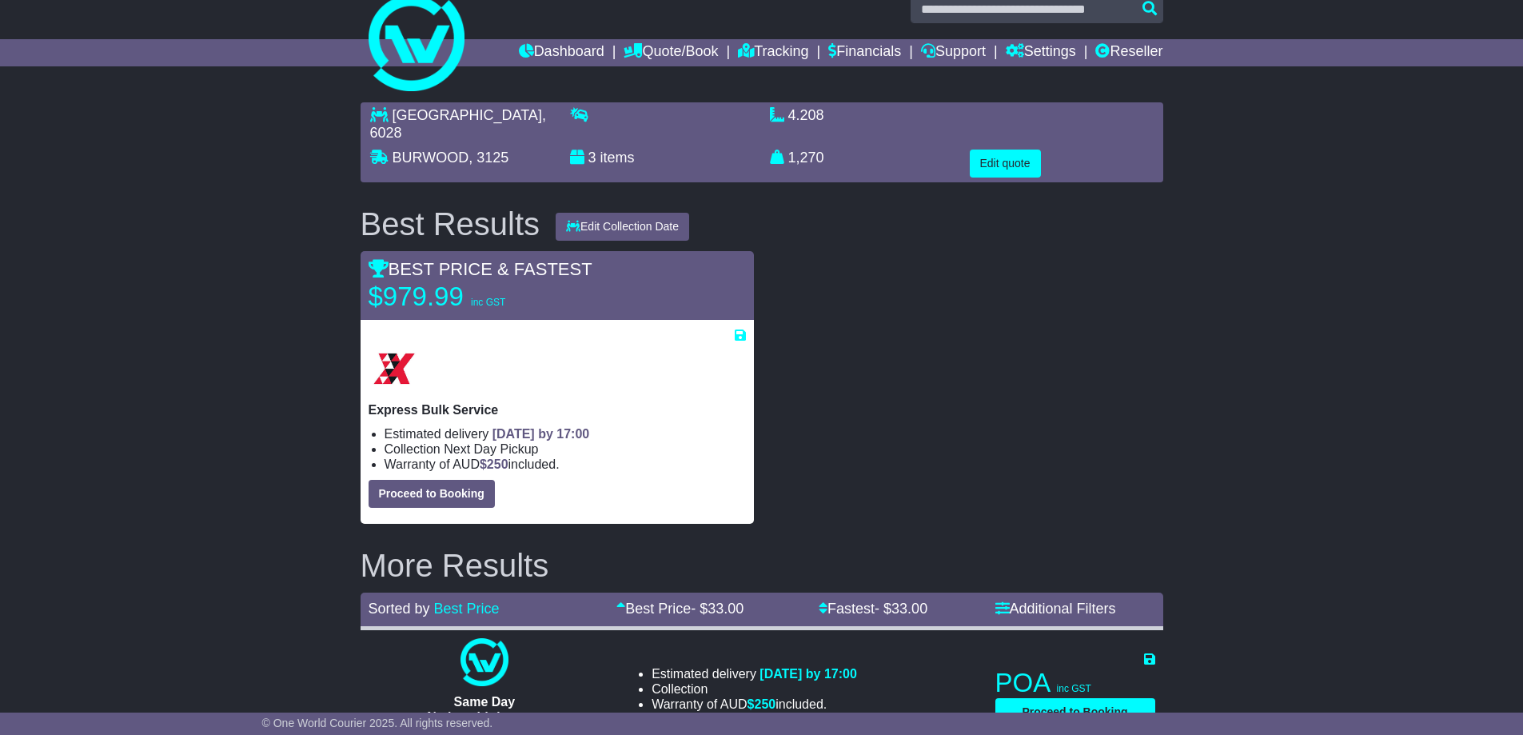
scroll to position [0, 0]
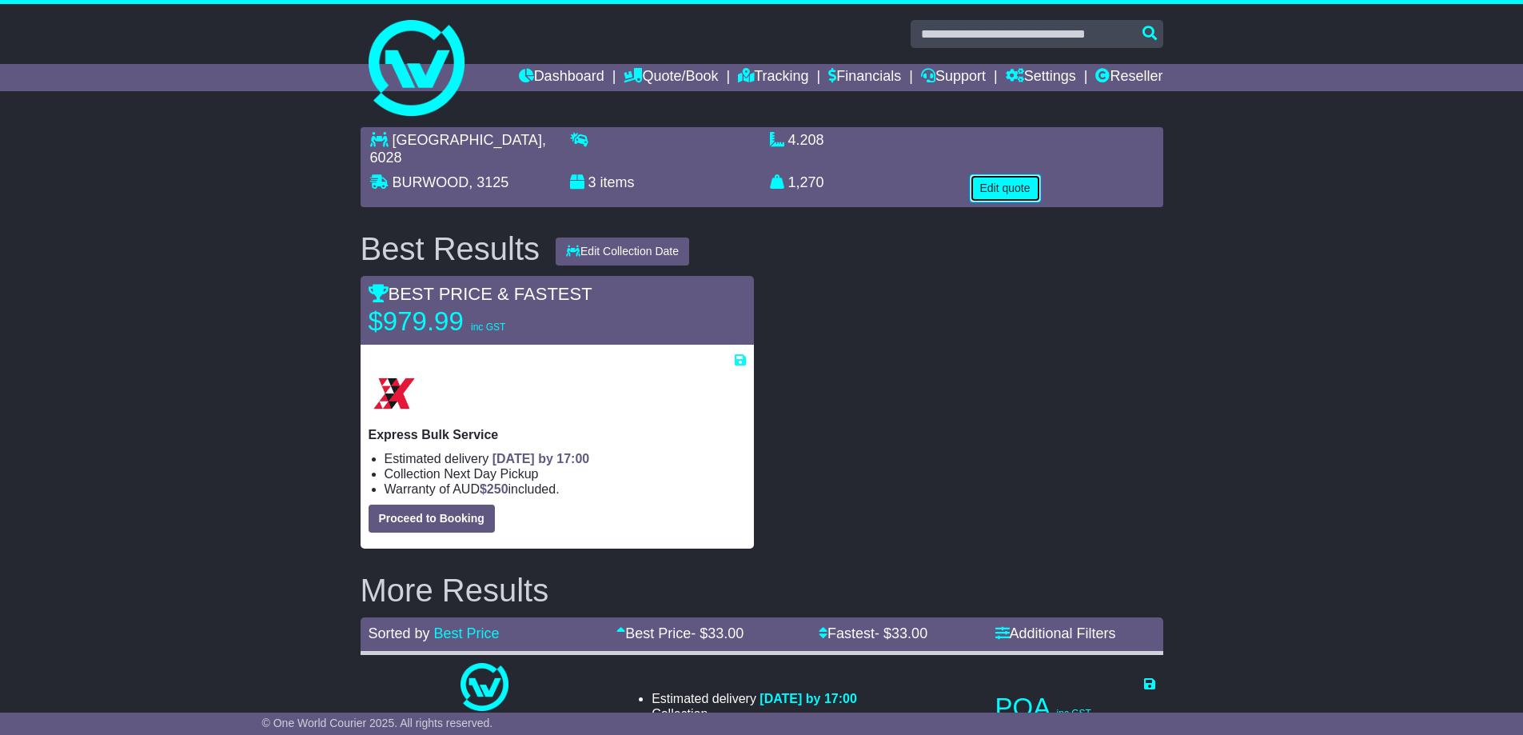
click at [1019, 174] on button "Edit quote" at bounding box center [1005, 188] width 71 height 28
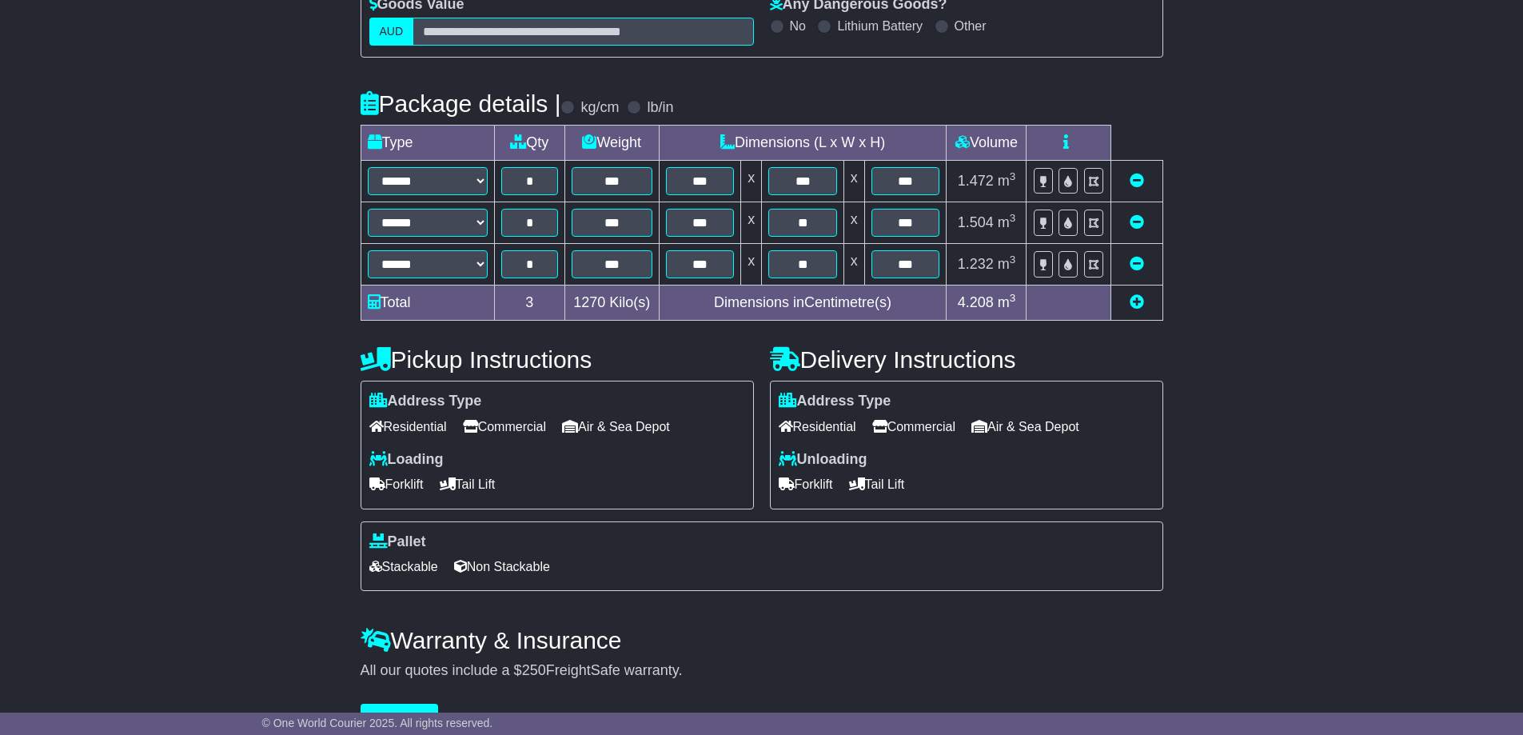
scroll to position [320, 0]
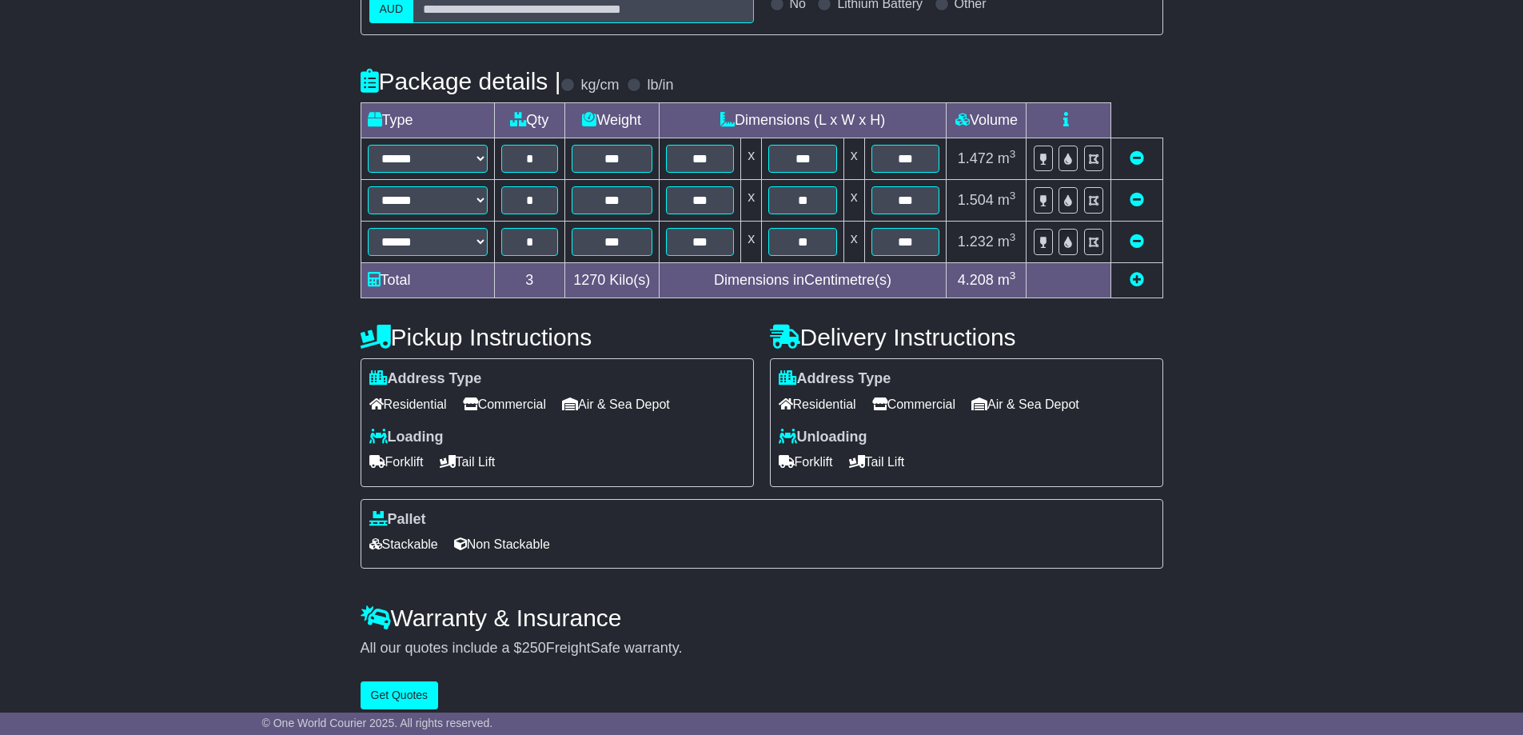
click at [538, 549] on span "Non Stackable" at bounding box center [502, 544] width 96 height 25
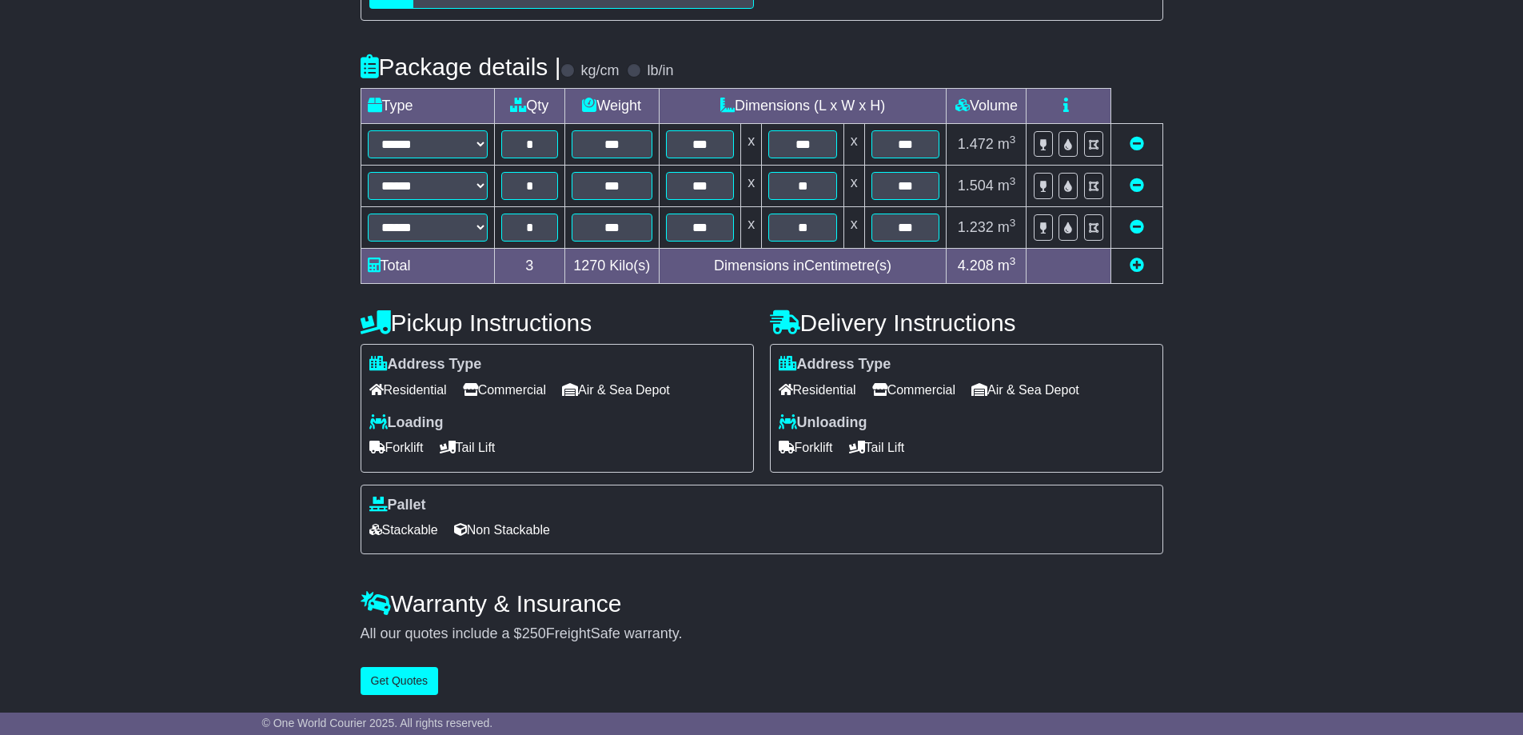
scroll to position [339, 0]
click at [420, 680] on button "Get Quotes" at bounding box center [399, 681] width 78 height 28
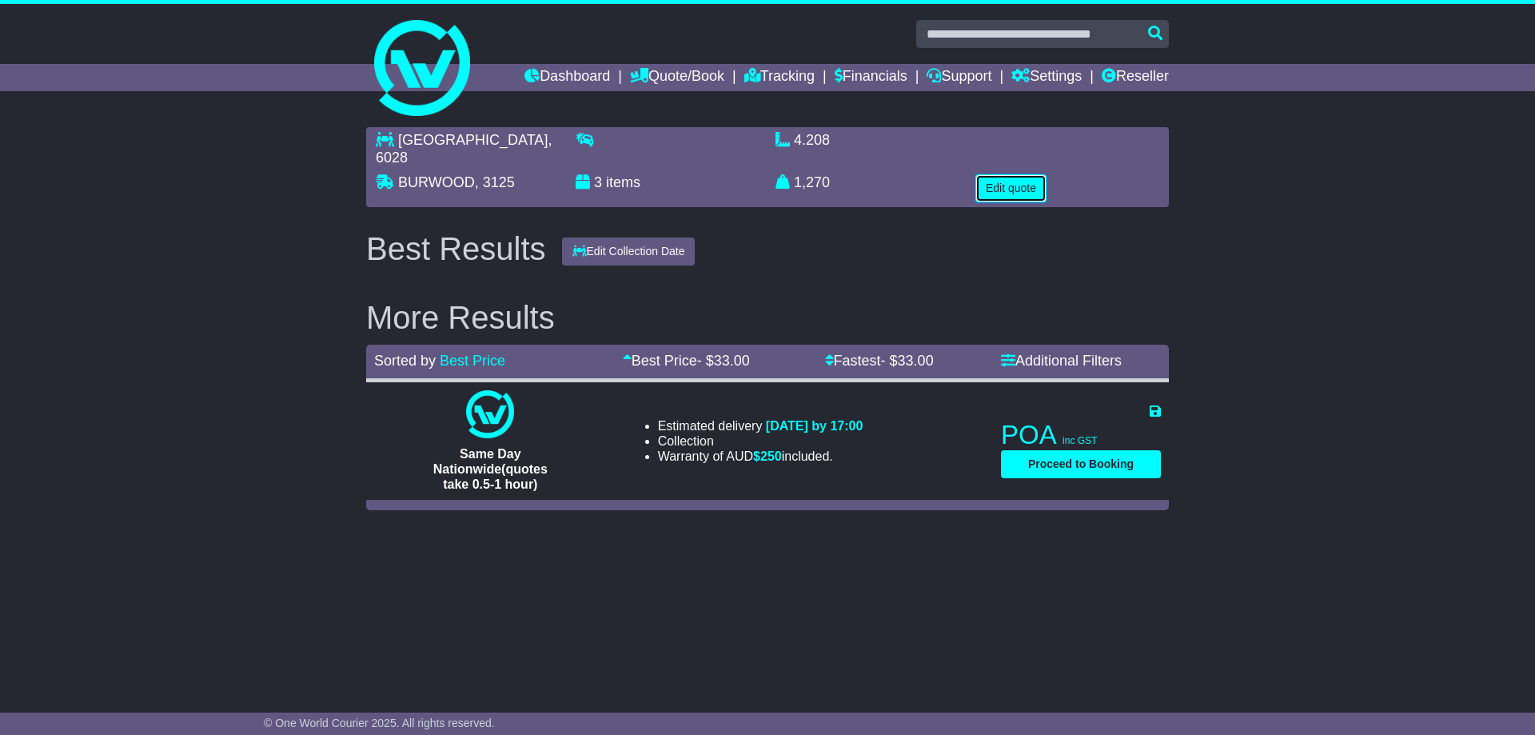
click at [1004, 174] on button "Edit quote" at bounding box center [1010, 188] width 71 height 28
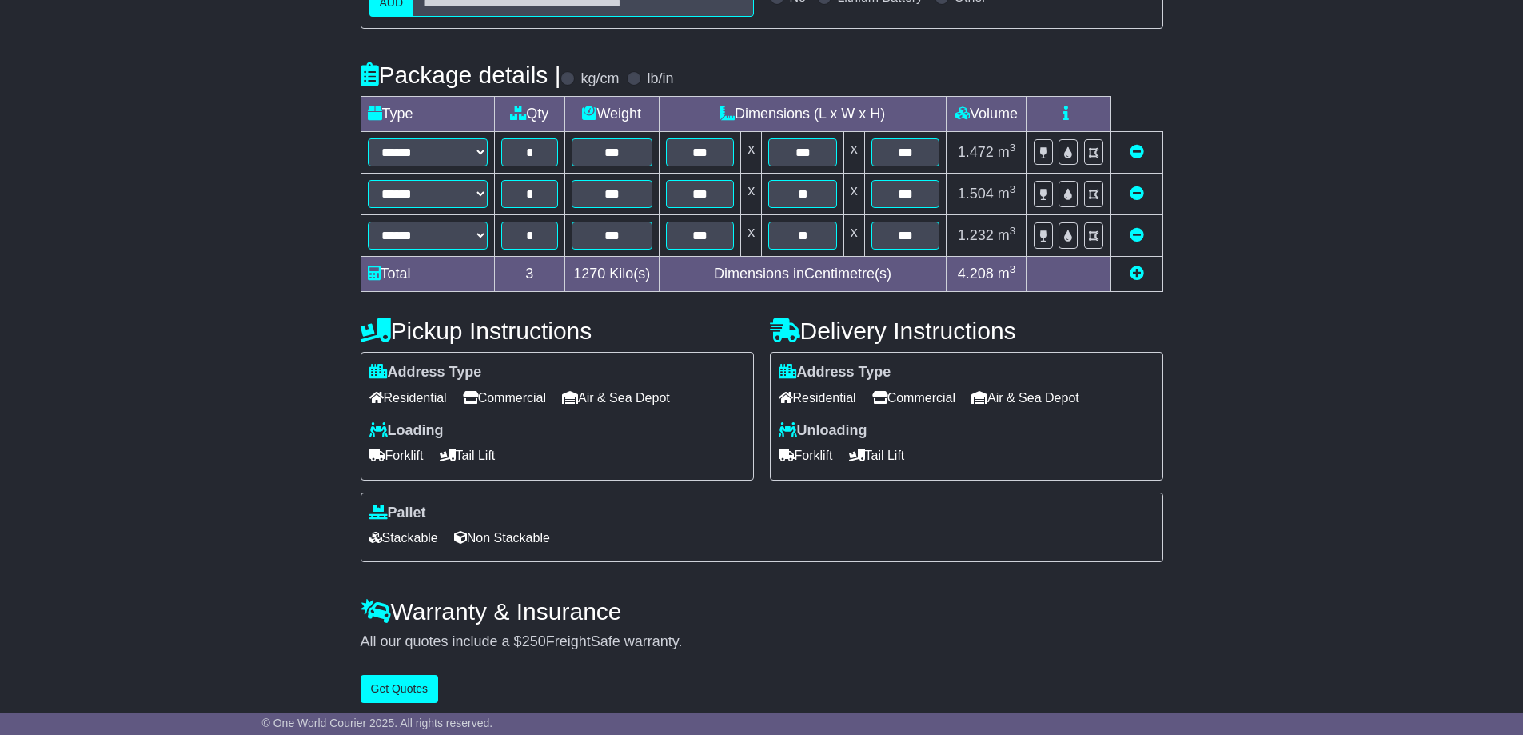
scroll to position [339, 0]
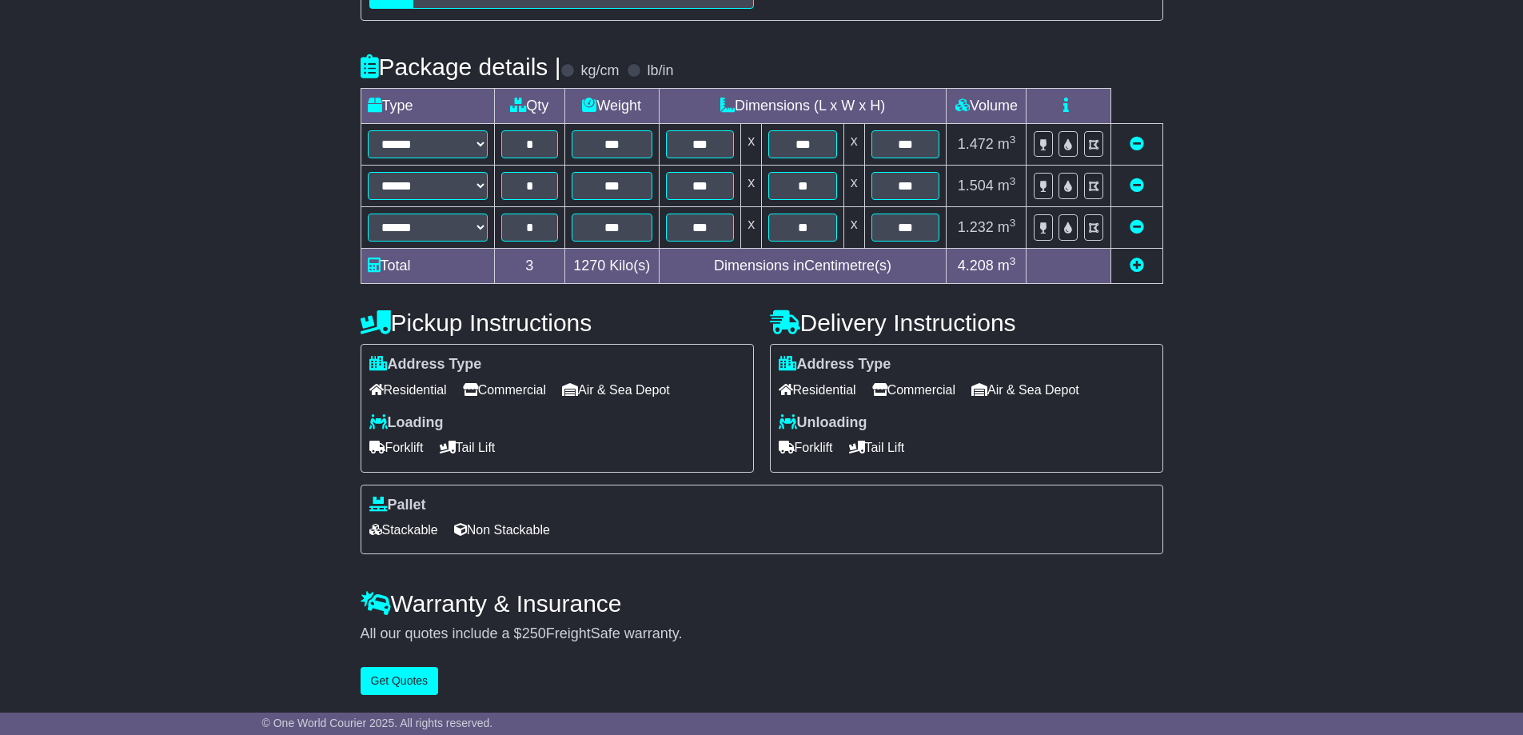
click at [397, 528] on span "Stackable" at bounding box center [403, 529] width 69 height 25
click at [905, 447] on span "Tail Lift" at bounding box center [877, 447] width 56 height 25
click at [905, 441] on span "Tail Lift" at bounding box center [877, 447] width 56 height 25
click at [392, 683] on button "Get Quotes" at bounding box center [399, 681] width 78 height 28
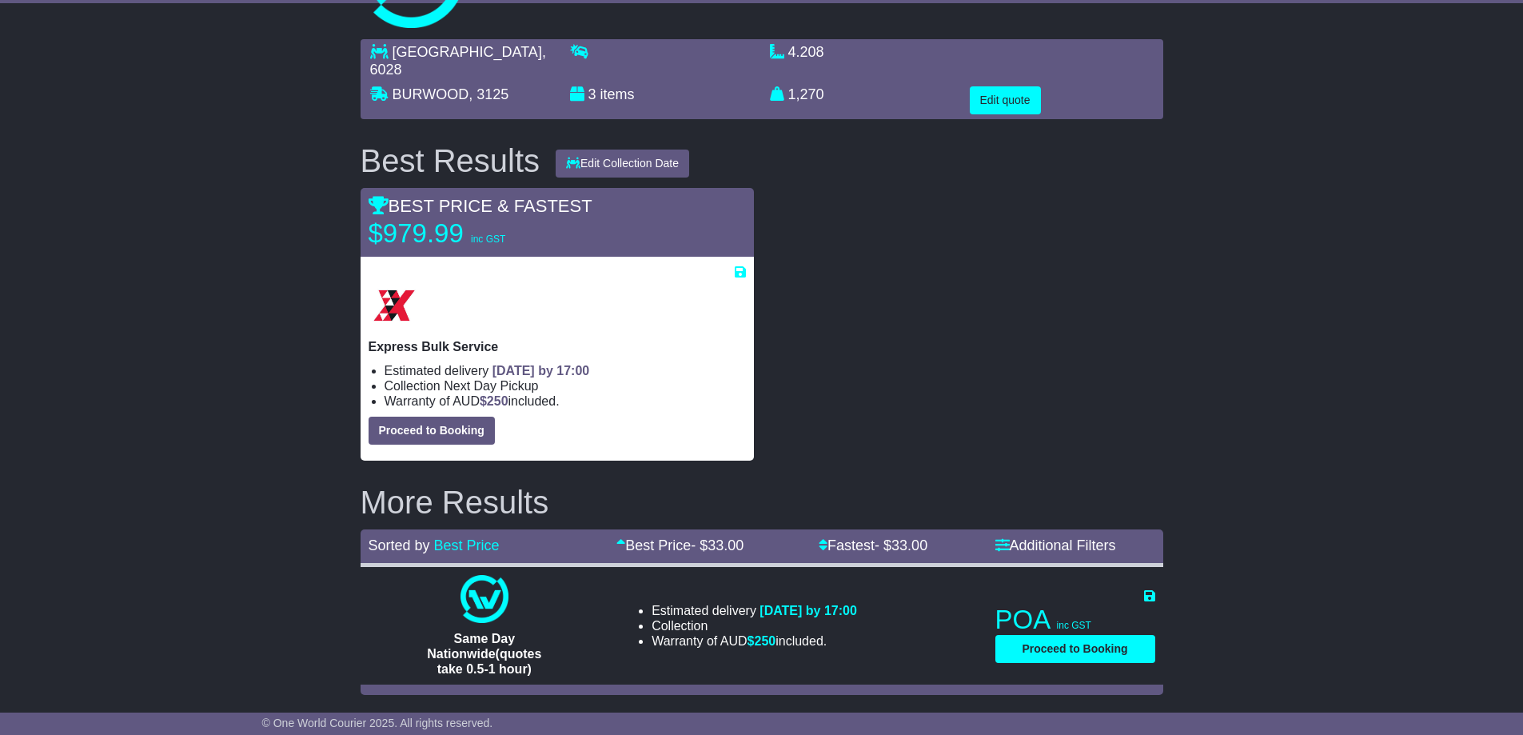
scroll to position [70, 0]
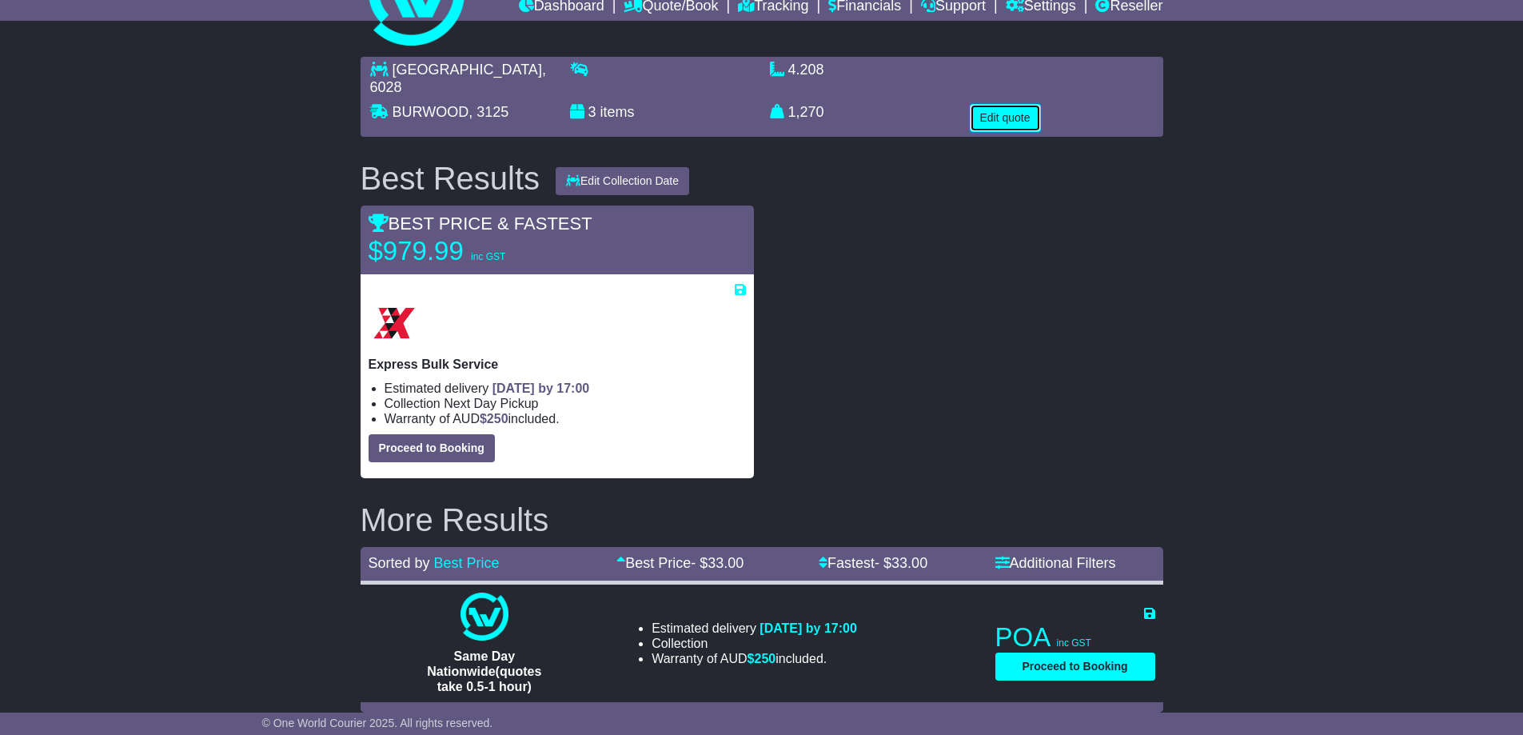
click at [998, 104] on button "Edit quote" at bounding box center [1005, 118] width 71 height 28
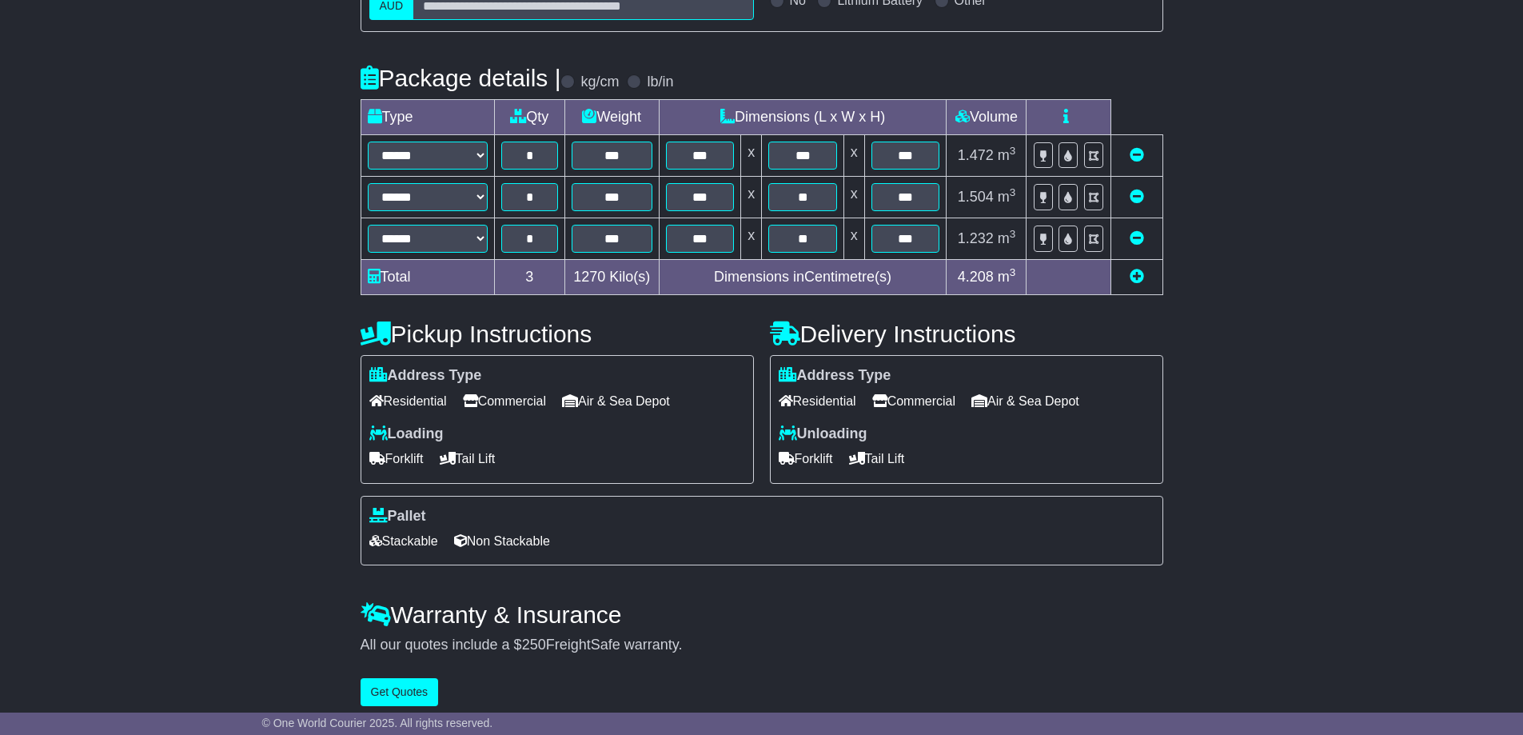
scroll to position [339, 0]
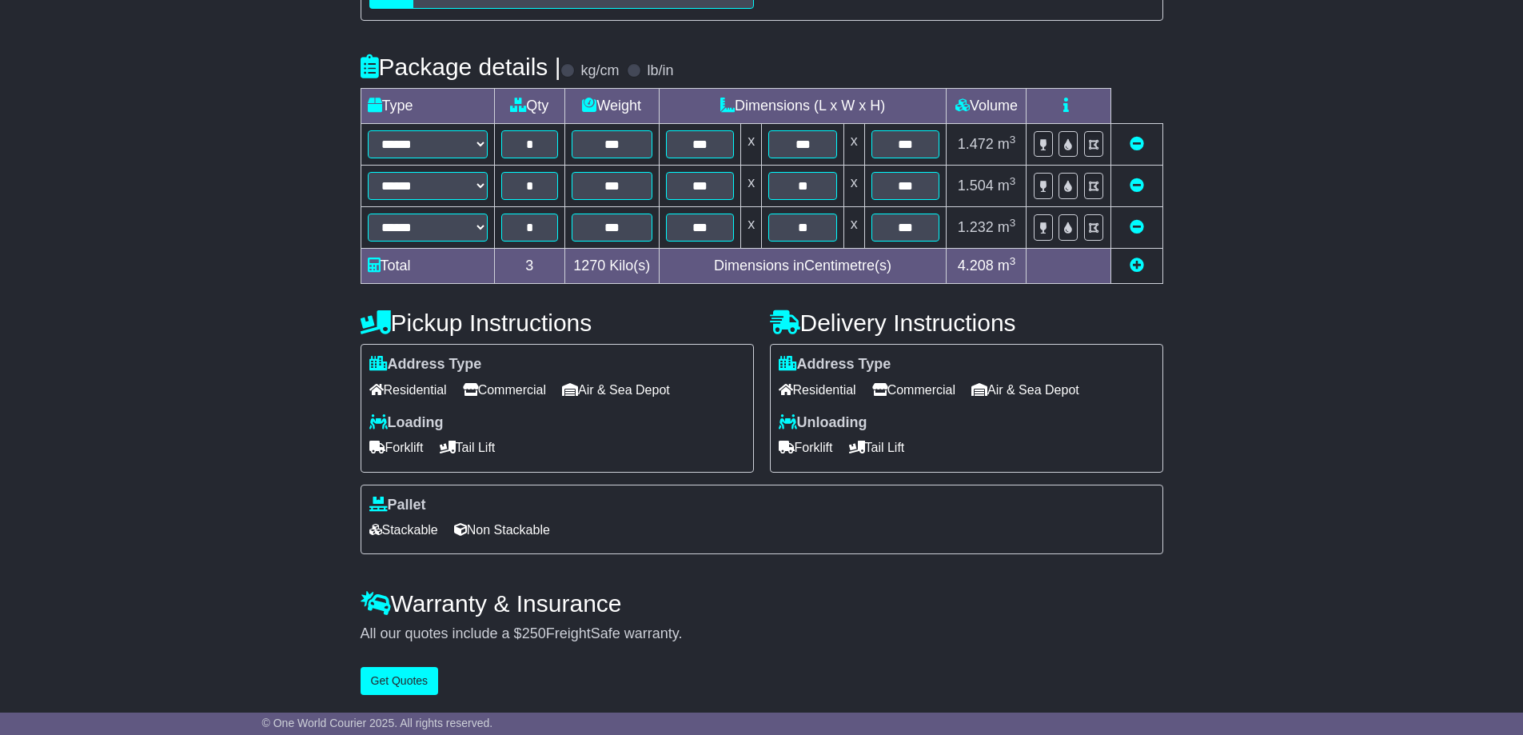
click at [537, 386] on span "Commercial" at bounding box center [504, 389] width 83 height 25
click at [391, 690] on button "Get Quotes" at bounding box center [399, 681] width 78 height 28
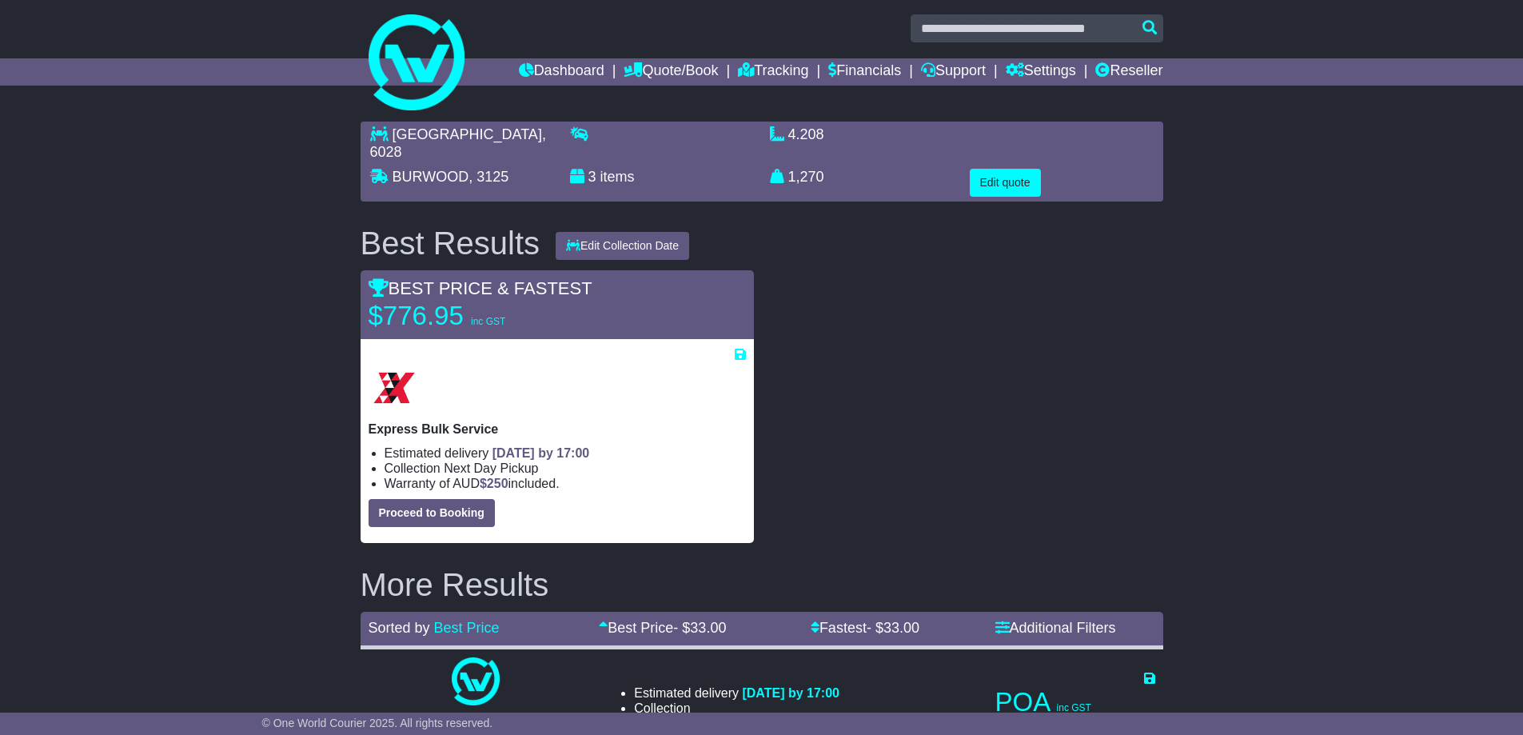
scroll to position [0, 0]
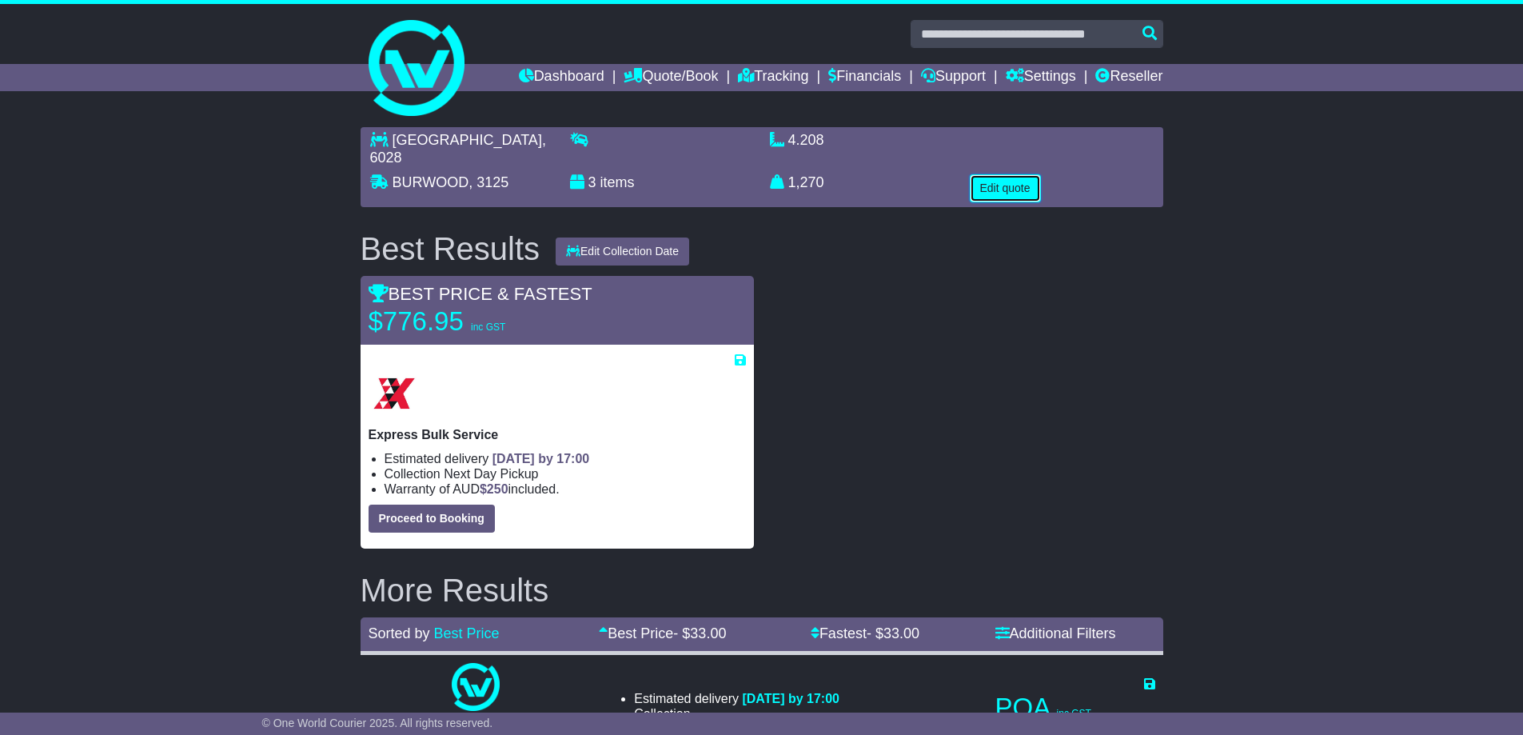
click at [1021, 174] on button "Edit quote" at bounding box center [1005, 188] width 71 height 28
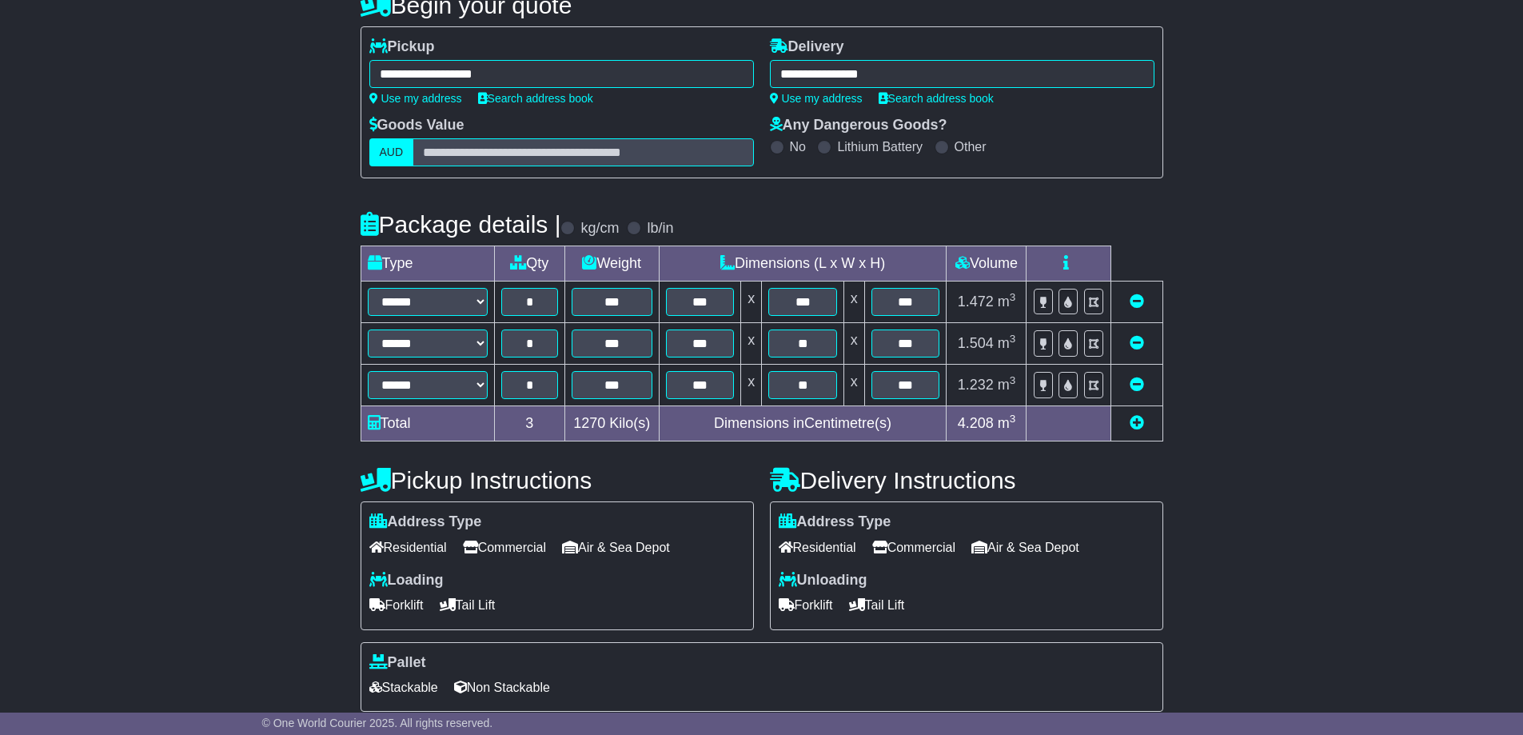
scroll to position [240, 0]
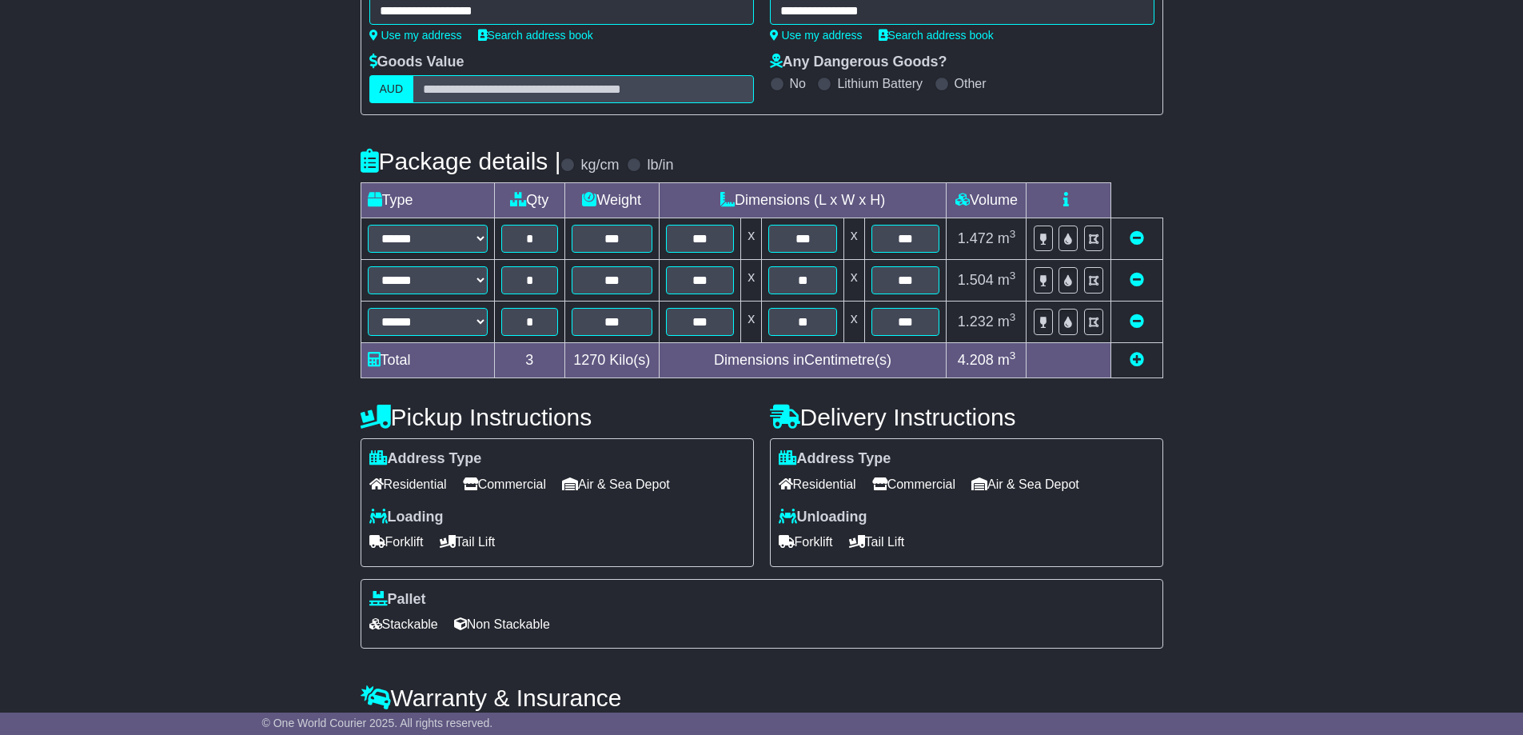
click at [425, 483] on span "Residential" at bounding box center [408, 484] width 78 height 25
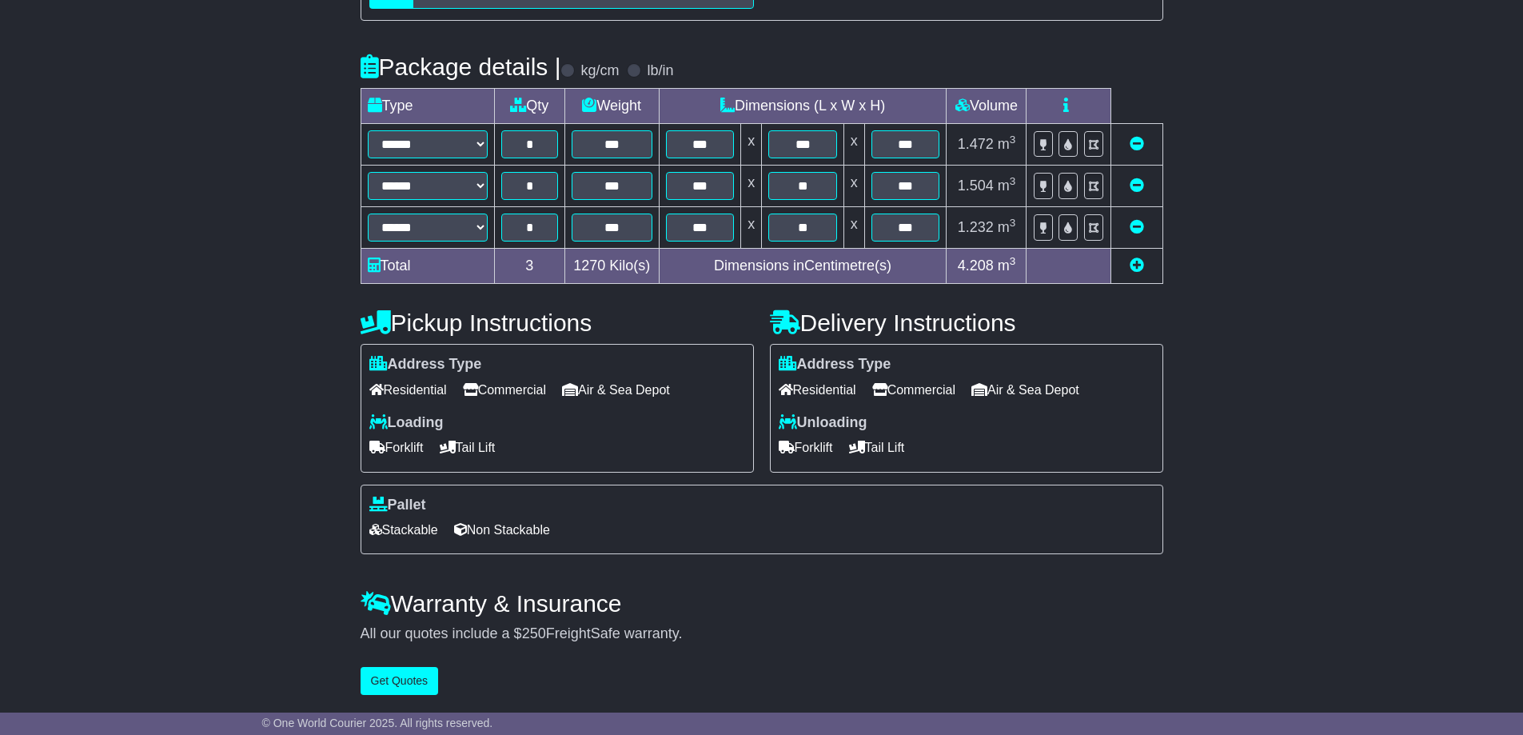
scroll to position [339, 0]
click at [397, 681] on button "Get Quotes" at bounding box center [399, 681] width 78 height 28
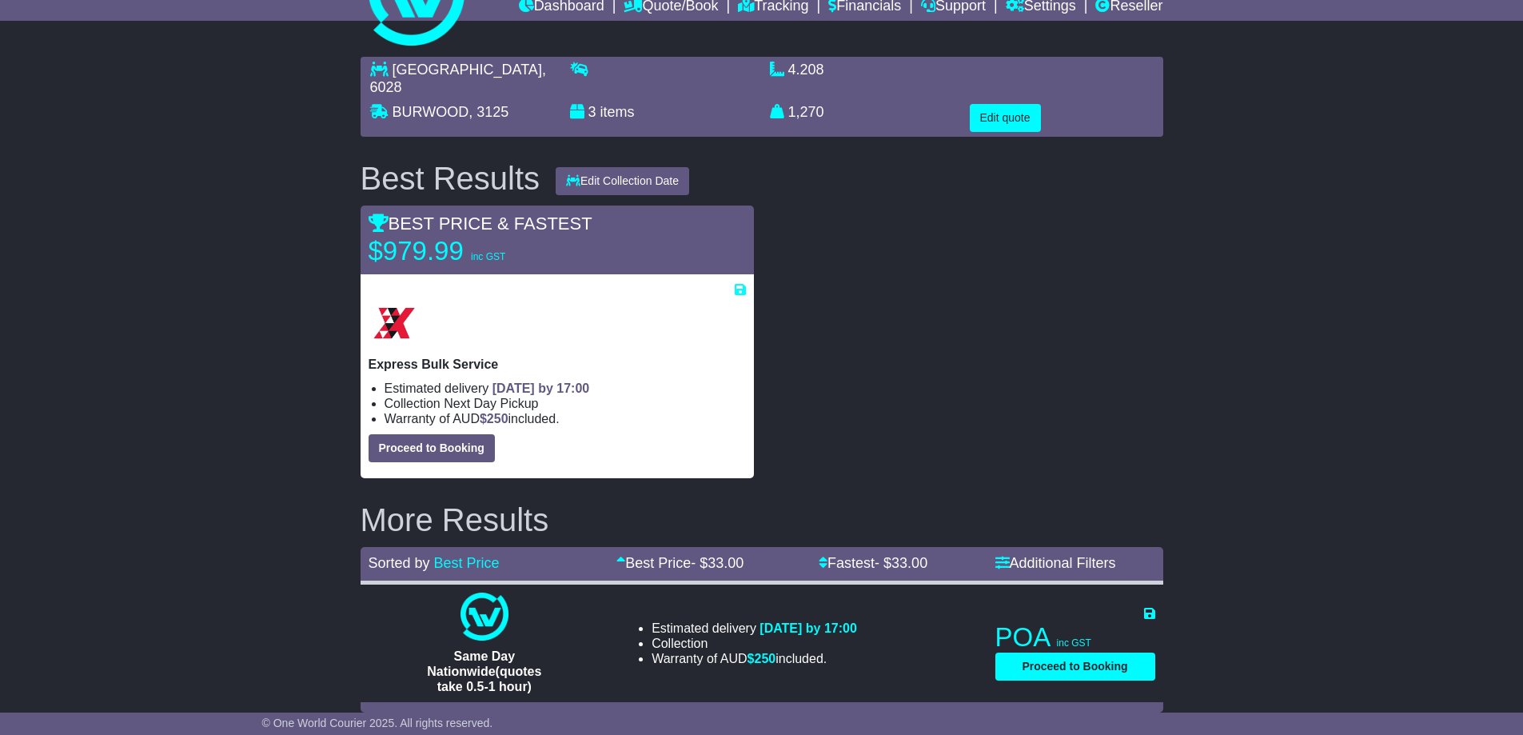
scroll to position [0, 0]
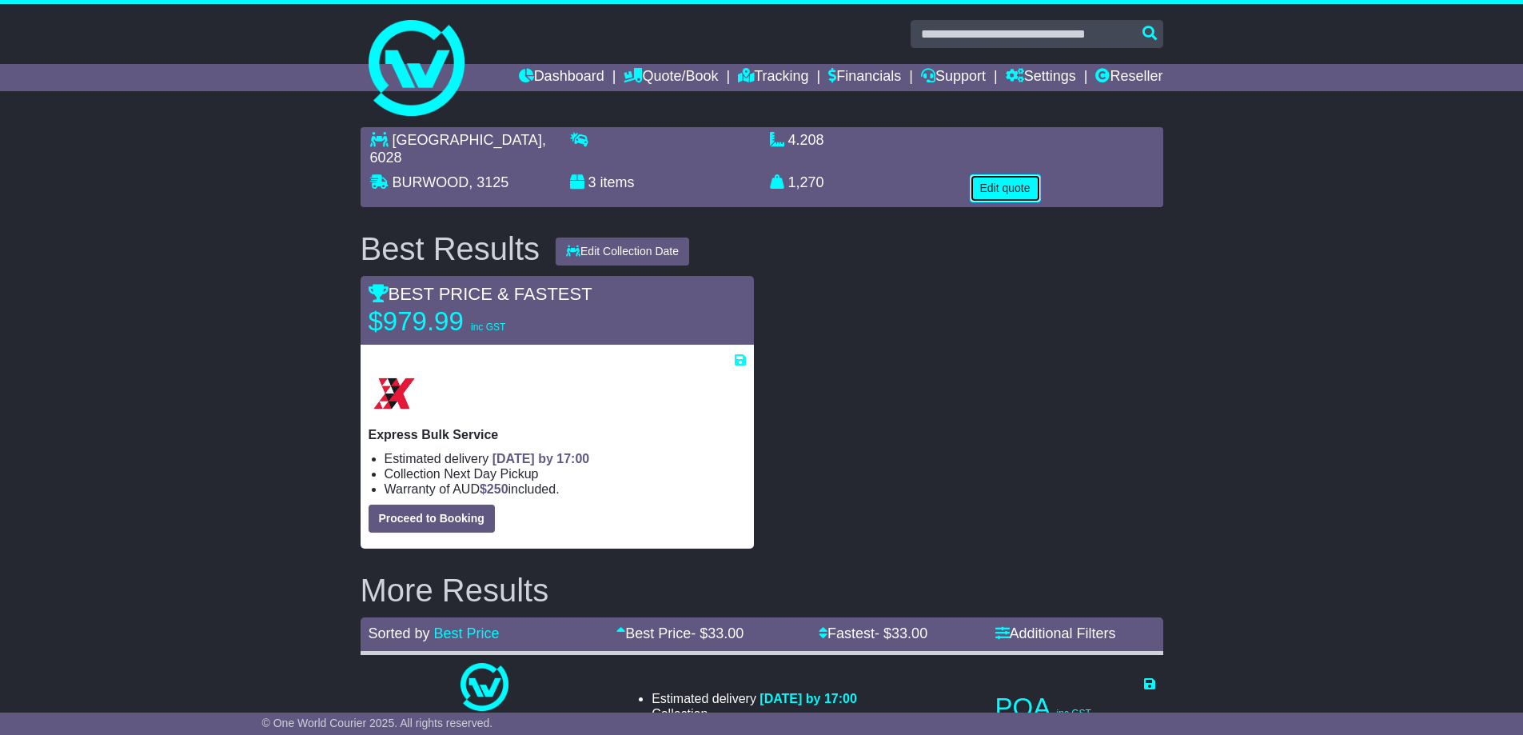
click at [1017, 174] on button "Edit quote" at bounding box center [1005, 188] width 71 height 28
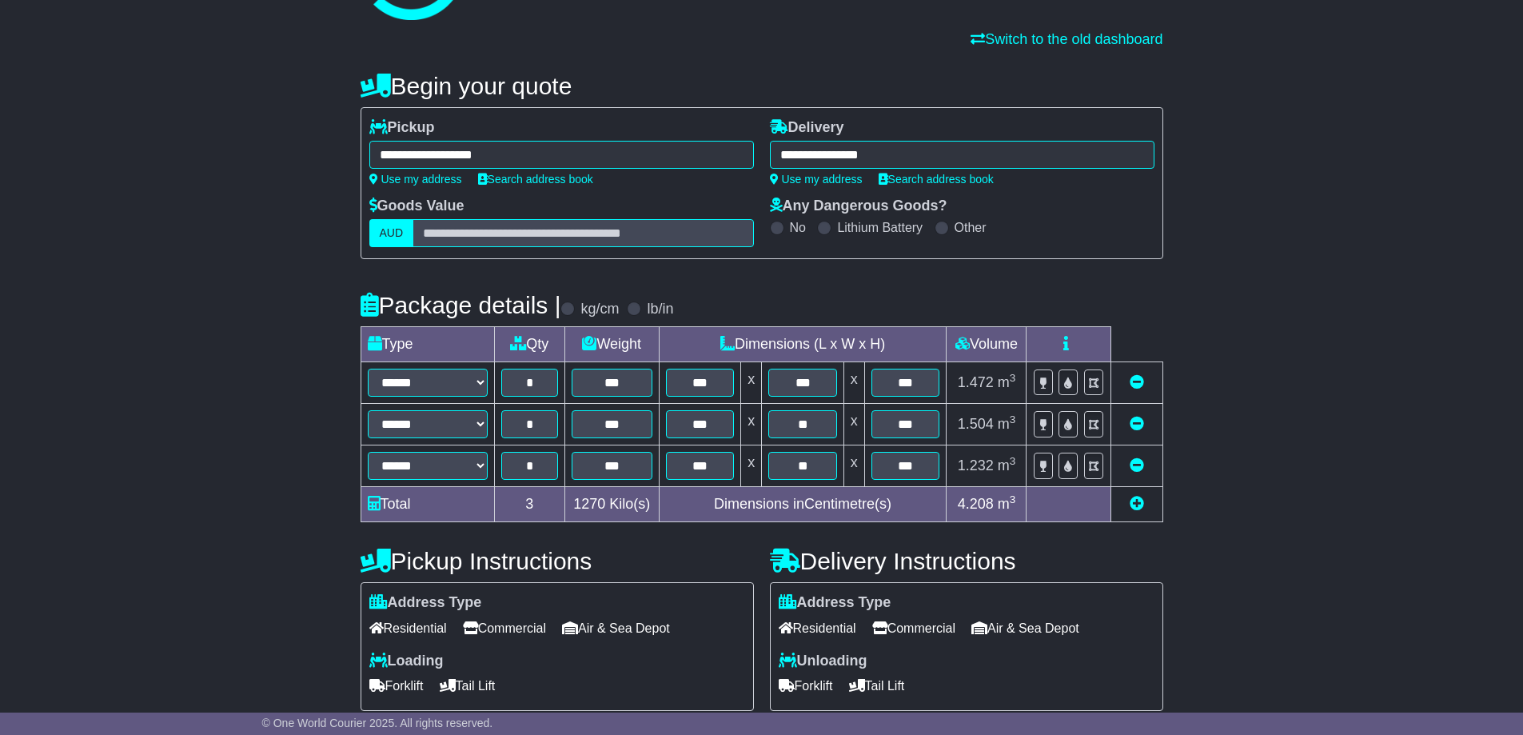
scroll to position [320, 0]
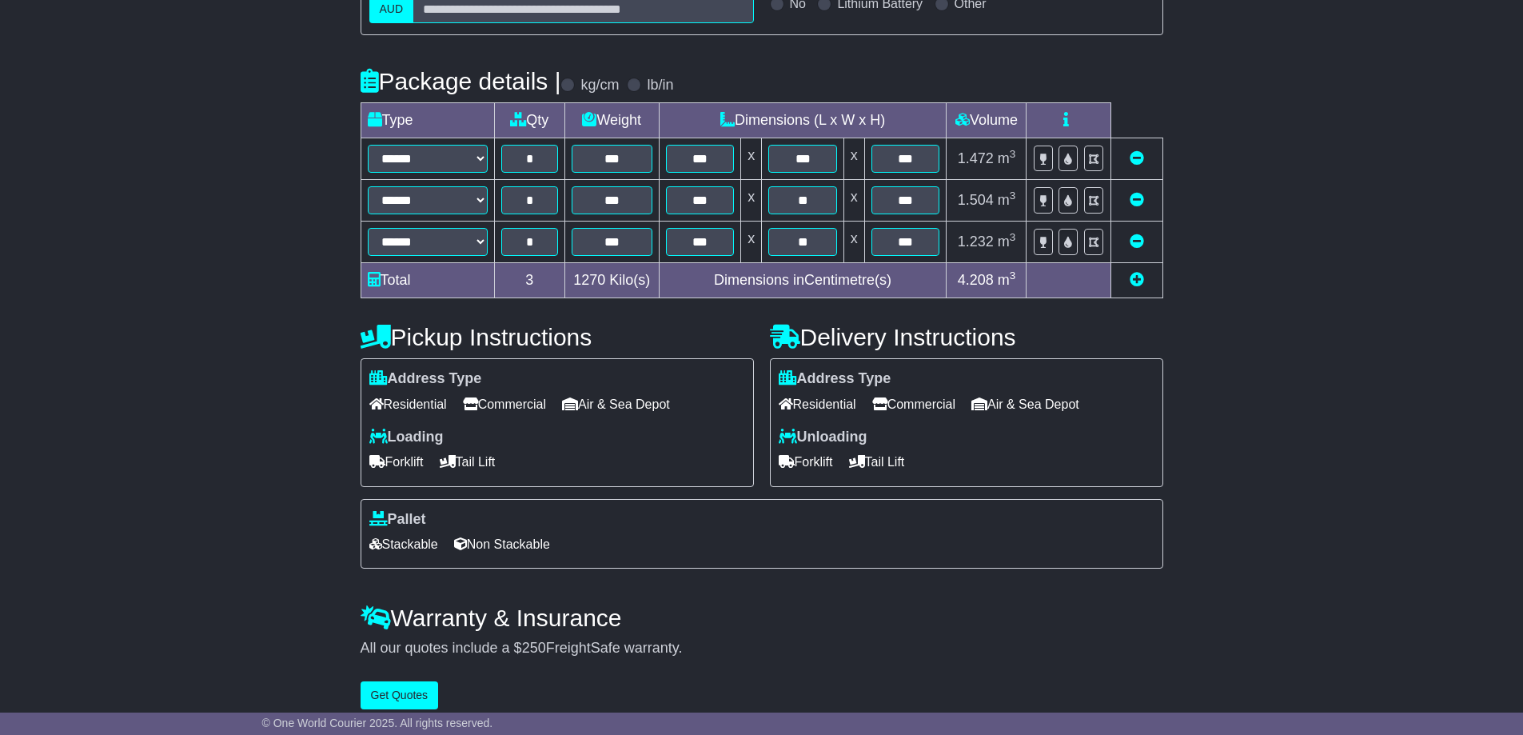
click at [819, 464] on span "Forklift" at bounding box center [806, 461] width 54 height 25
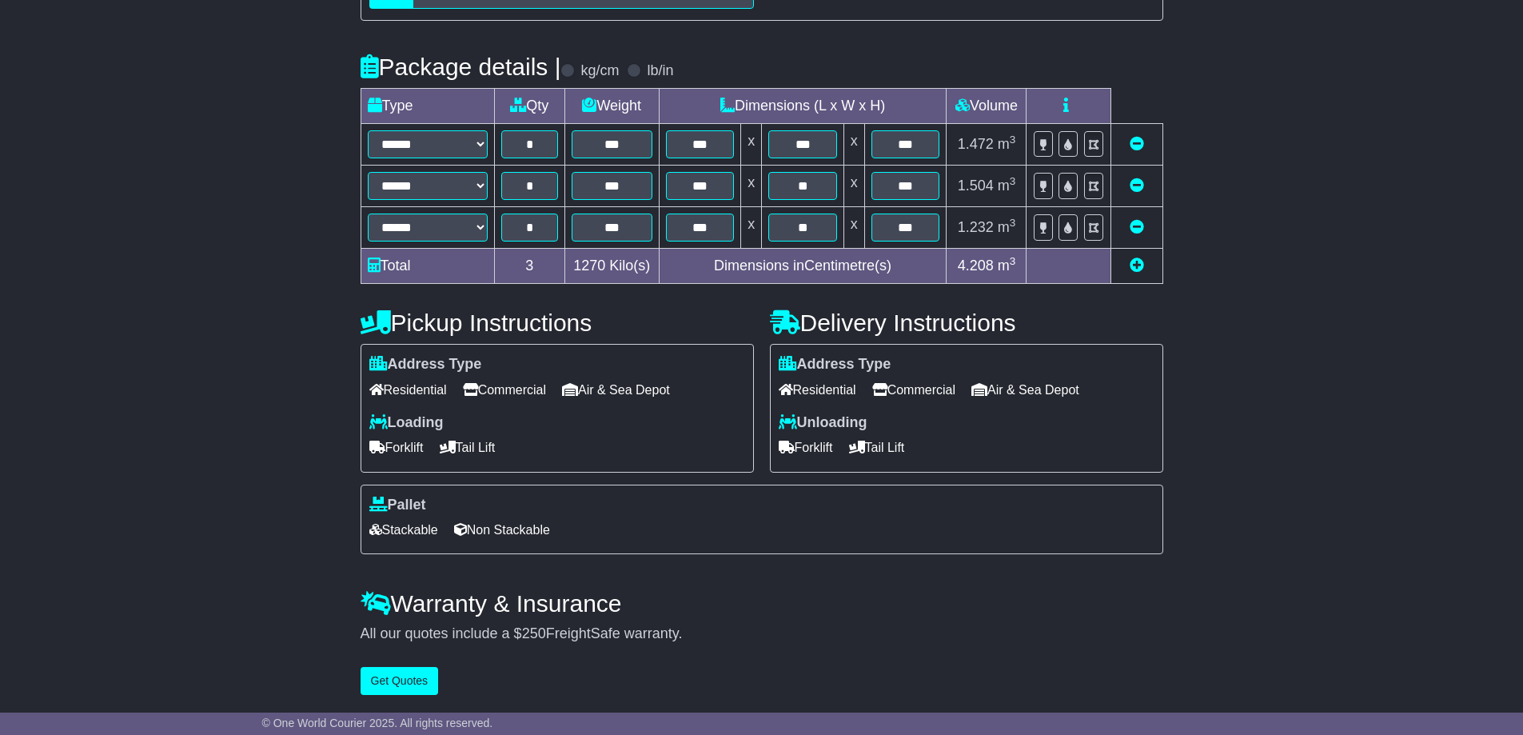
scroll to position [339, 0]
click at [408, 679] on button "Get Quotes" at bounding box center [399, 681] width 78 height 28
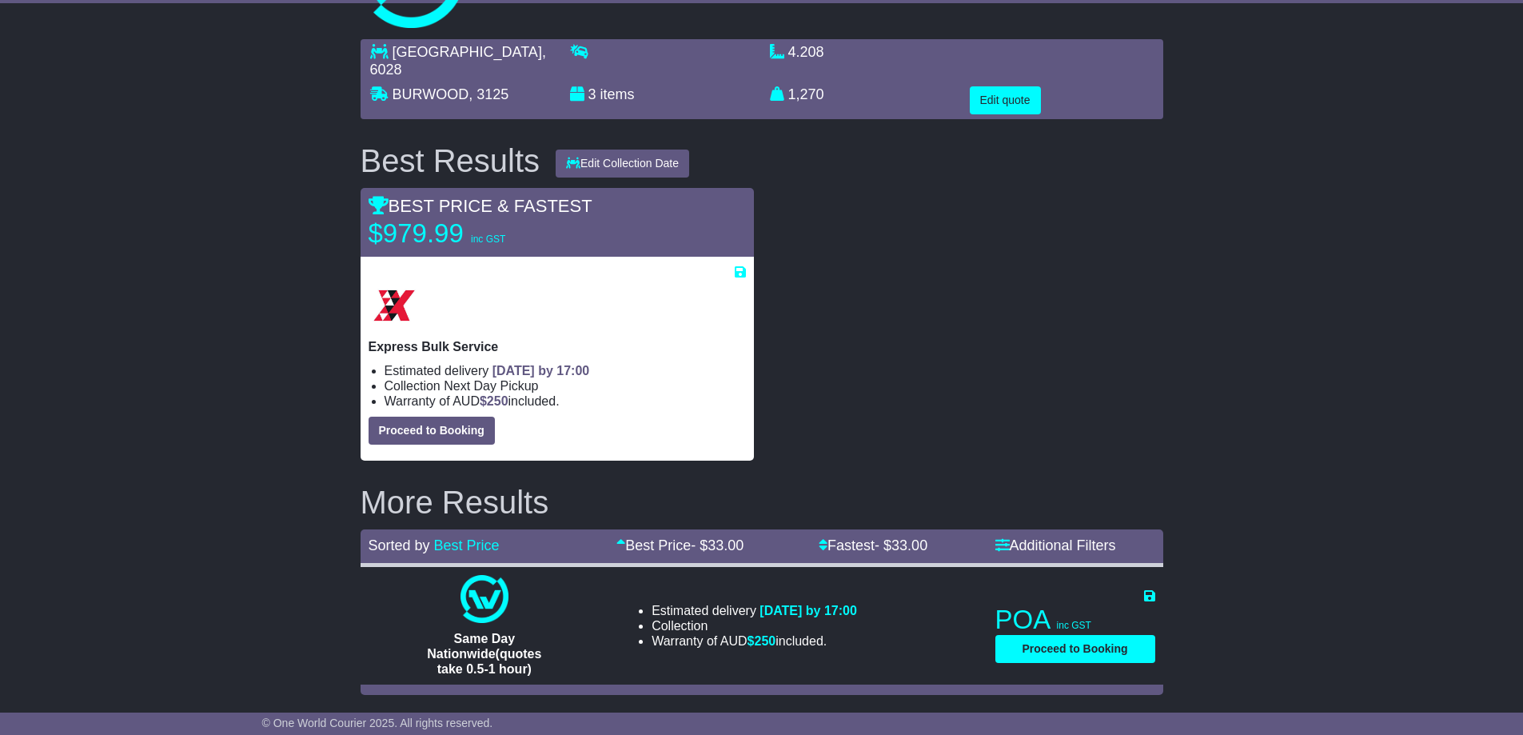
scroll to position [70, 0]
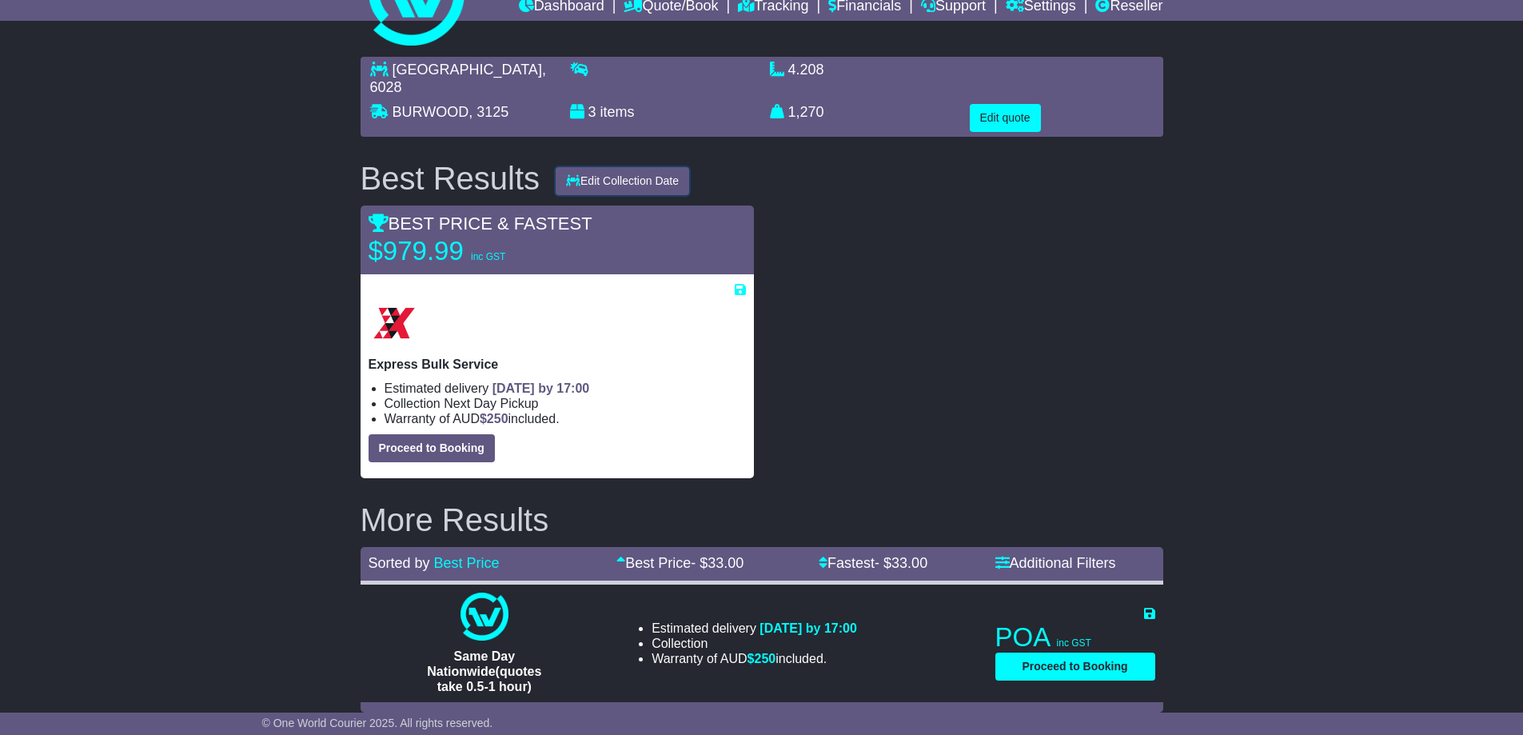
click at [639, 167] on button "Edit Collection Date" at bounding box center [622, 181] width 133 height 28
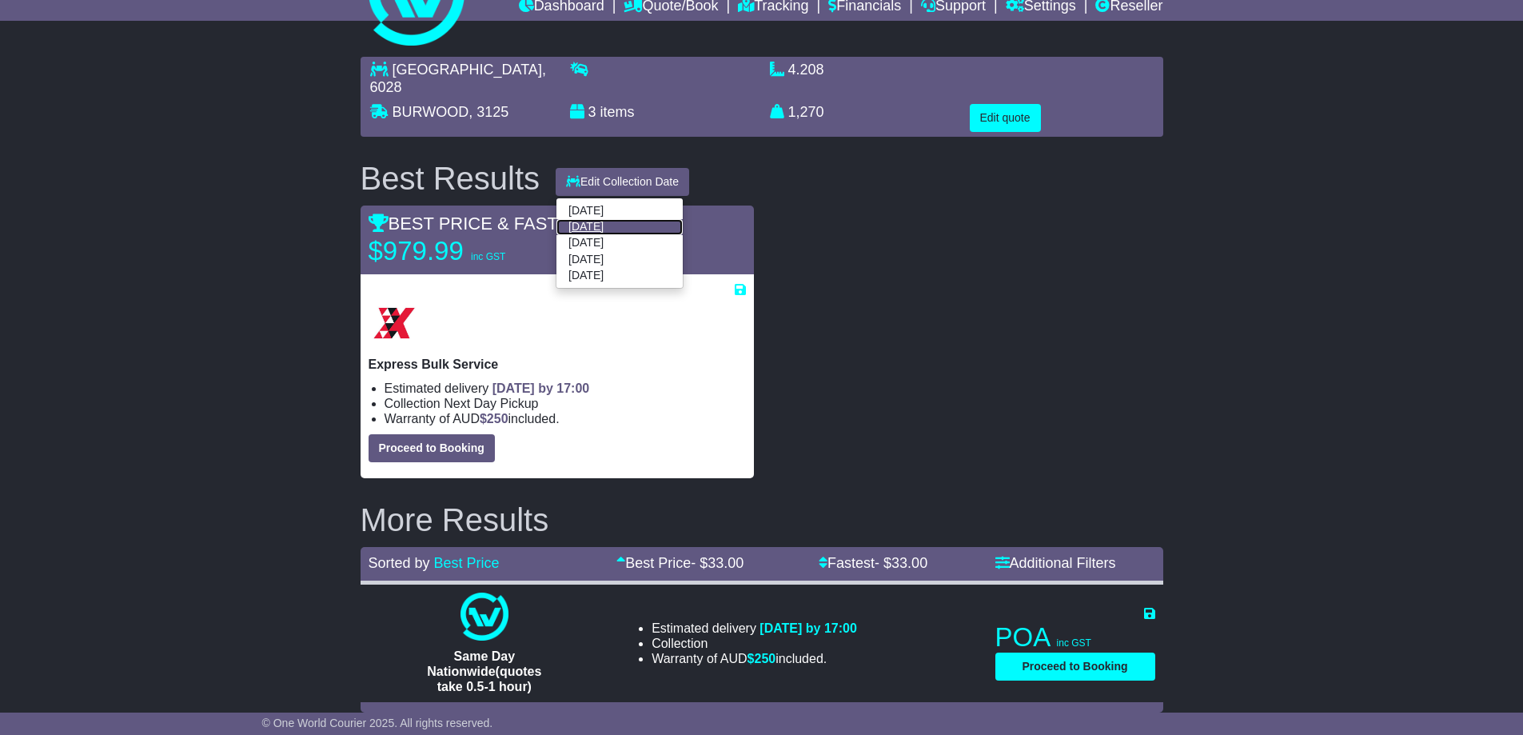
click at [621, 219] on link "28 Aug 2025" at bounding box center [619, 227] width 126 height 16
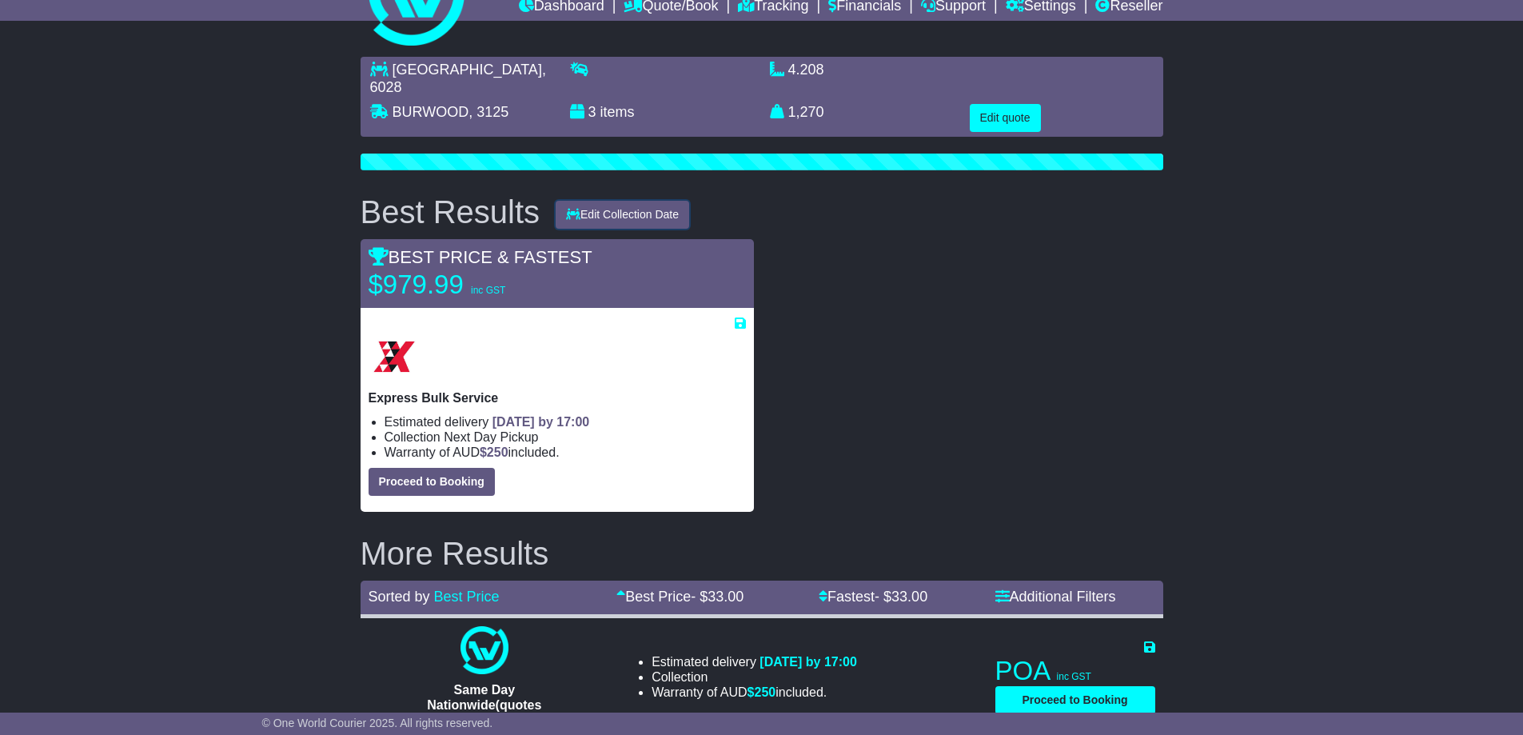
scroll to position [0, 0]
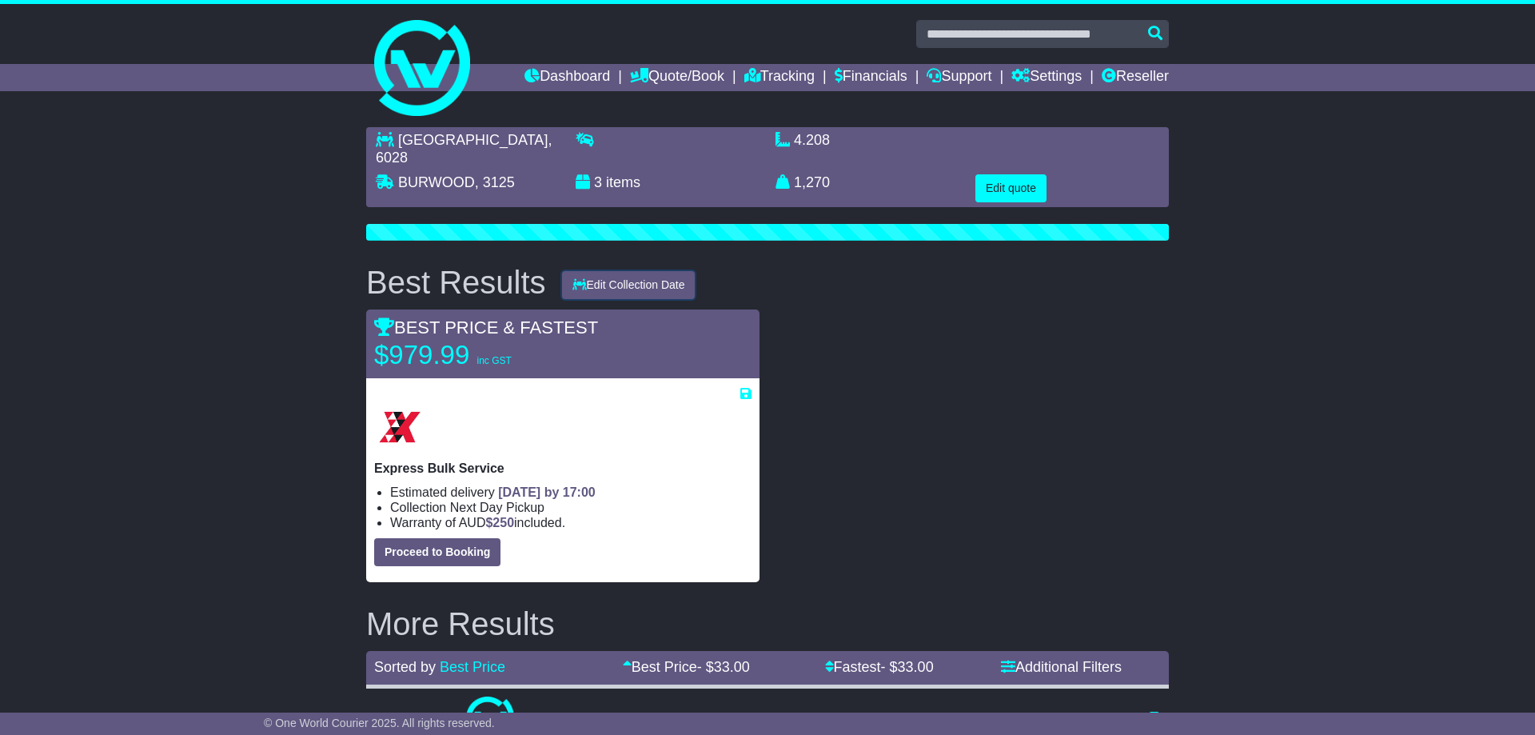
drag, startPoint x: 622, startPoint y: 197, endPoint x: 626, endPoint y: 217, distance: 19.6
click at [623, 199] on div "BURNS BEACH , 6028 BURWOOD , 3125 3 items 4.208 m 3 in 3 1,270" at bounding box center [767, 489] width 818 height 740
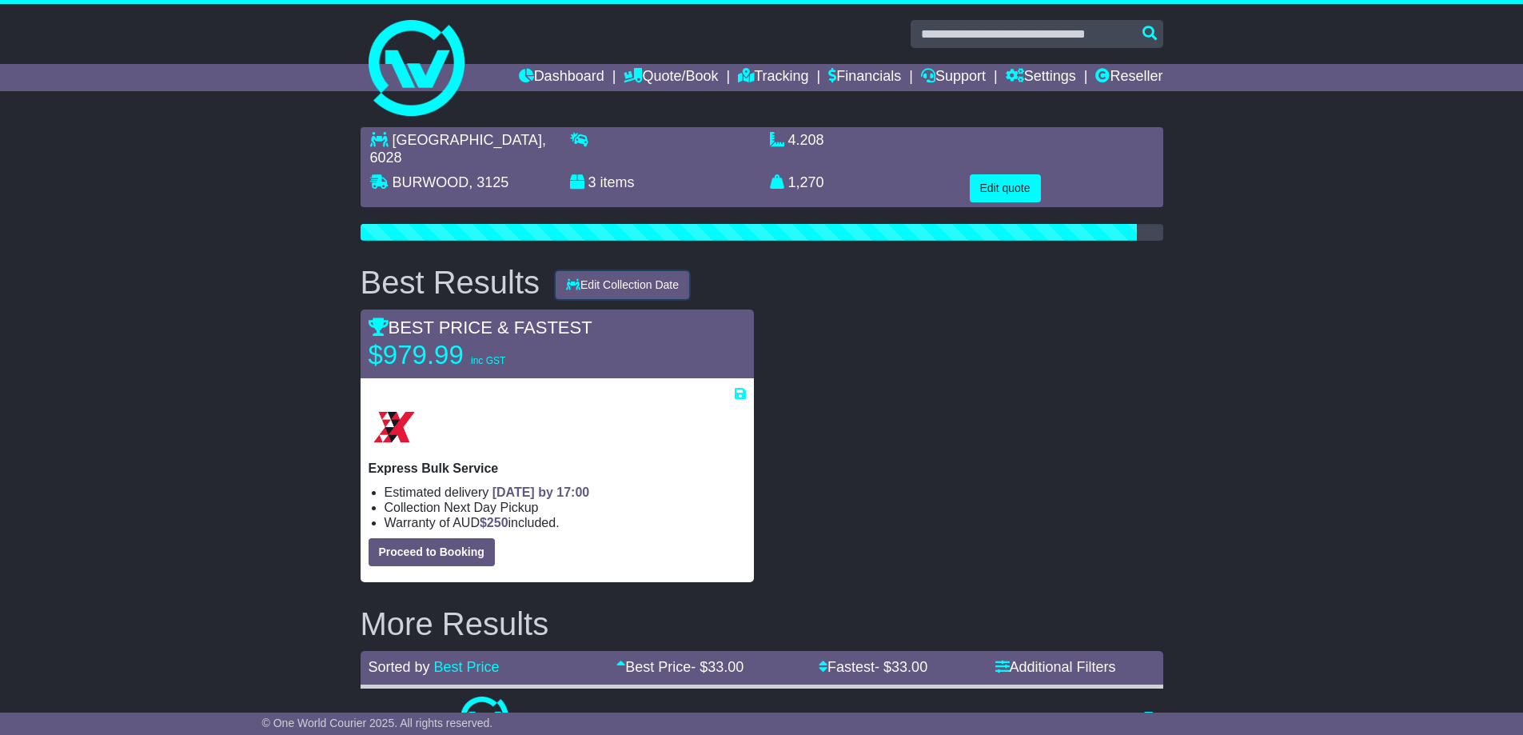
click at [671, 271] on button "Edit Collection Date" at bounding box center [622, 285] width 133 height 28
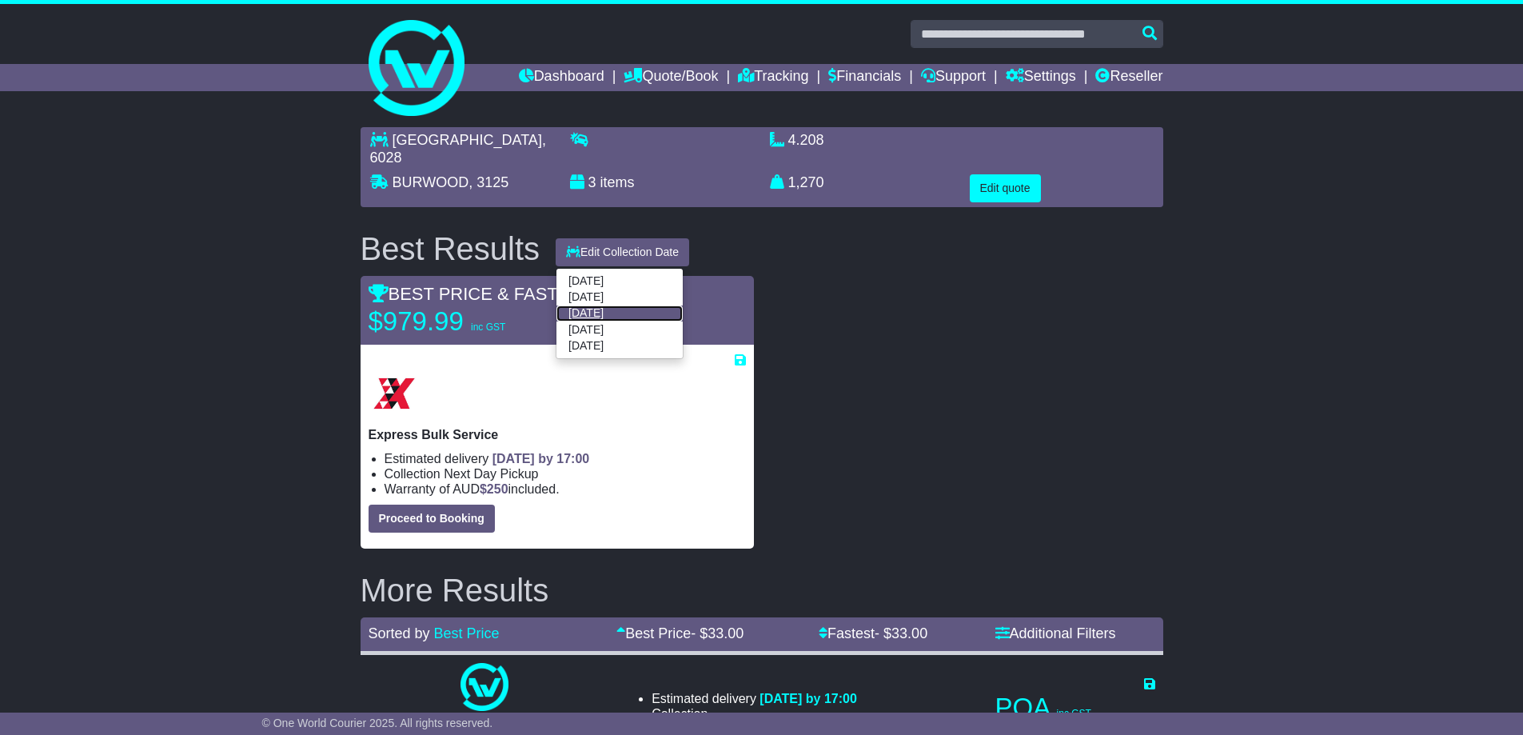
click at [602, 305] on link "29 Aug 2025" at bounding box center [619, 313] width 126 height 16
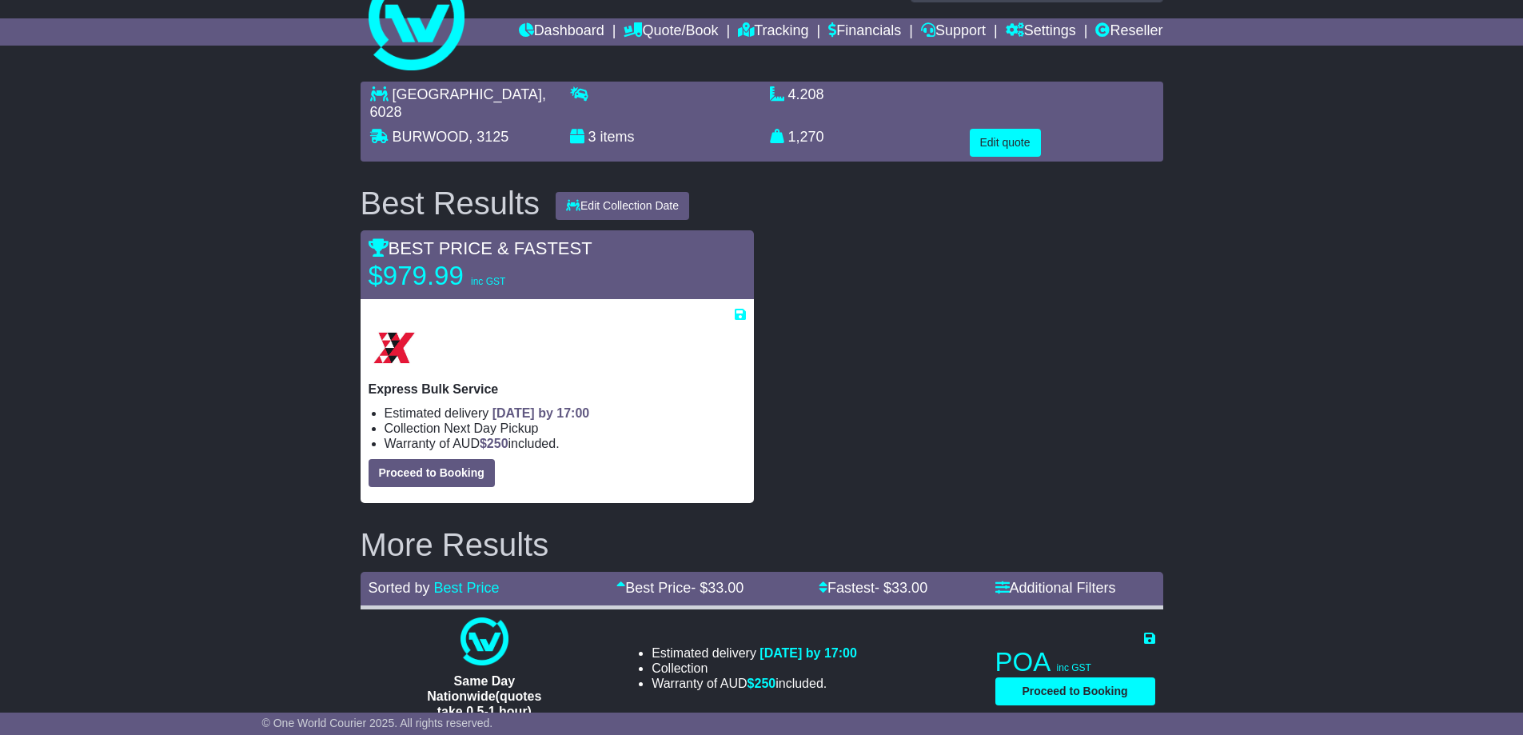
scroll to position [70, 0]
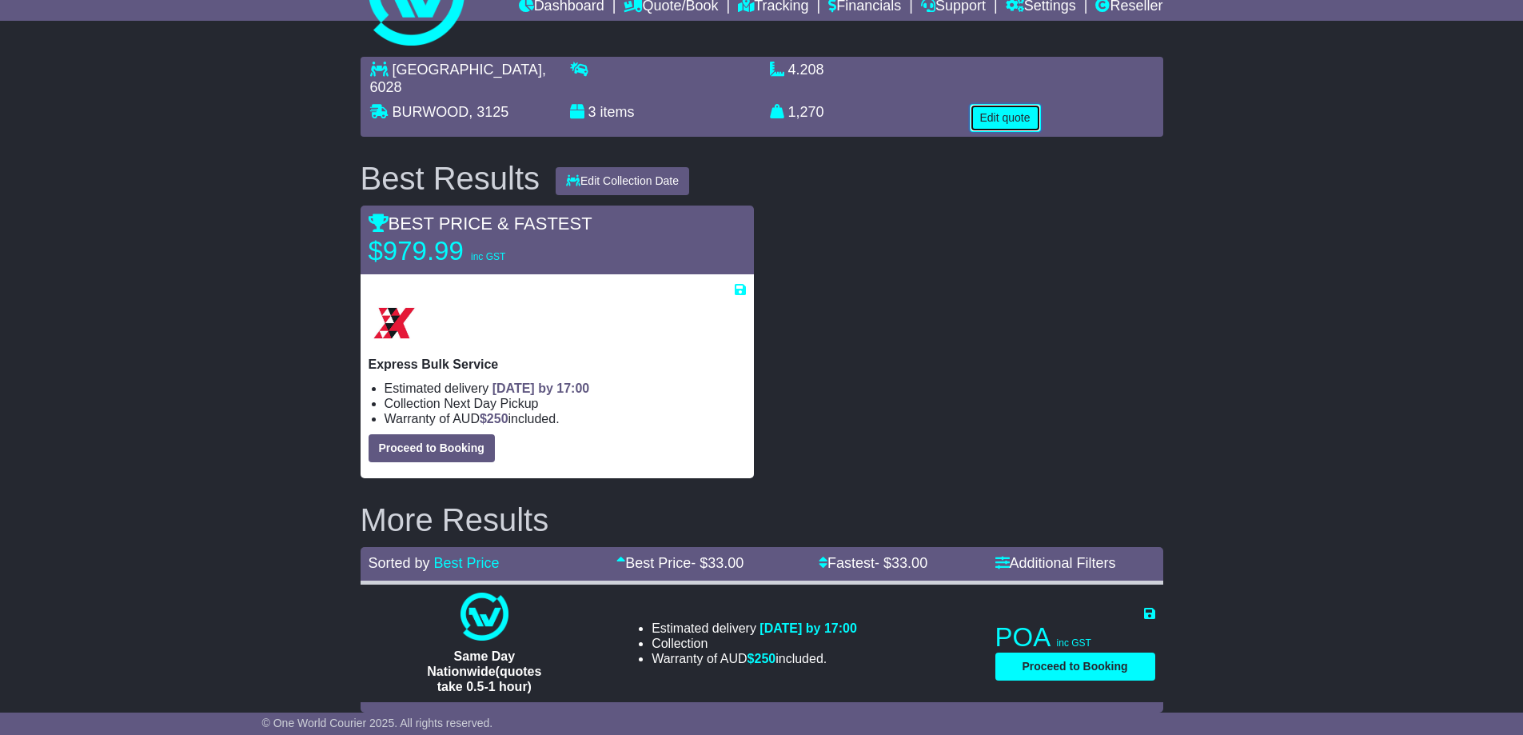
click at [1009, 104] on button "Edit quote" at bounding box center [1005, 118] width 71 height 28
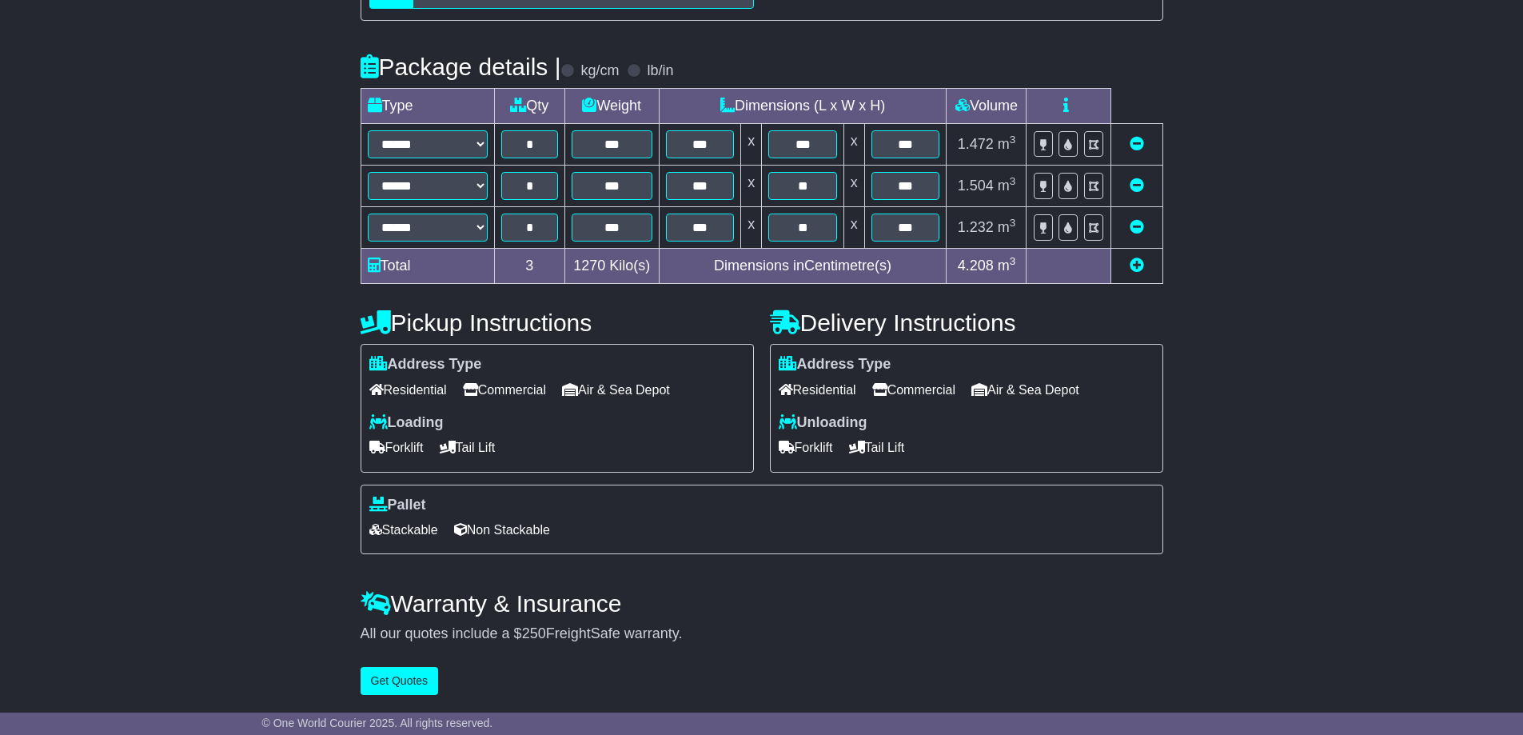
scroll to position [339, 0]
click at [415, 682] on button "Get Quotes" at bounding box center [399, 681] width 78 height 28
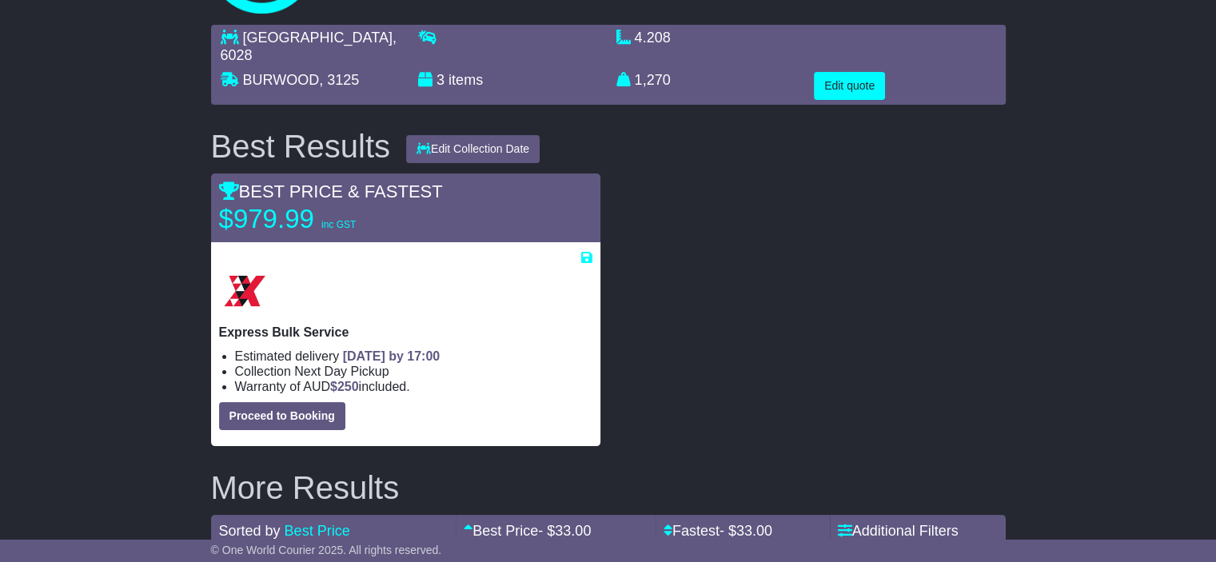
scroll to position [0, 0]
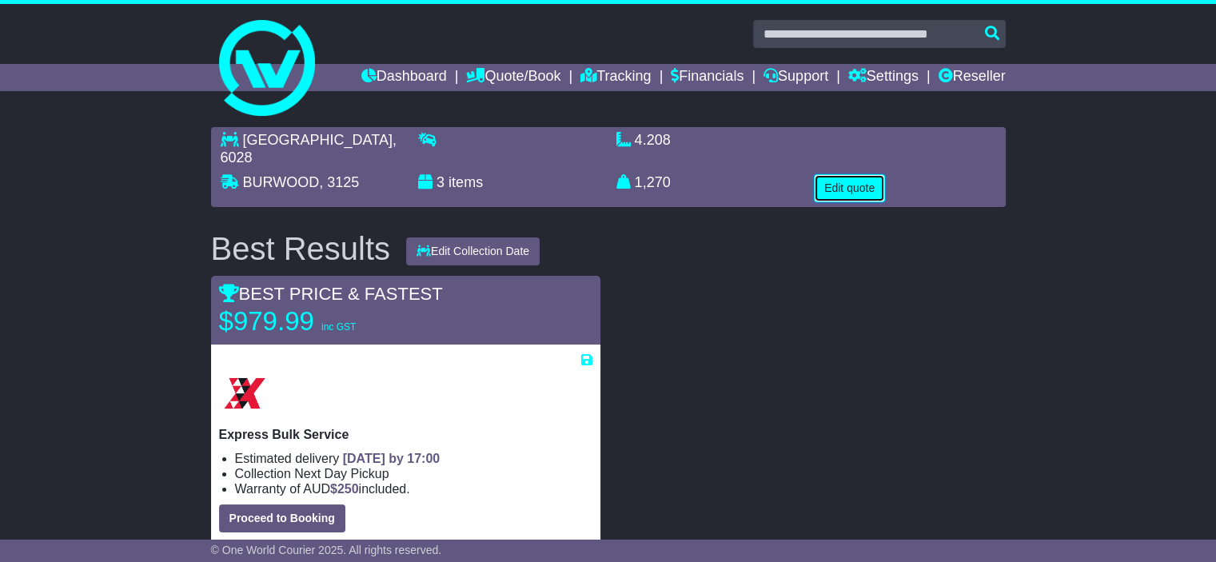
click at [856, 174] on button "Edit quote" at bounding box center [849, 188] width 71 height 28
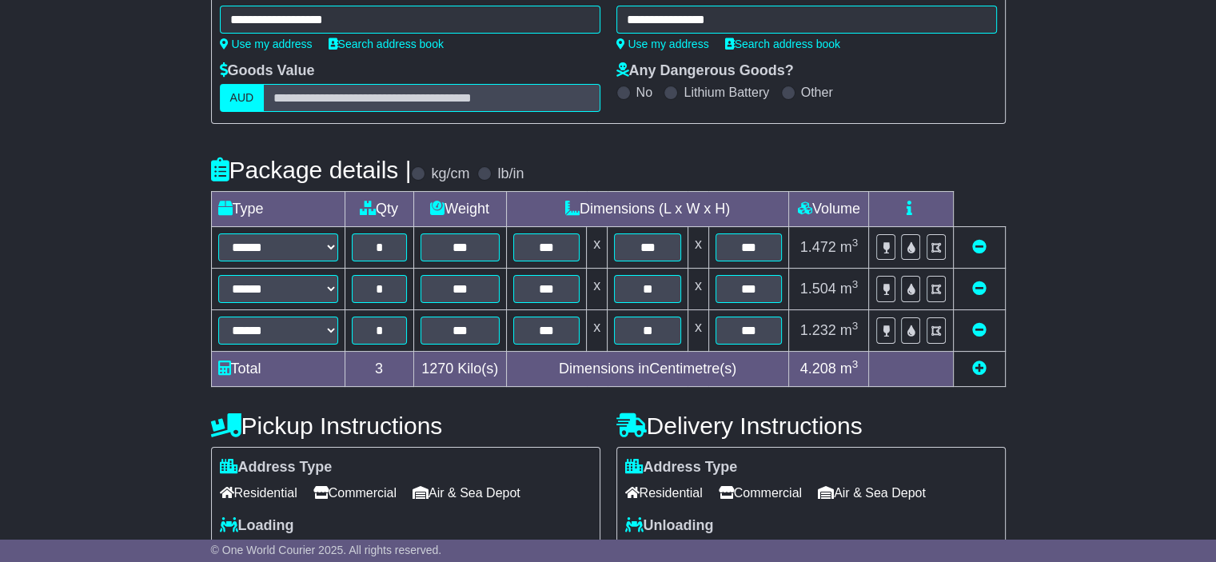
scroll to position [240, 0]
